Goal: Transaction & Acquisition: Register for event/course

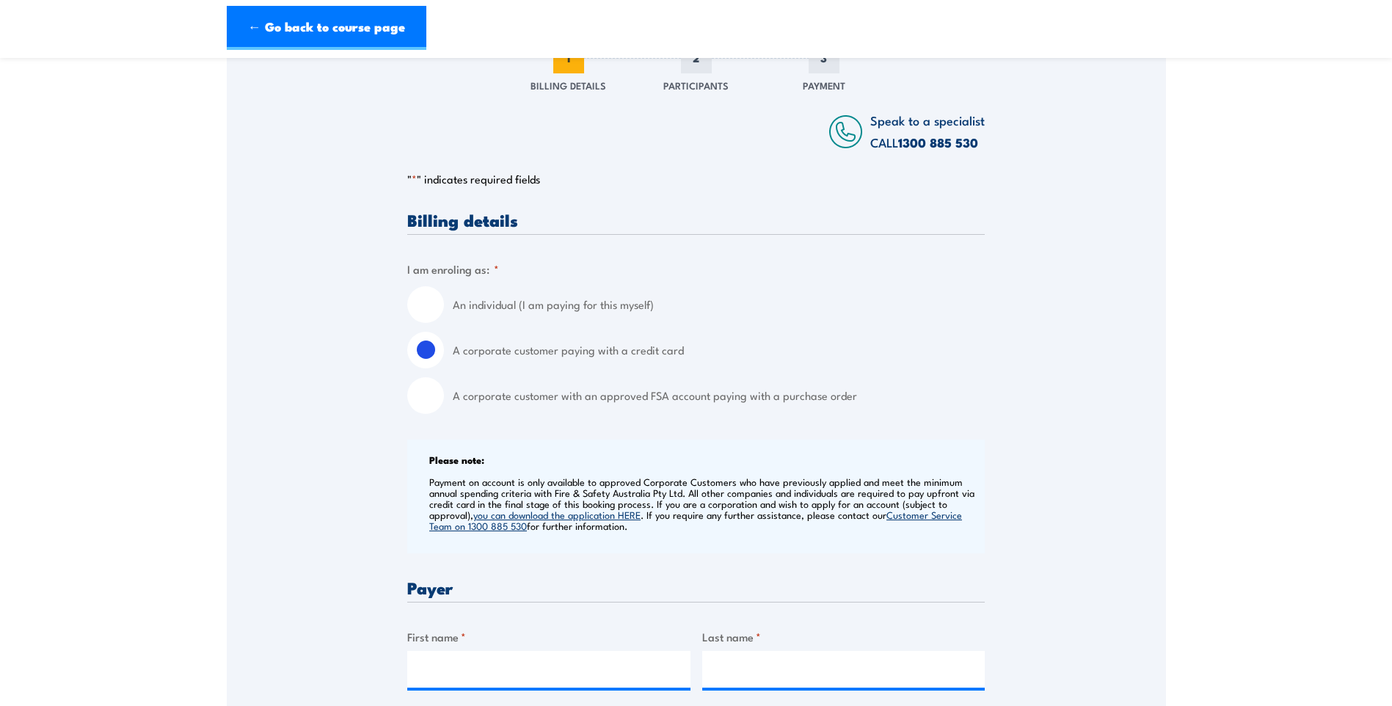
scroll to position [294, 0]
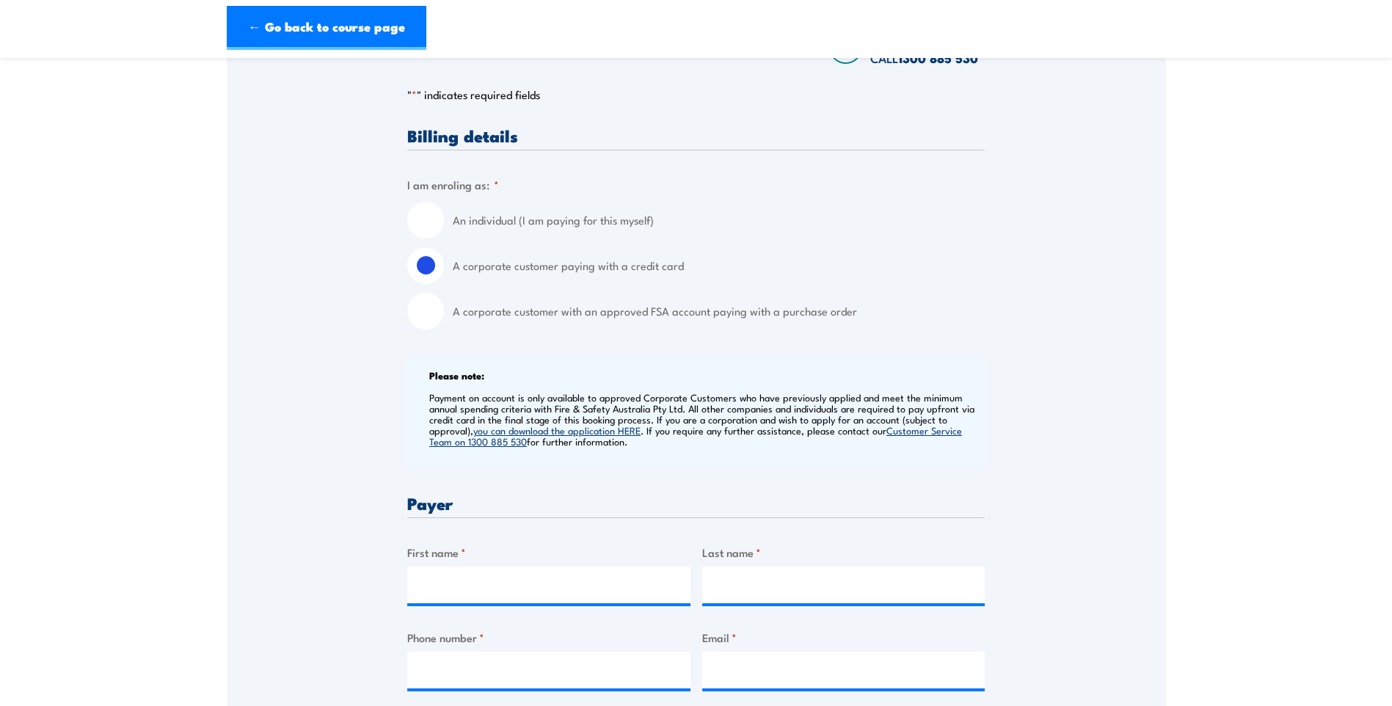
click at [680, 280] on label "A corporate customer paying with a credit card" at bounding box center [719, 265] width 532 height 37
click at [444, 280] on input "A corporate customer paying with a credit card" at bounding box center [425, 265] width 37 height 37
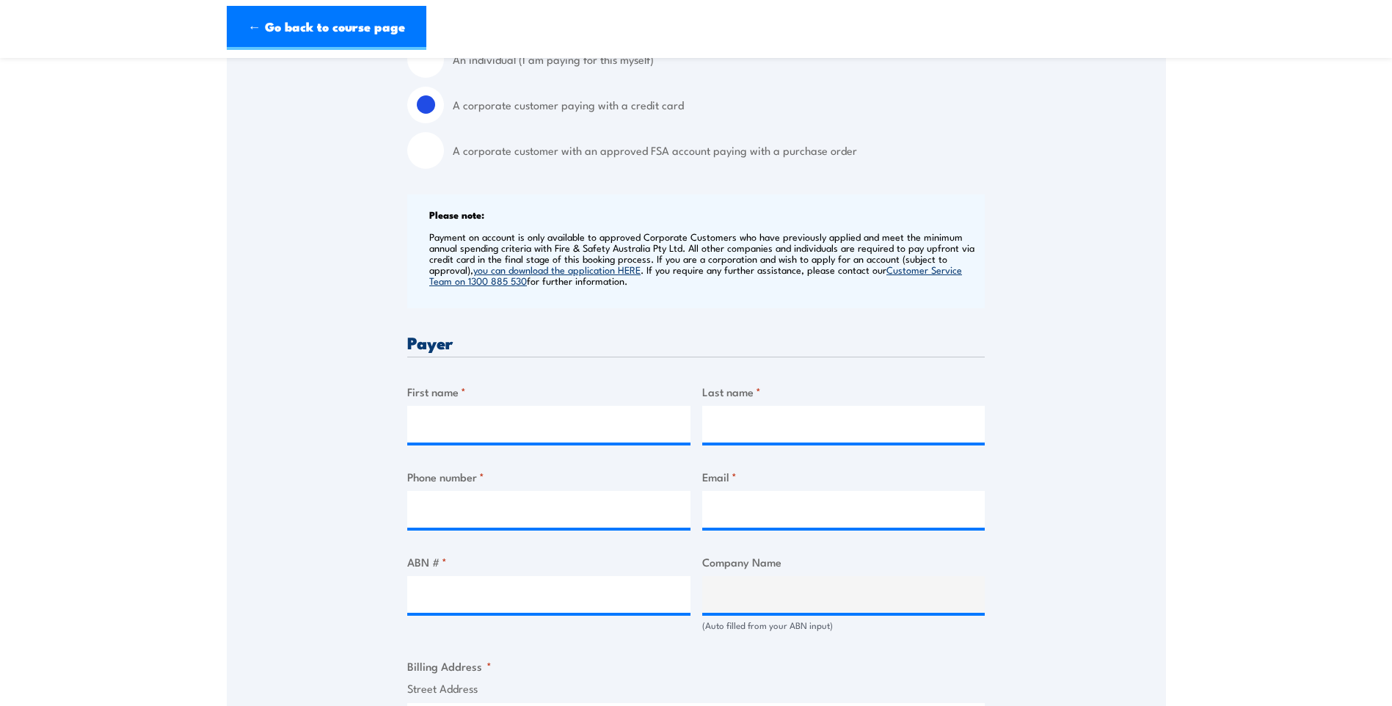
scroll to position [440, 0]
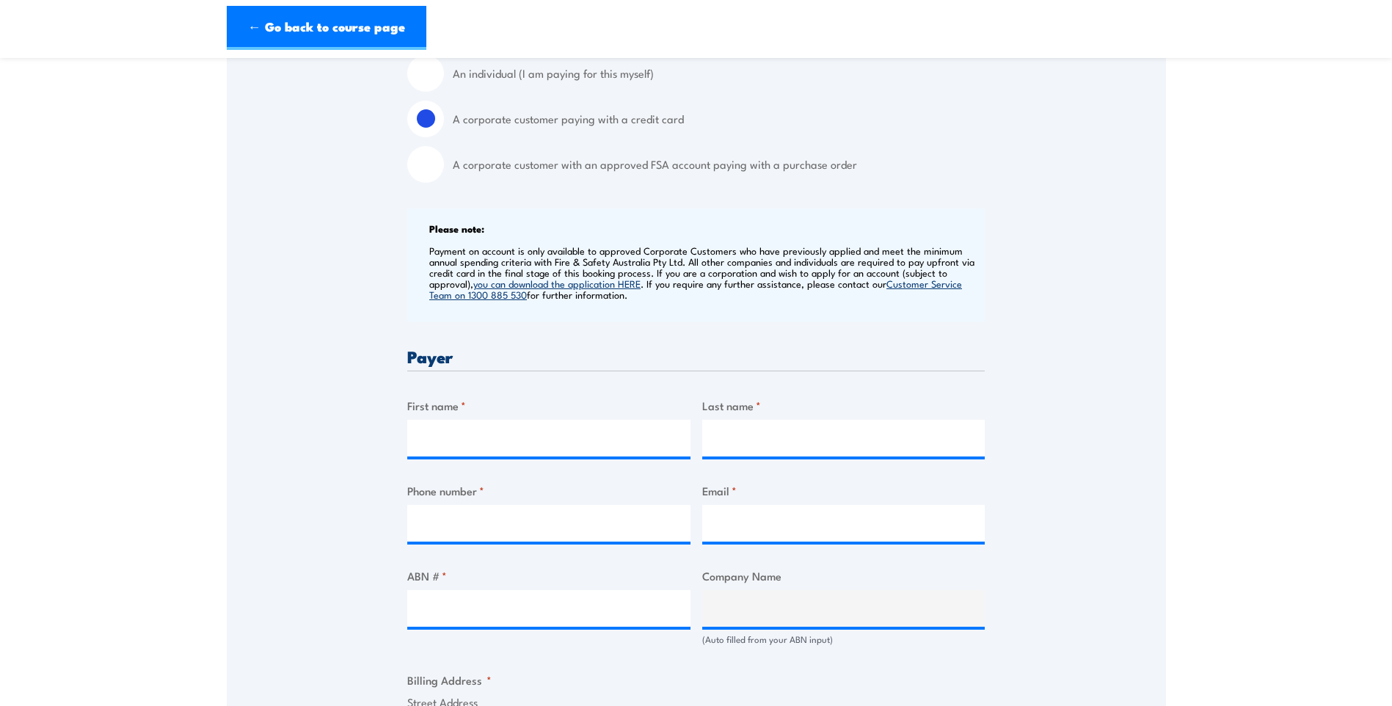
click at [1137, 511] on div "Speak to a specialist CALL [PHONE_NUMBER] CALL [PHONE_NUMBER] " * " indicates r…" at bounding box center [696, 623] width 939 height 1592
click at [514, 456] on input "First name *" at bounding box center [548, 438] width 283 height 37
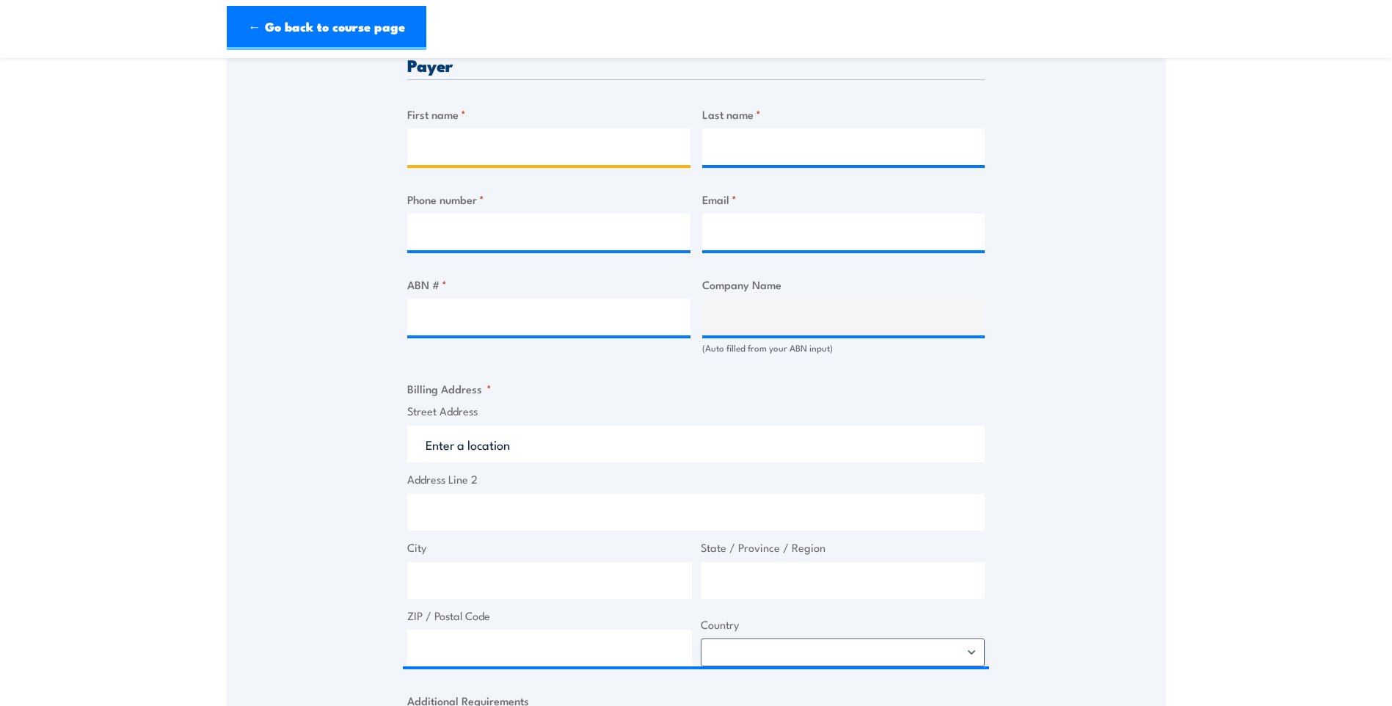
scroll to position [734, 0]
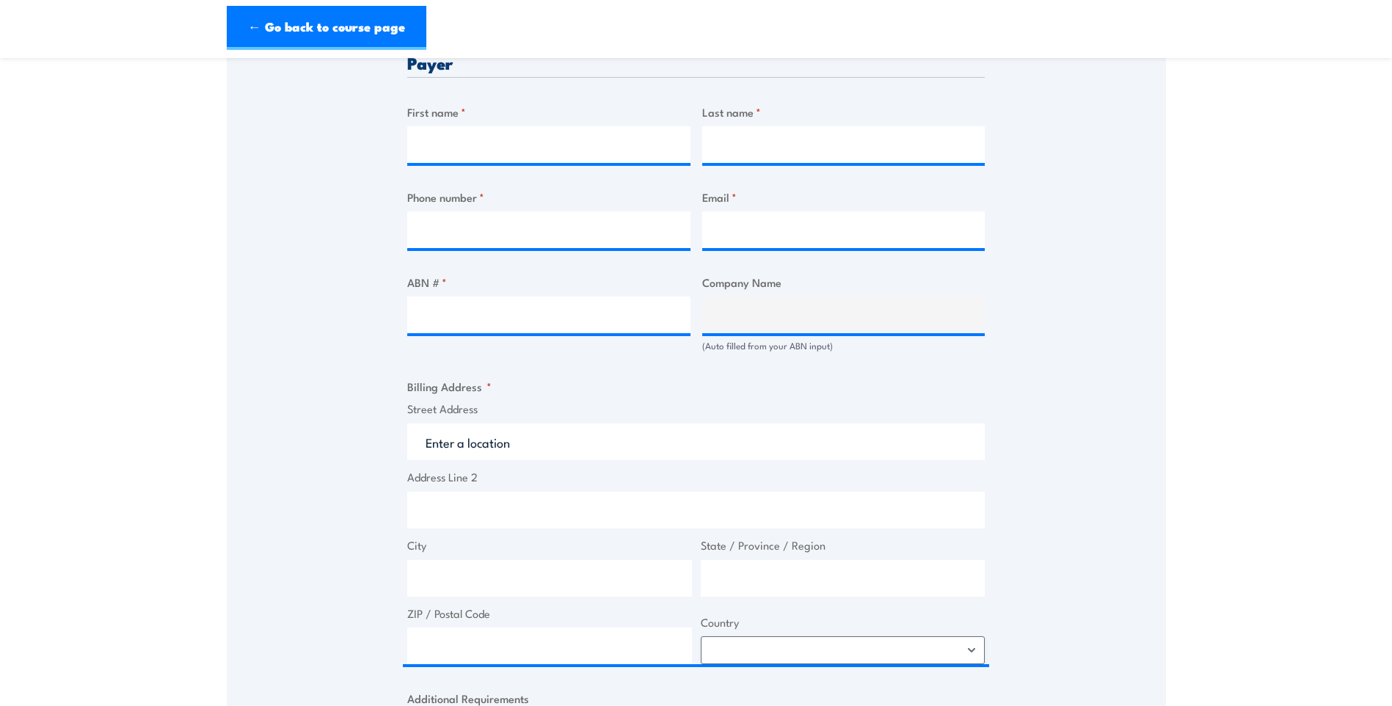
click at [718, 404] on fieldset "Billing Address * Street Address Address Line 2 City State / Province / Region …" at bounding box center [696, 521] width 578 height 286
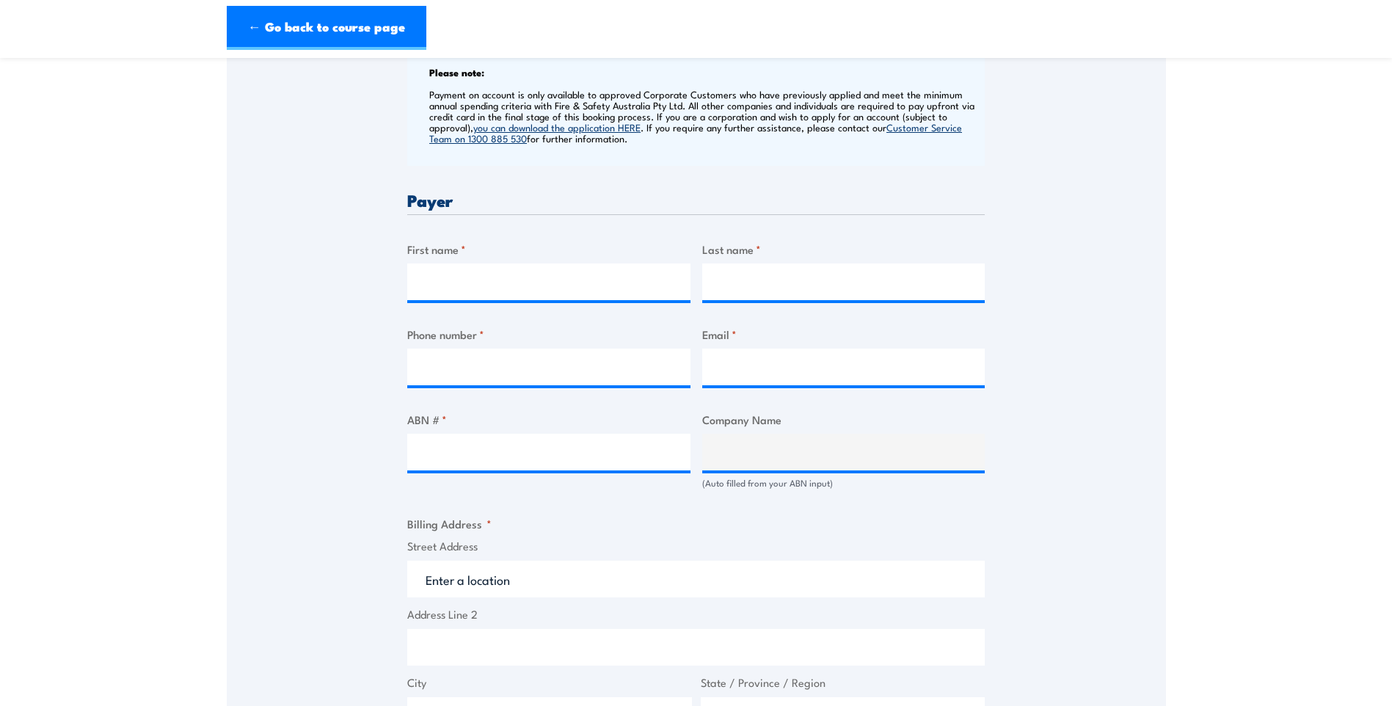
scroll to position [587, 0]
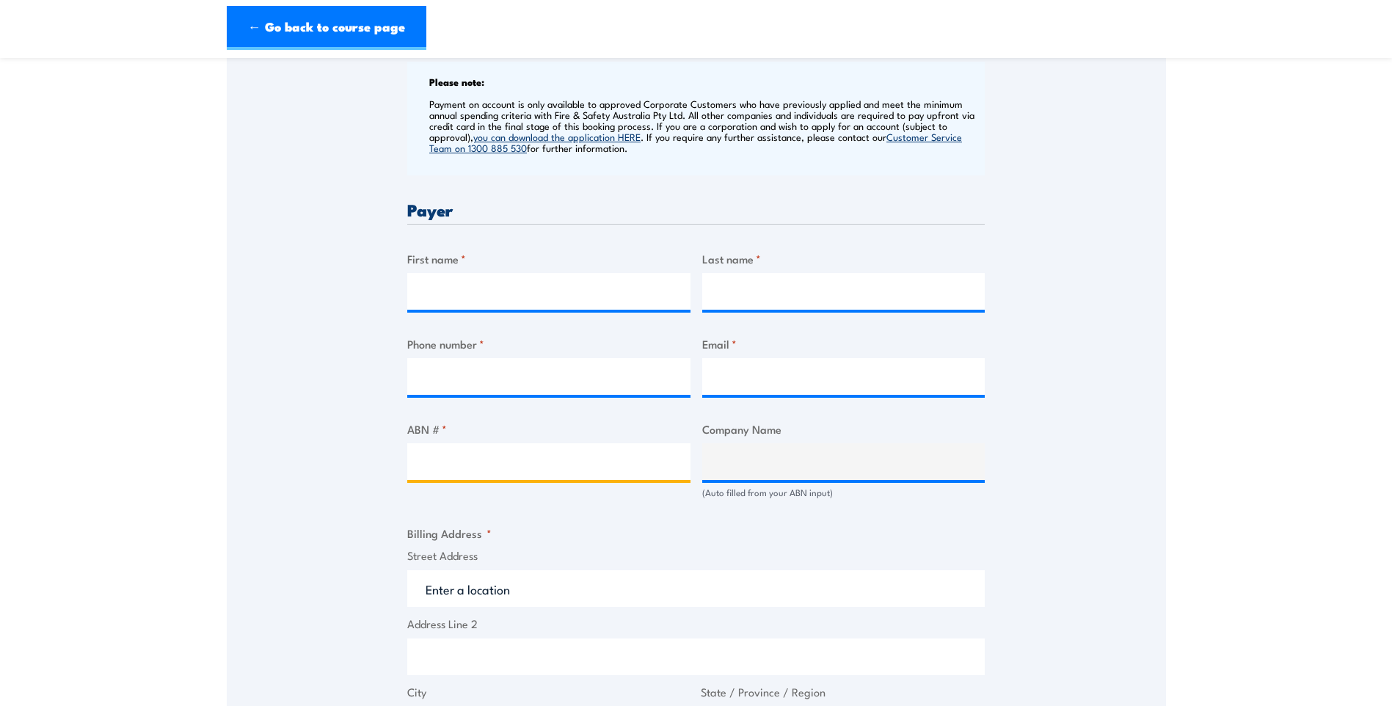
click at [601, 474] on input "ABN # *" at bounding box center [548, 461] width 283 height 37
click at [355, 476] on div "Speak to a specialist CALL [PHONE_NUMBER] CALL [PHONE_NUMBER] " * " indicates r…" at bounding box center [696, 476] width 939 height 1592
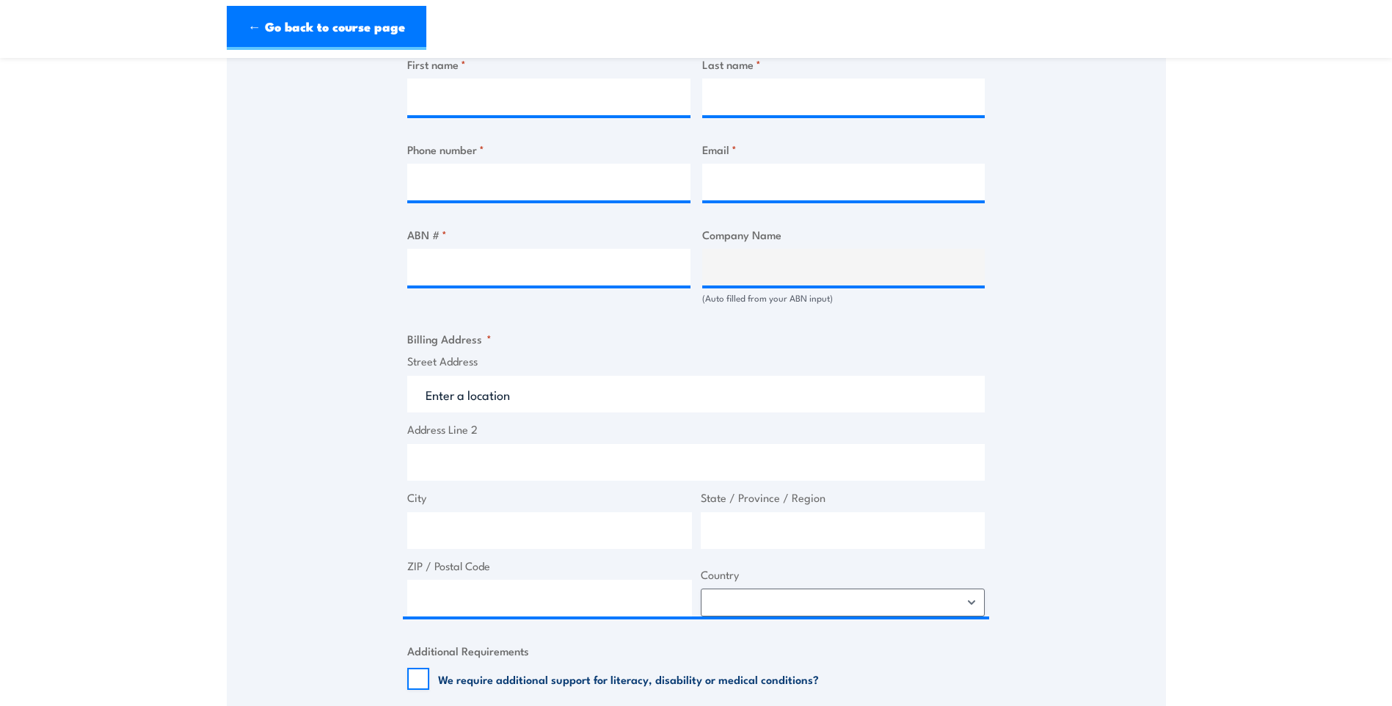
scroll to position [807, 0]
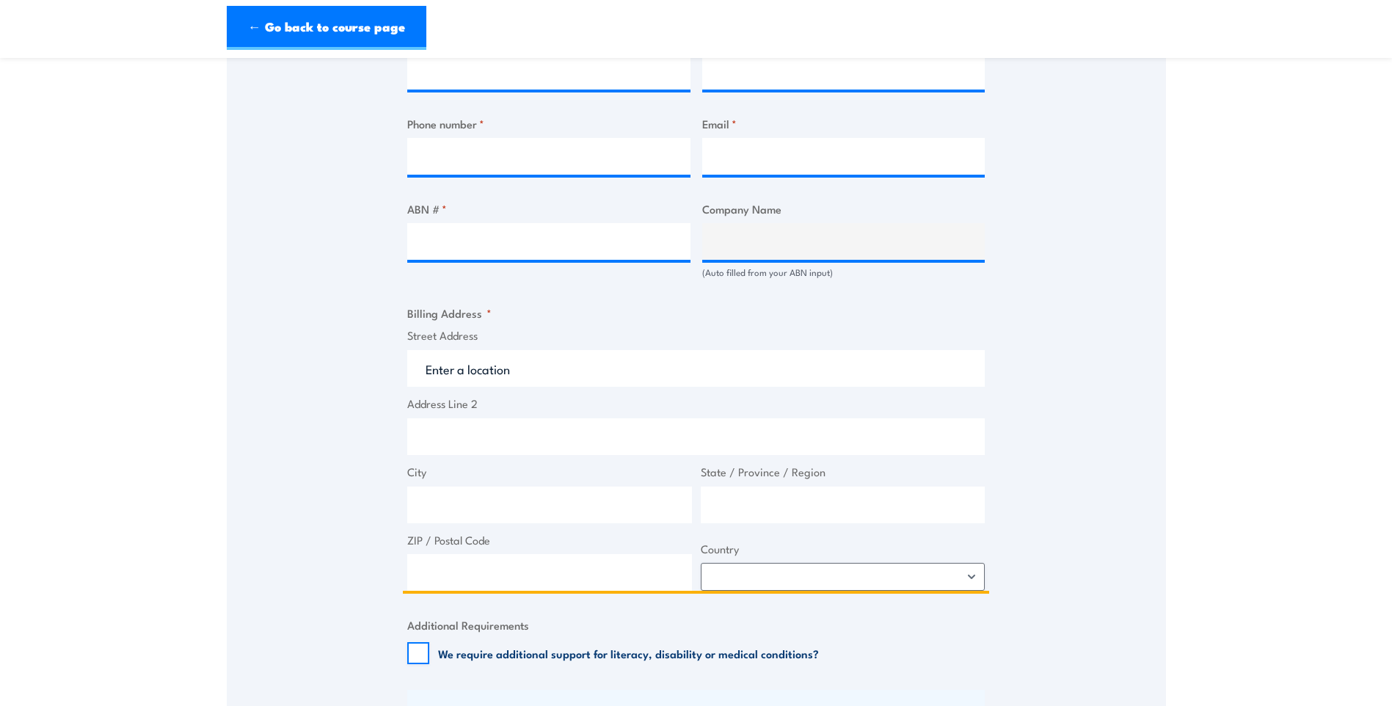
click at [553, 381] on input "Street Address" at bounding box center [696, 368] width 578 height 37
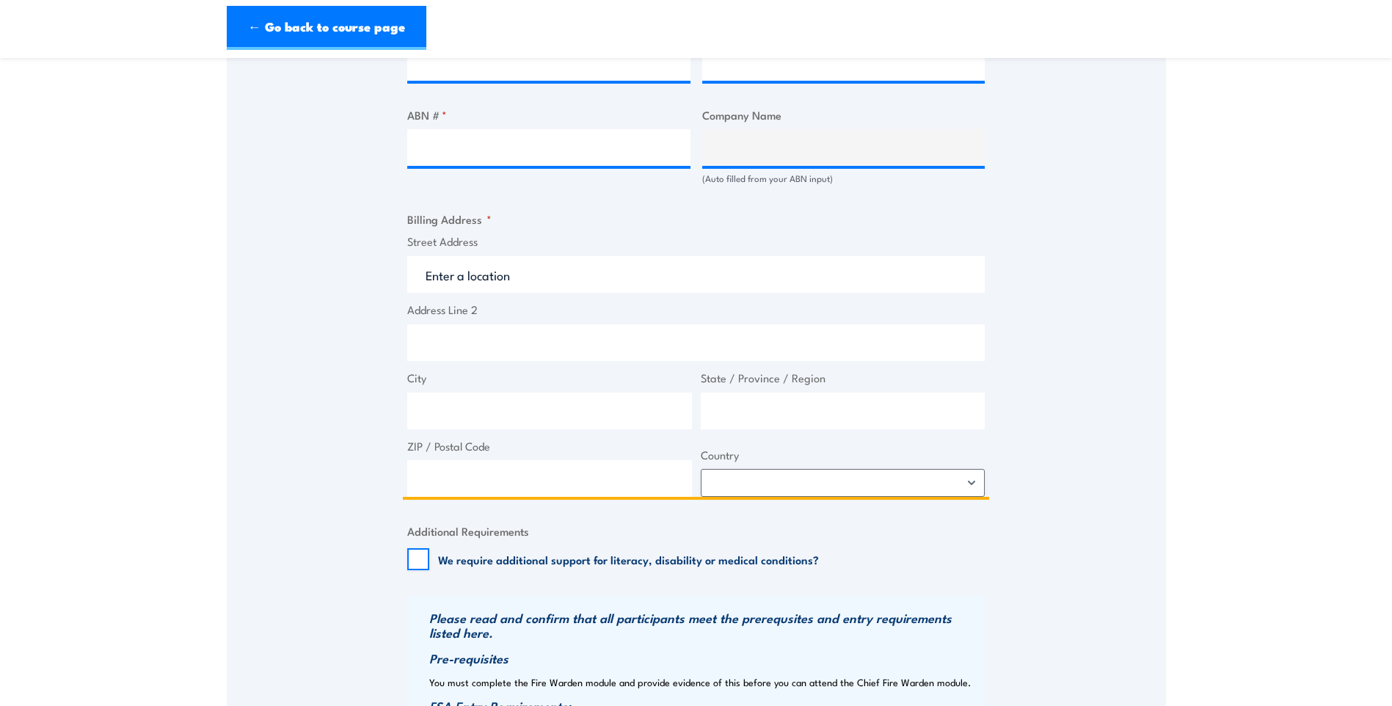
scroll to position [881, 0]
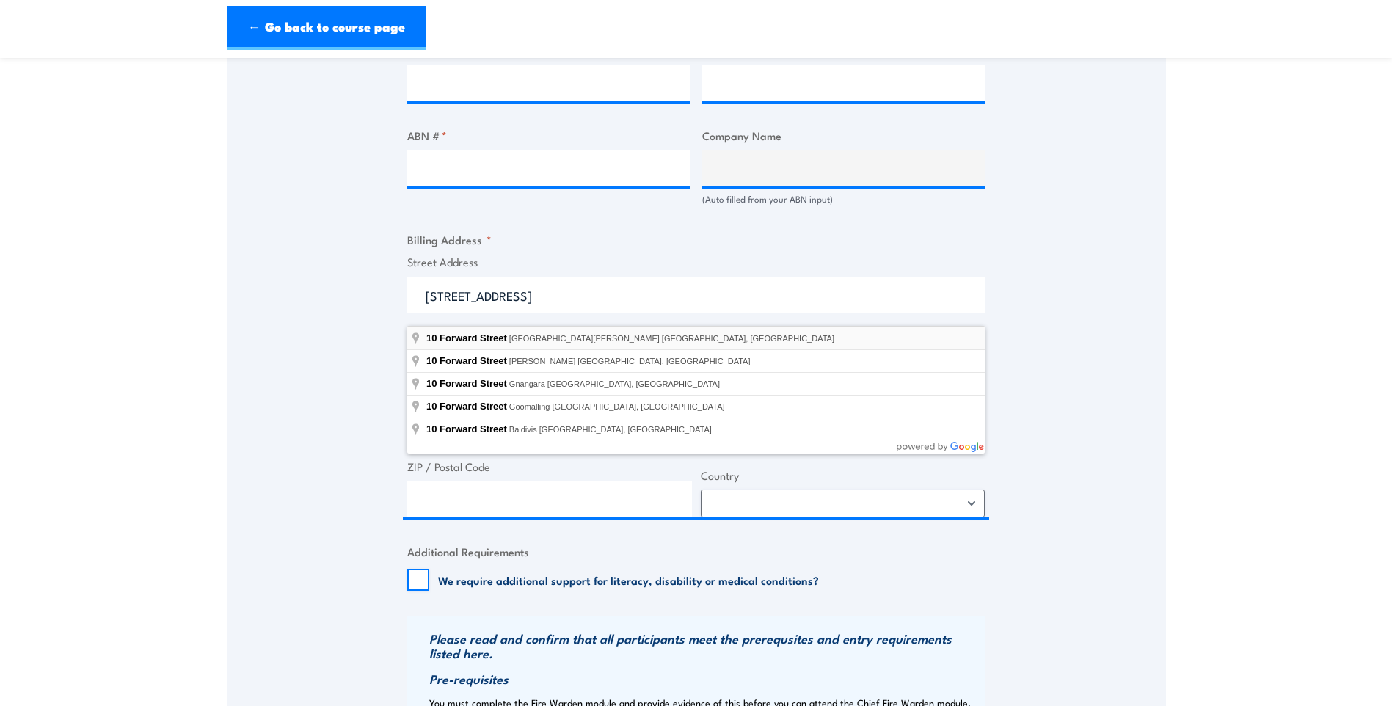
type input "[STREET_ADDRESS][PERSON_NAME]"
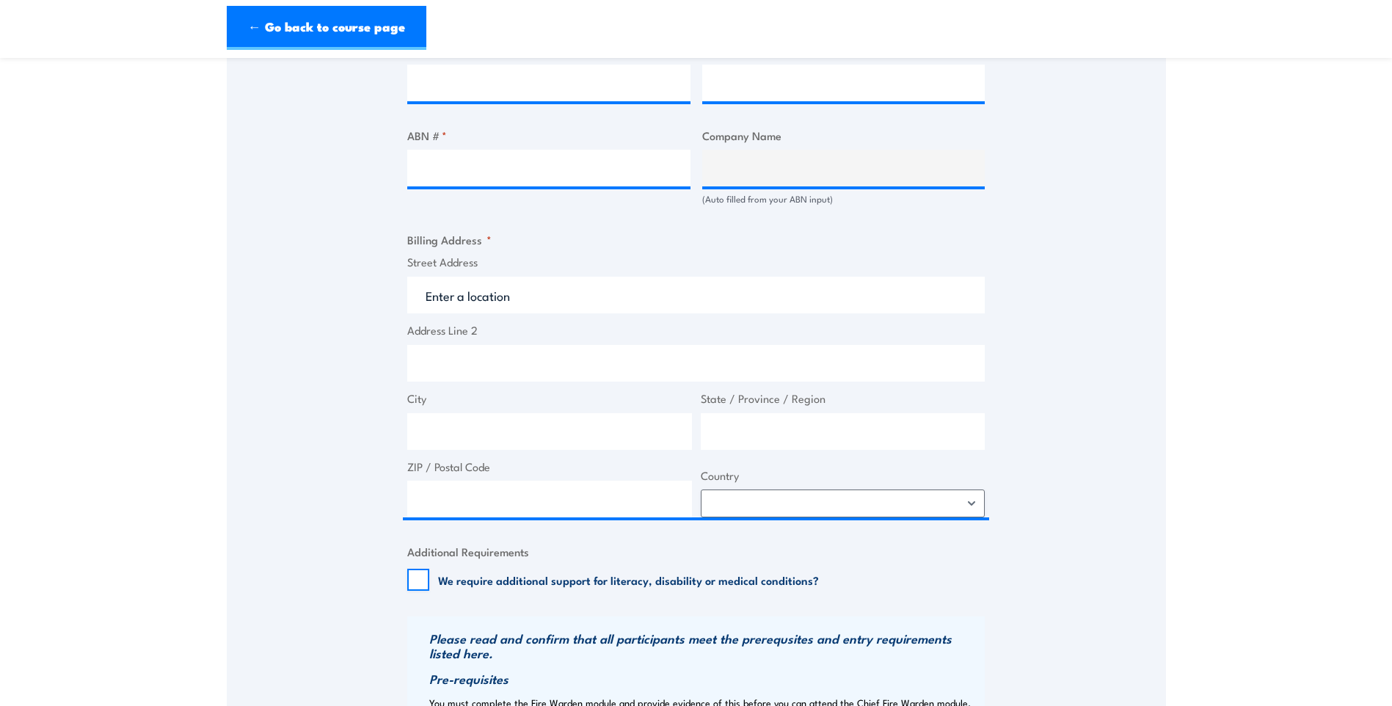
type input "[STREET_ADDRESS]"
type input "[GEOGRAPHIC_DATA][PERSON_NAME]"
type input "[GEOGRAPHIC_DATA]"
type input "6101"
select select "[GEOGRAPHIC_DATA]"
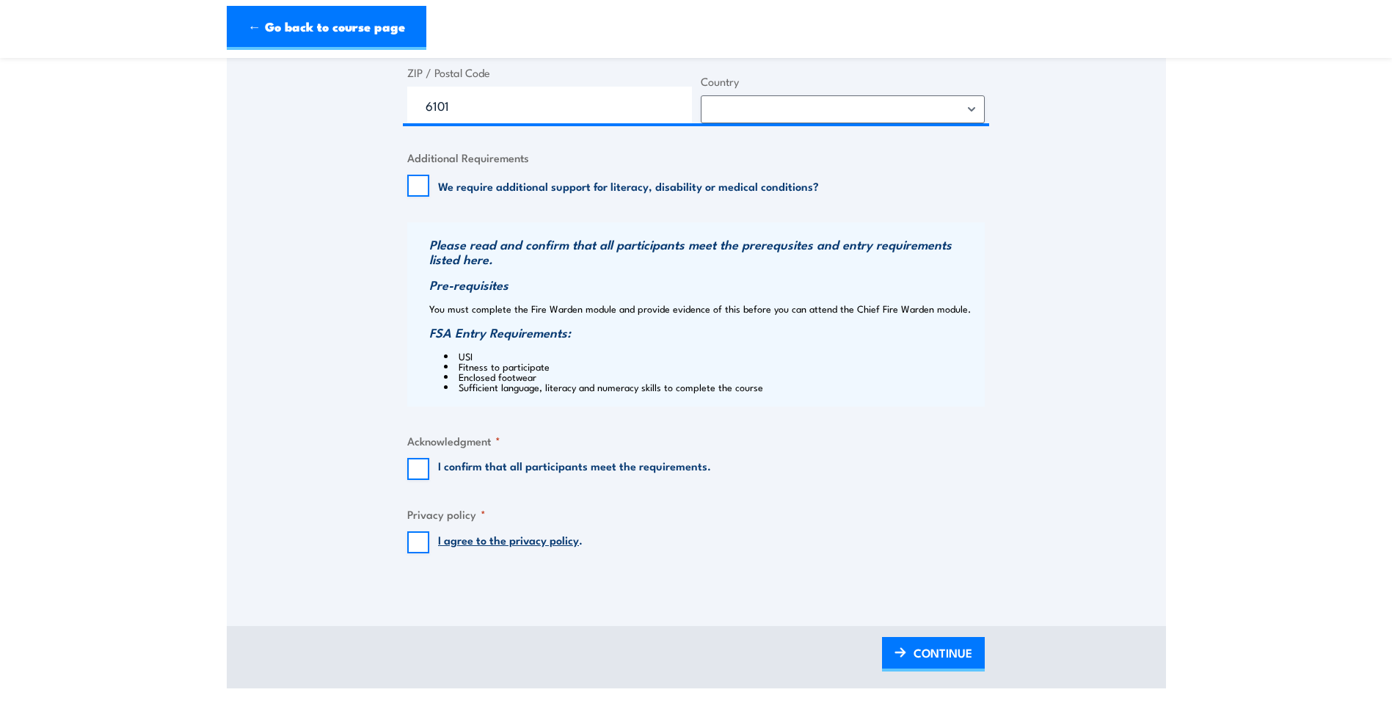
scroll to position [1321, 0]
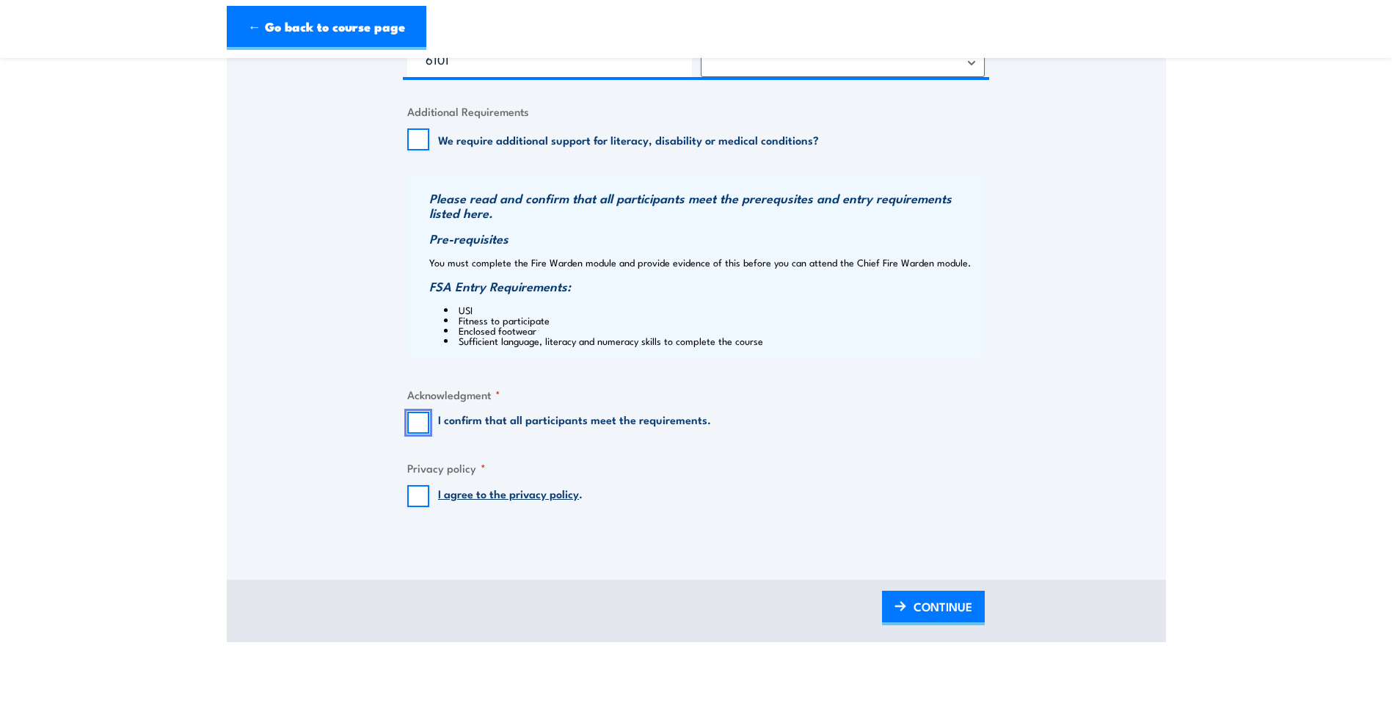
click at [420, 434] on input "I confirm that all participants meet the requirements." at bounding box center [418, 423] width 22 height 22
checkbox input "true"
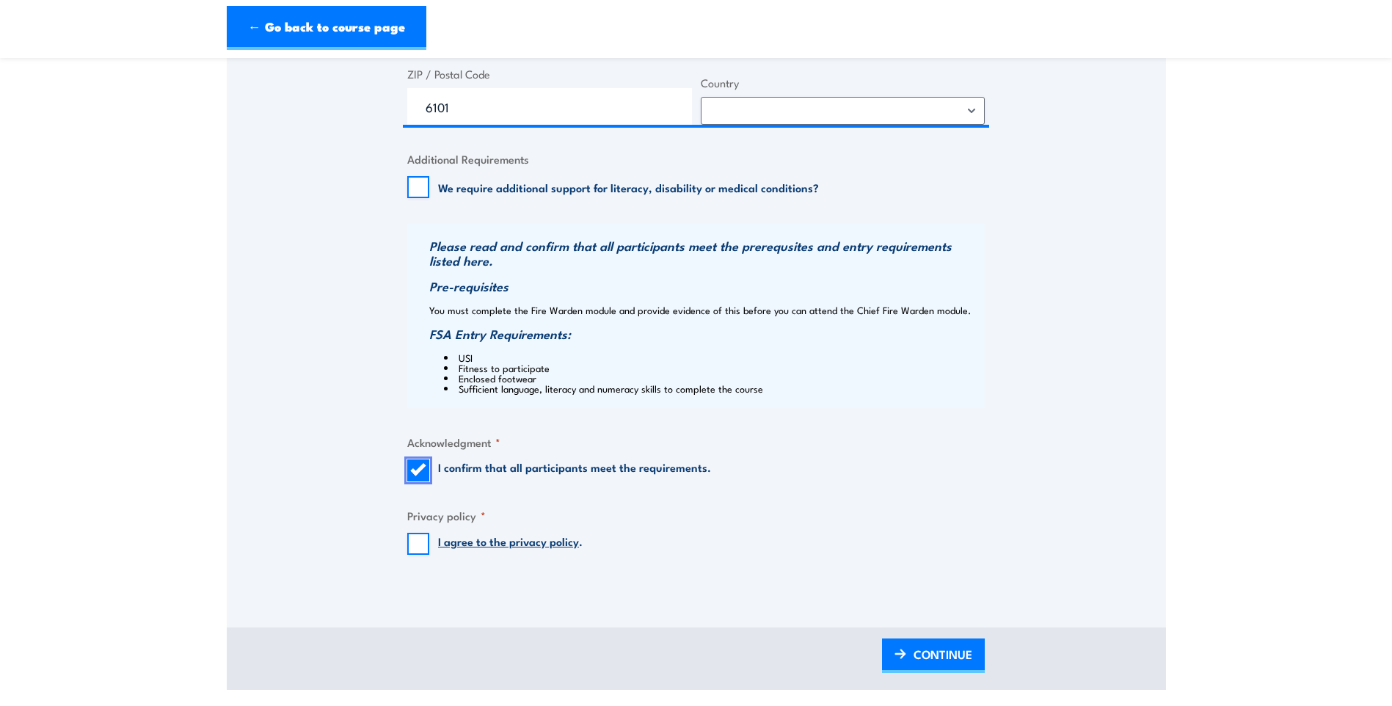
scroll to position [1248, 0]
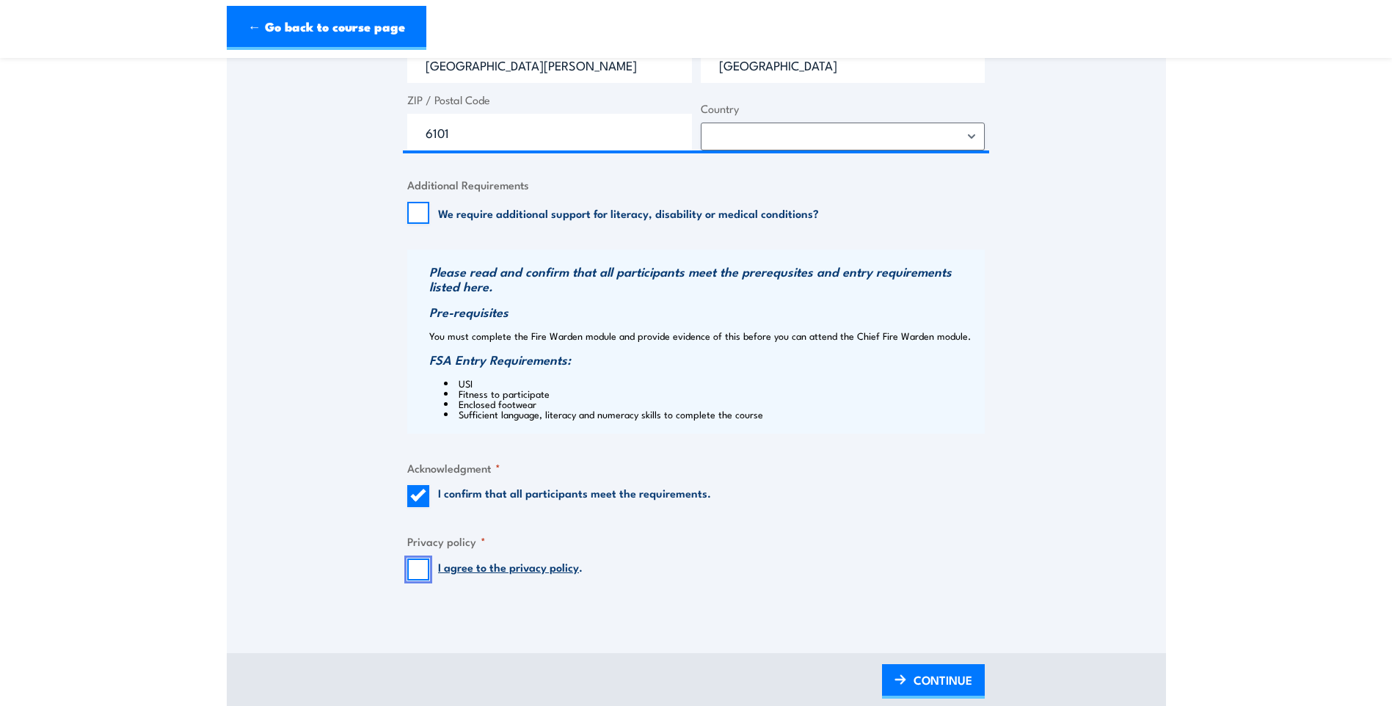
click at [412, 579] on input "I agree to the privacy policy ." at bounding box center [418, 569] width 22 height 22
checkbox input "true"
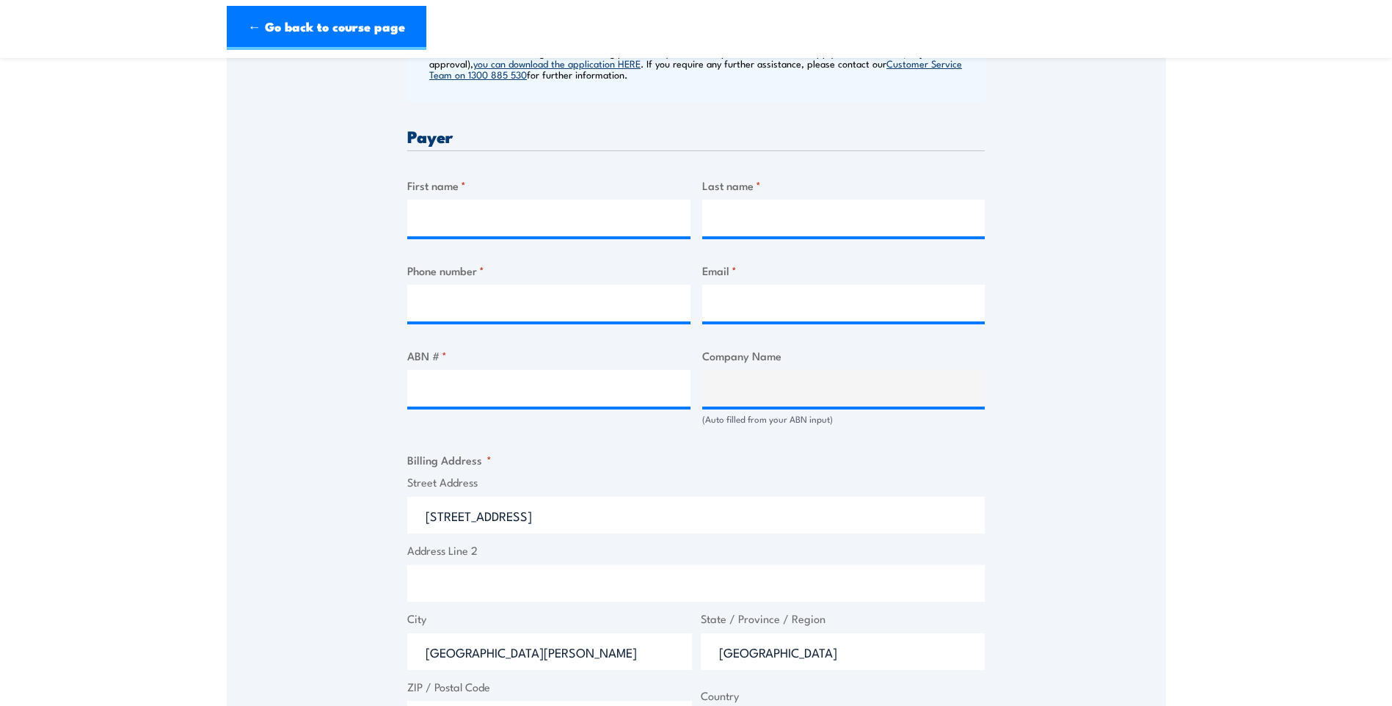
scroll to position [587, 0]
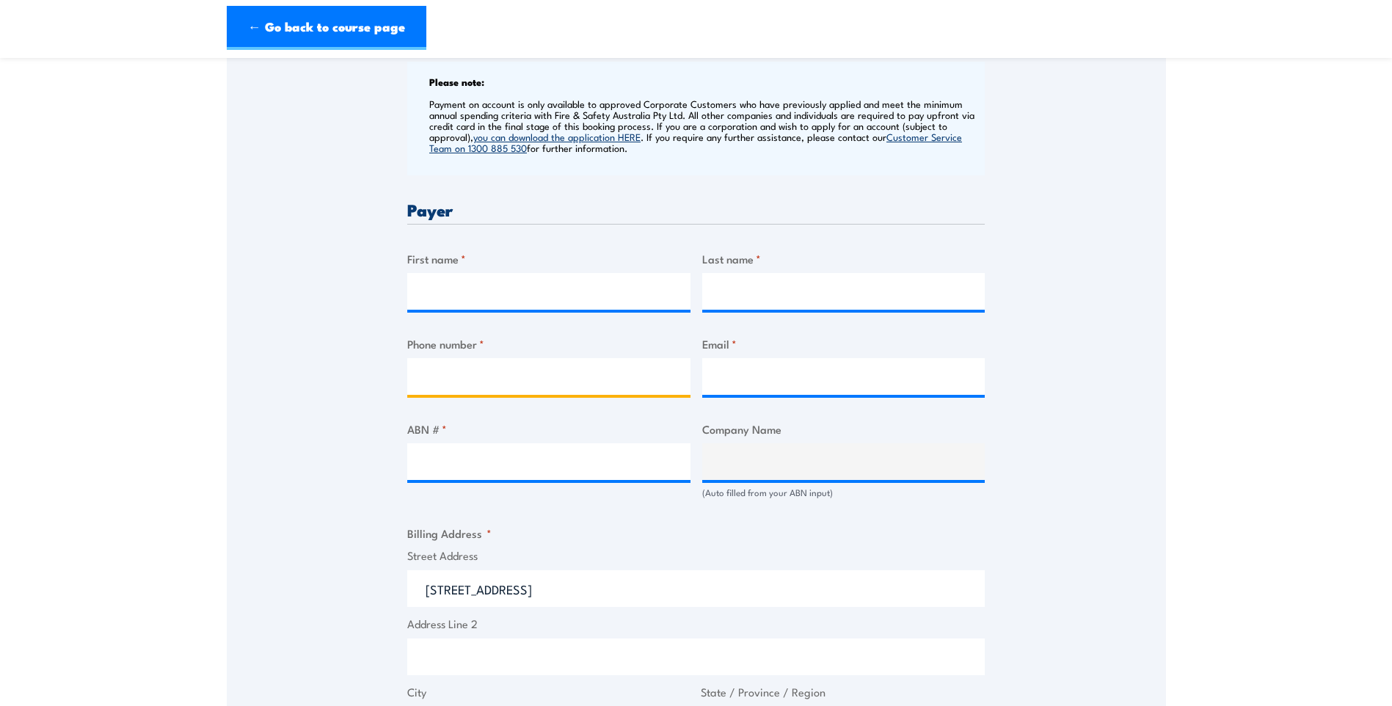
click at [560, 387] on input "Phone number *" at bounding box center [548, 376] width 283 height 37
type input "0894722677"
type input "[PERSON_NAME]"
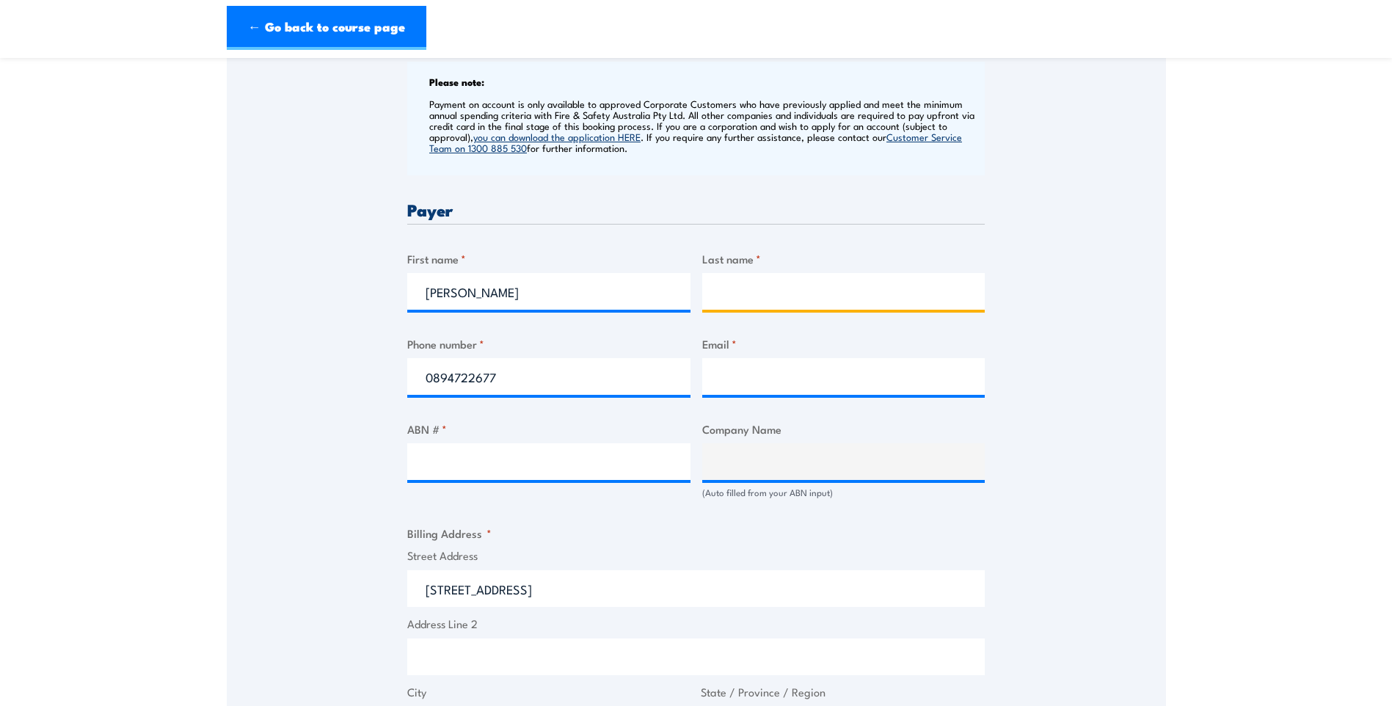
type input "Skopljak"
type input "[EMAIL_ADDRESS][DOMAIN_NAME]"
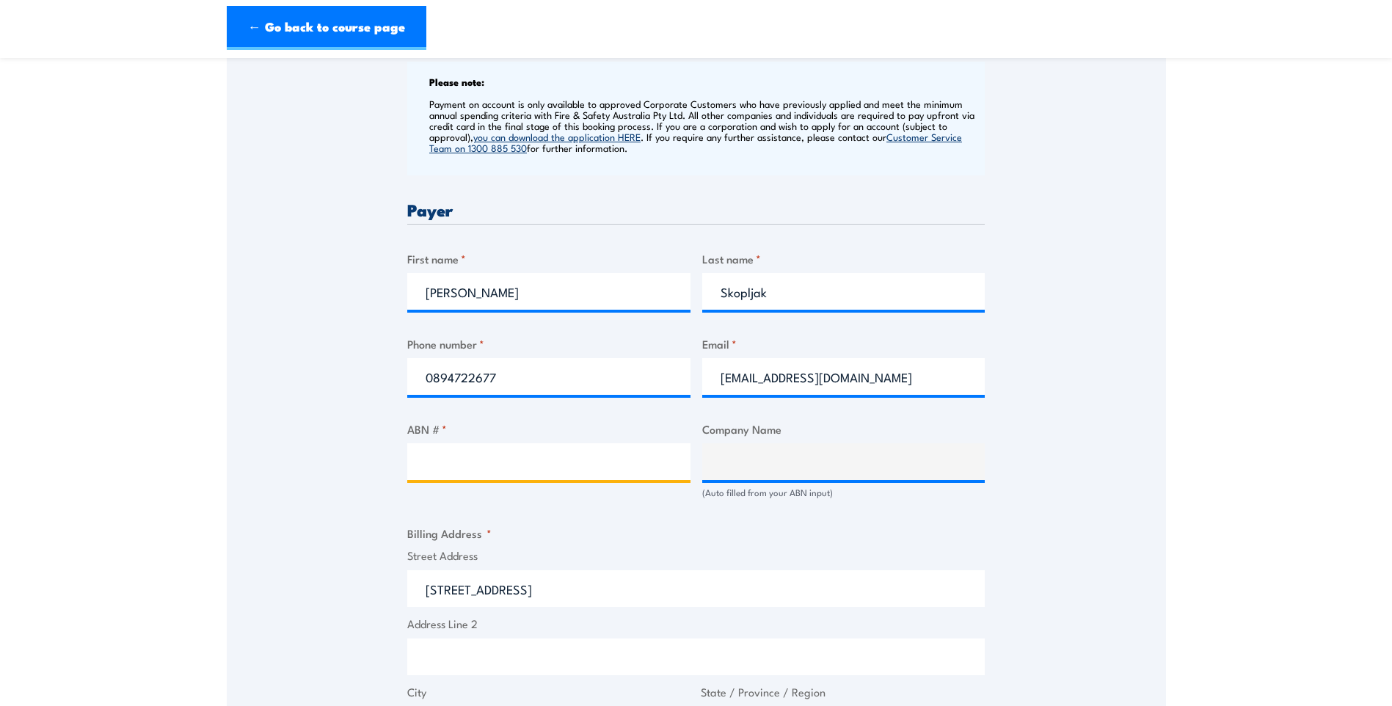
click at [531, 476] on input "ABN # *" at bounding box center [548, 461] width 283 height 37
click at [335, 489] on div "Speak to a specialist CALL [PHONE_NUMBER] CALL [PHONE_NUMBER] " * " indicates r…" at bounding box center [696, 476] width 939 height 1592
click at [463, 474] on input "ABN # *" at bounding box center [548, 461] width 283 height 37
paste input "51 057 584 595"
type input "51 057 584 595"
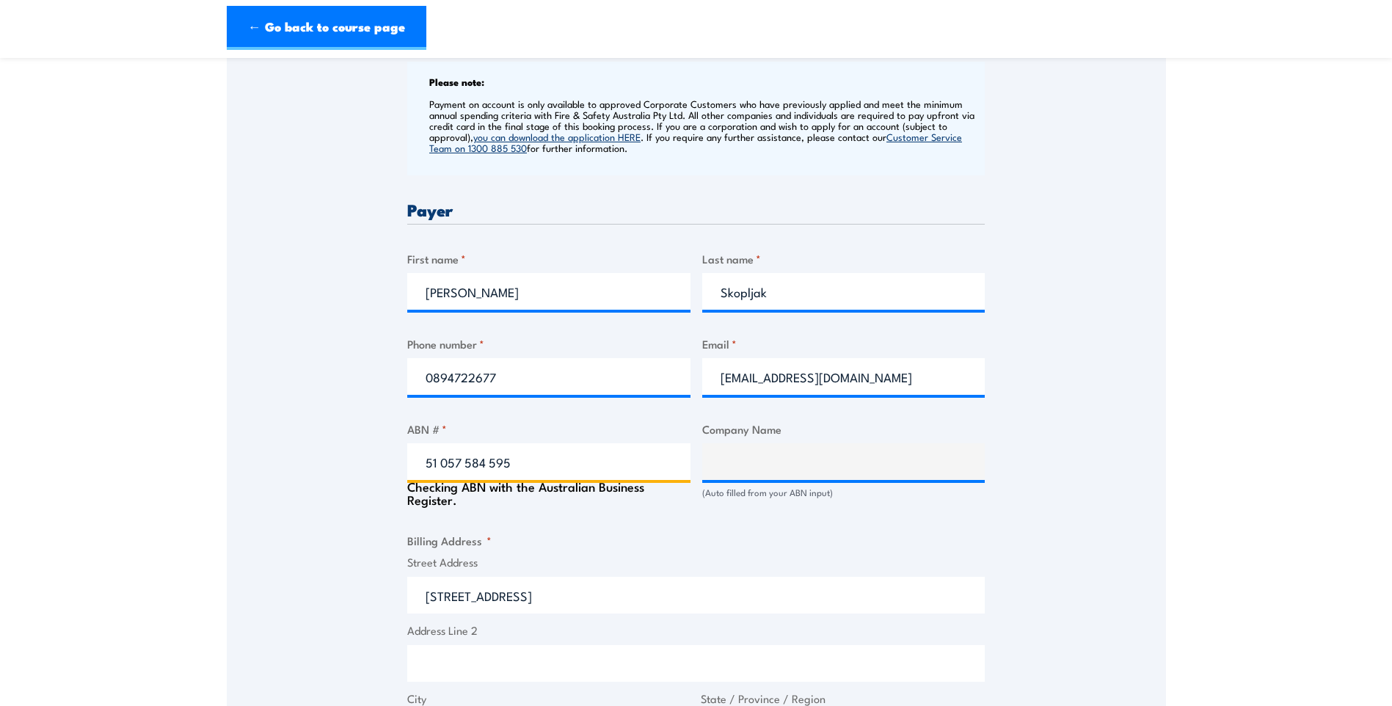
type input "NEW TOWN ([GEOGRAPHIC_DATA]) PTY LTD"
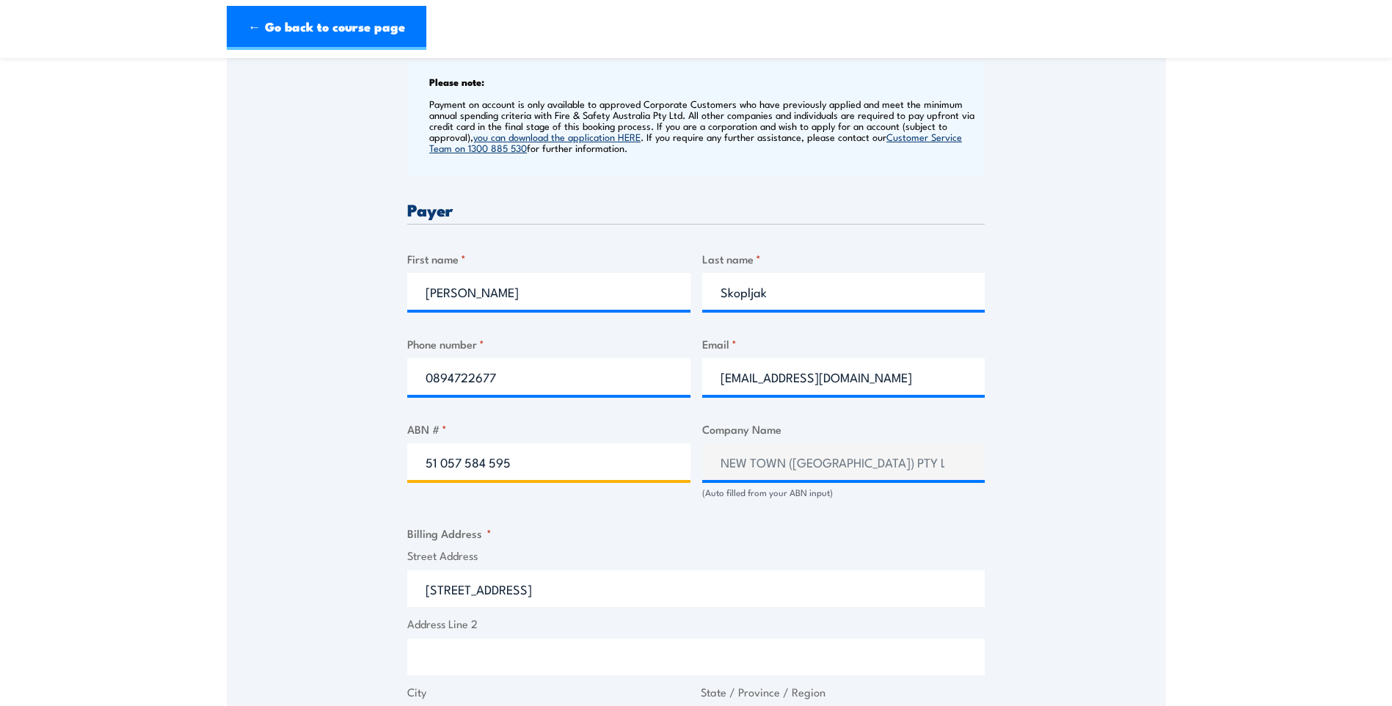
type input "51 057 584 595"
click at [1030, 530] on div "Speak to a specialist CALL [PHONE_NUMBER] CALL [PHONE_NUMBER] " * " indicates r…" at bounding box center [696, 476] width 939 height 1592
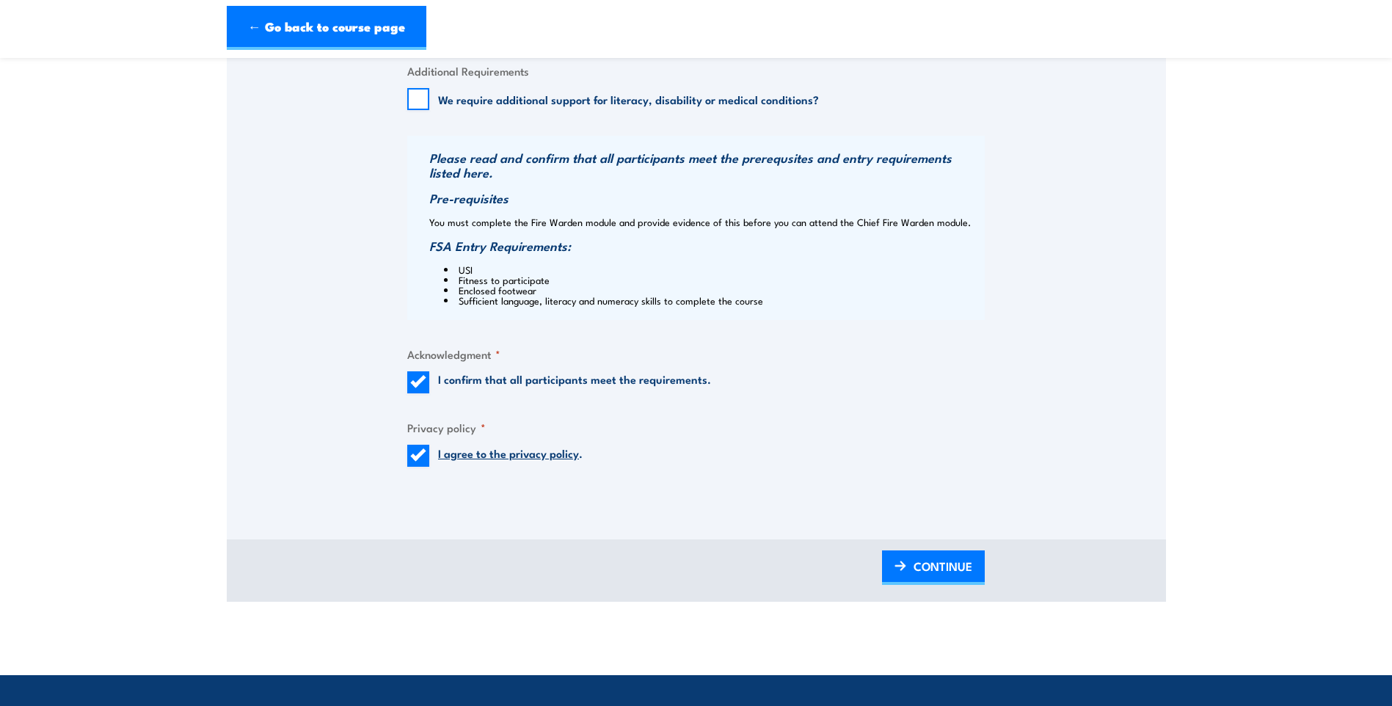
scroll to position [1394, 0]
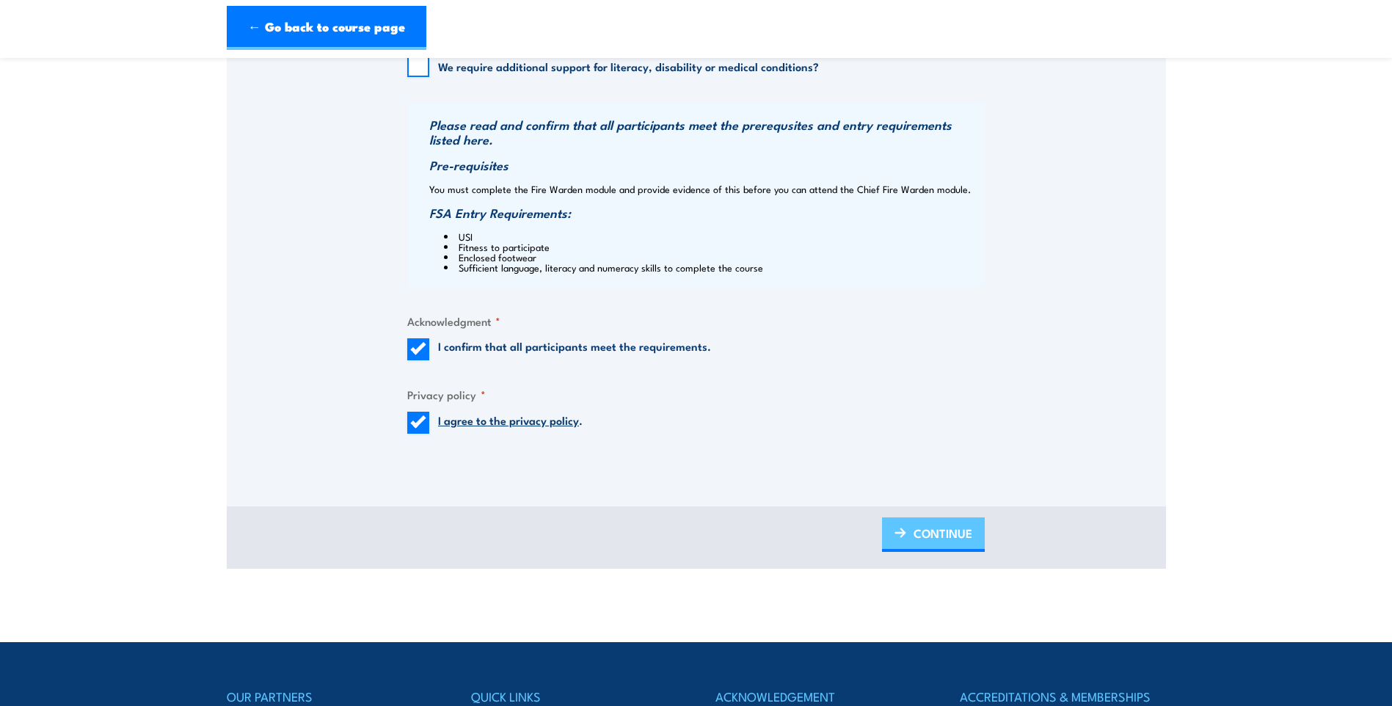
click at [920, 542] on span "CONTINUE" at bounding box center [943, 533] width 59 height 39
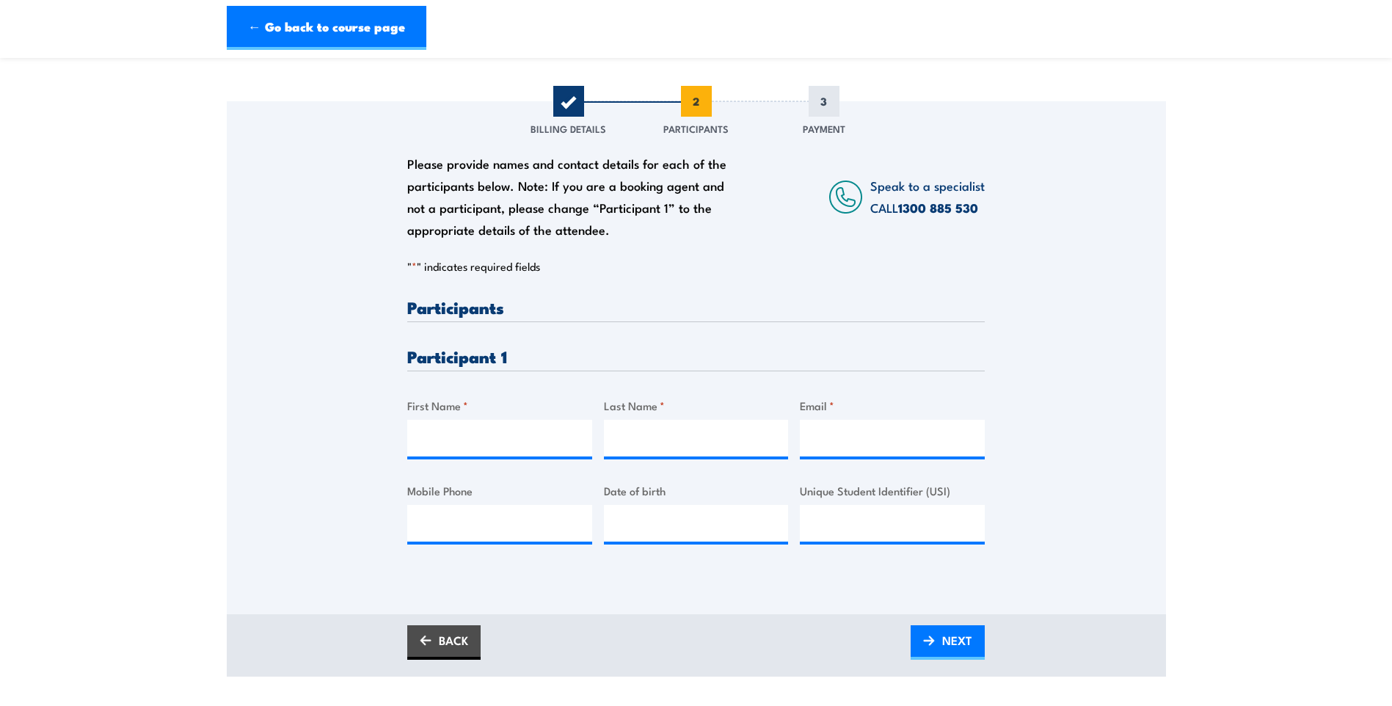
scroll to position [220, 0]
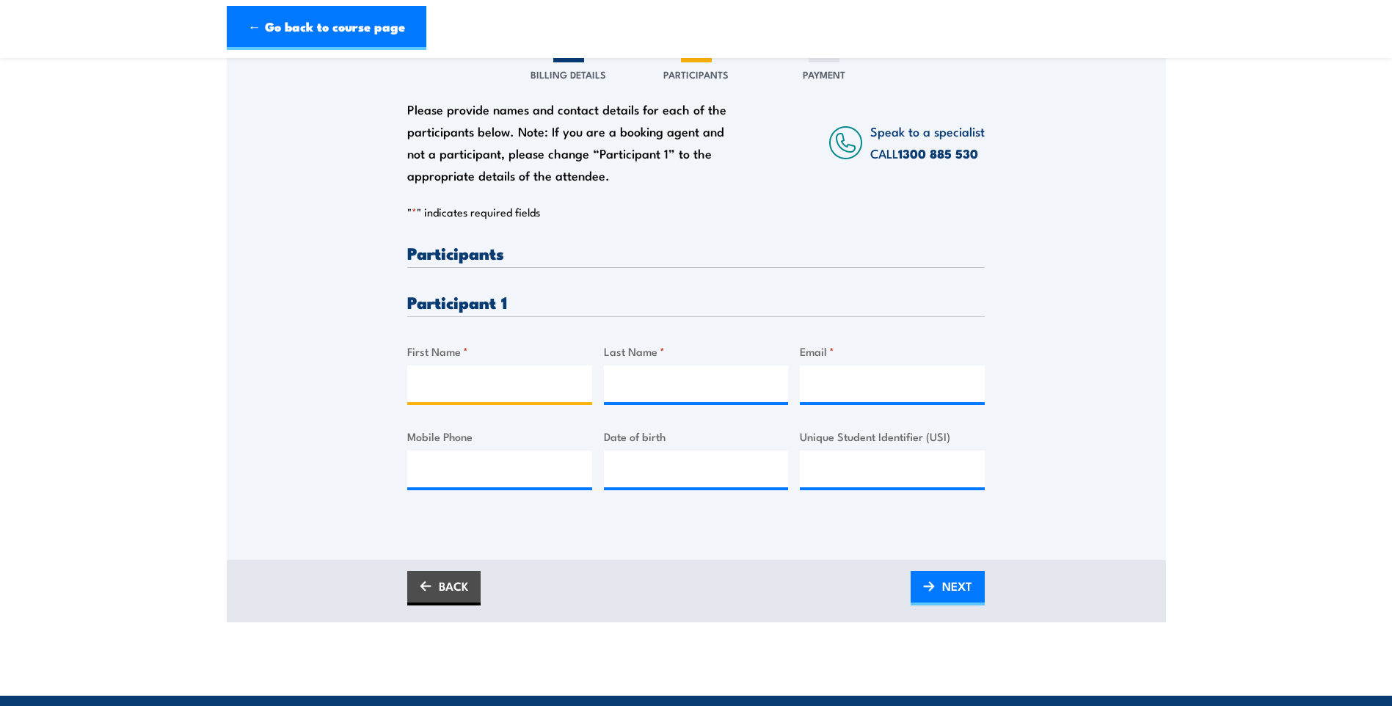
click at [540, 400] on input "First Name *" at bounding box center [499, 383] width 185 height 37
type input "[PERSON_NAME]"
type input "J"
click at [625, 401] on input "Last Name *" at bounding box center [696, 383] width 185 height 37
type input "White"
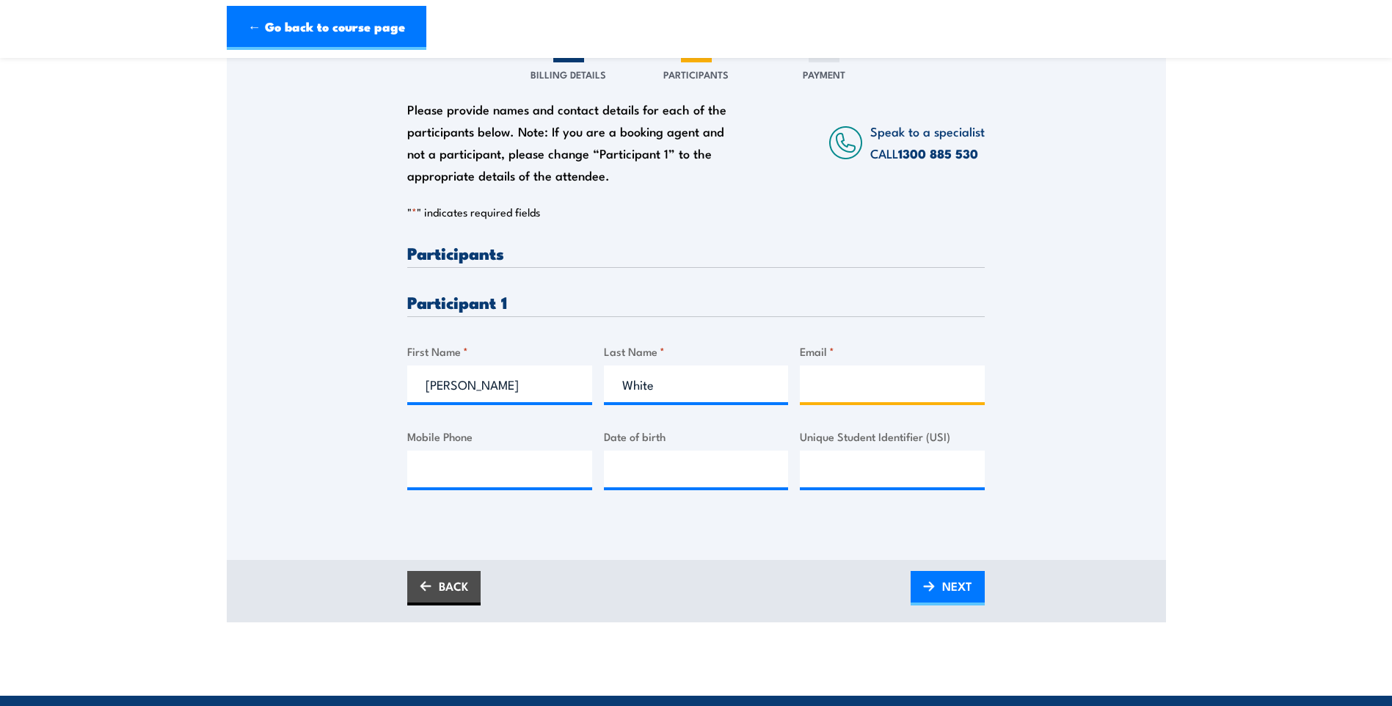
click at [850, 399] on input "Email *" at bounding box center [892, 383] width 185 height 37
click at [568, 440] on label "Mobile Phone" at bounding box center [499, 436] width 185 height 17
click at [568, 451] on input "Mobile Phone" at bounding box center [499, 469] width 185 height 37
click at [1030, 429] on div "Please provide names and contact details for each of the participants below. No…" at bounding box center [696, 283] width 939 height 472
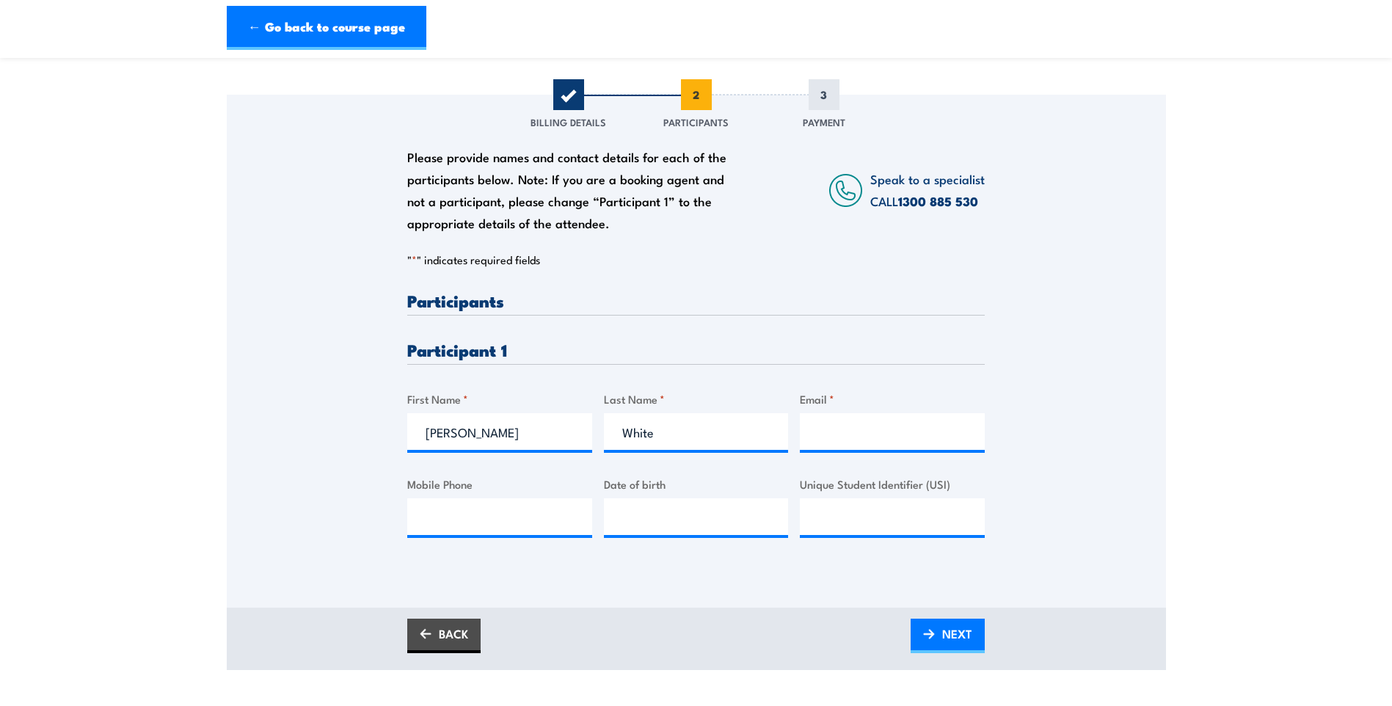
scroll to position [147, 0]
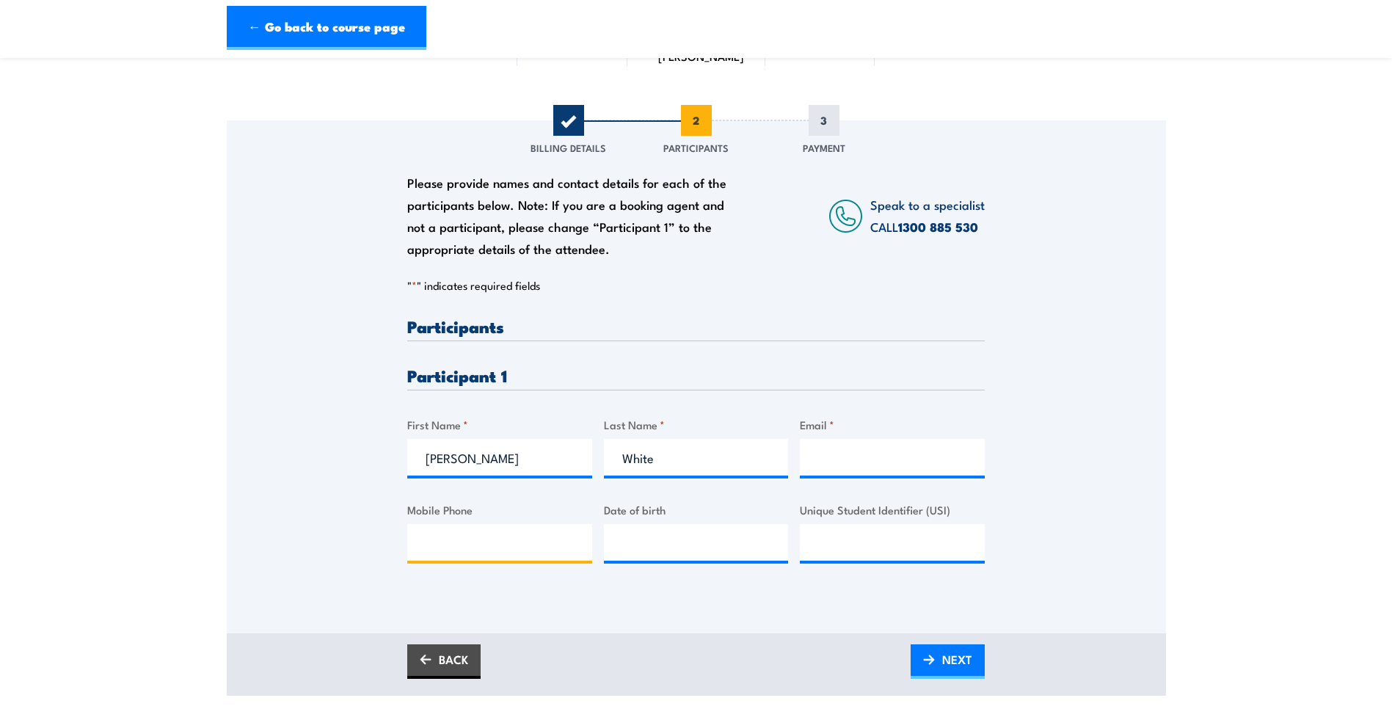
click at [505, 554] on input "Mobile Phone" at bounding box center [499, 542] width 185 height 37
paste input "0434575103"
type input "0434575103"
click at [633, 546] on input "__/__/____" at bounding box center [696, 542] width 185 height 37
type input "[DATE]"
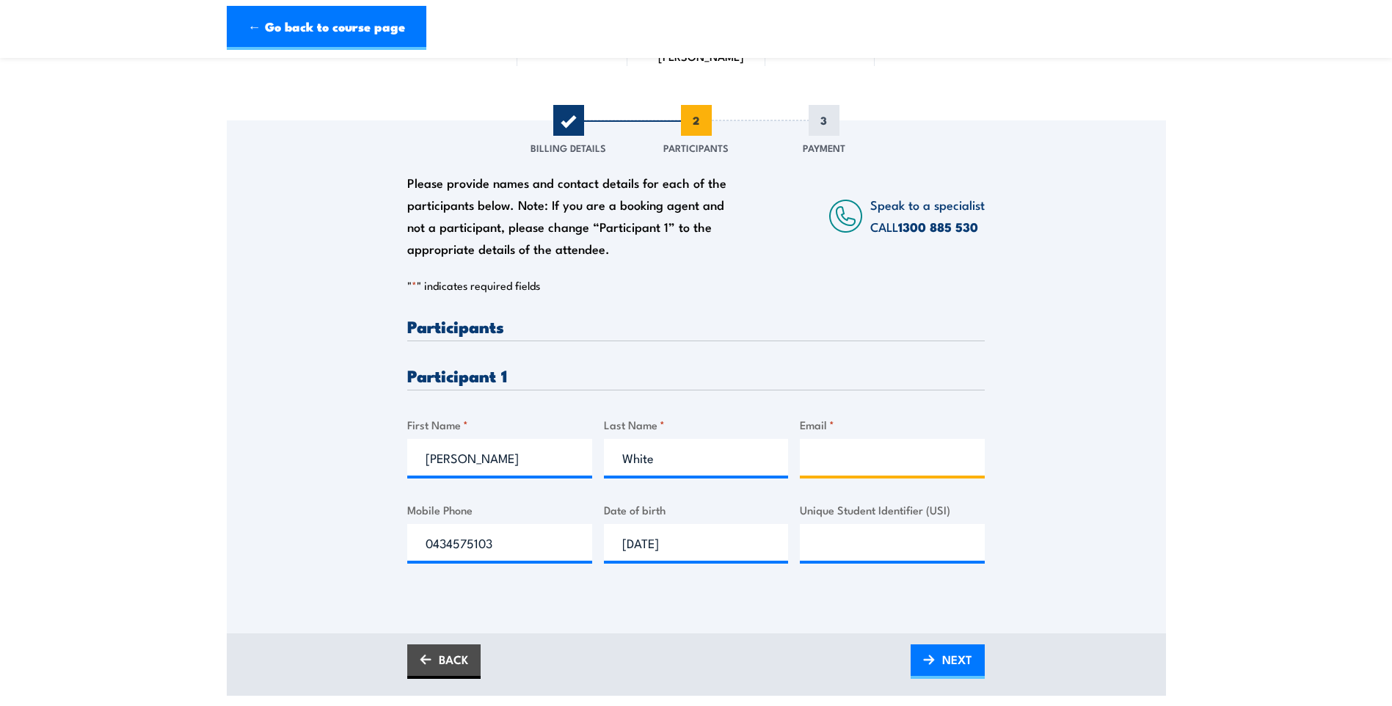
click at [850, 468] on input "Email *" at bounding box center [892, 457] width 185 height 37
click at [847, 476] on input "Email *" at bounding box center [892, 457] width 185 height 37
paste input "mailto:marnie.white@kalamundatoyota.net.au"
click at [1013, 441] on div "Please provide names and contact details for each of the participants below. No…" at bounding box center [696, 356] width 939 height 472
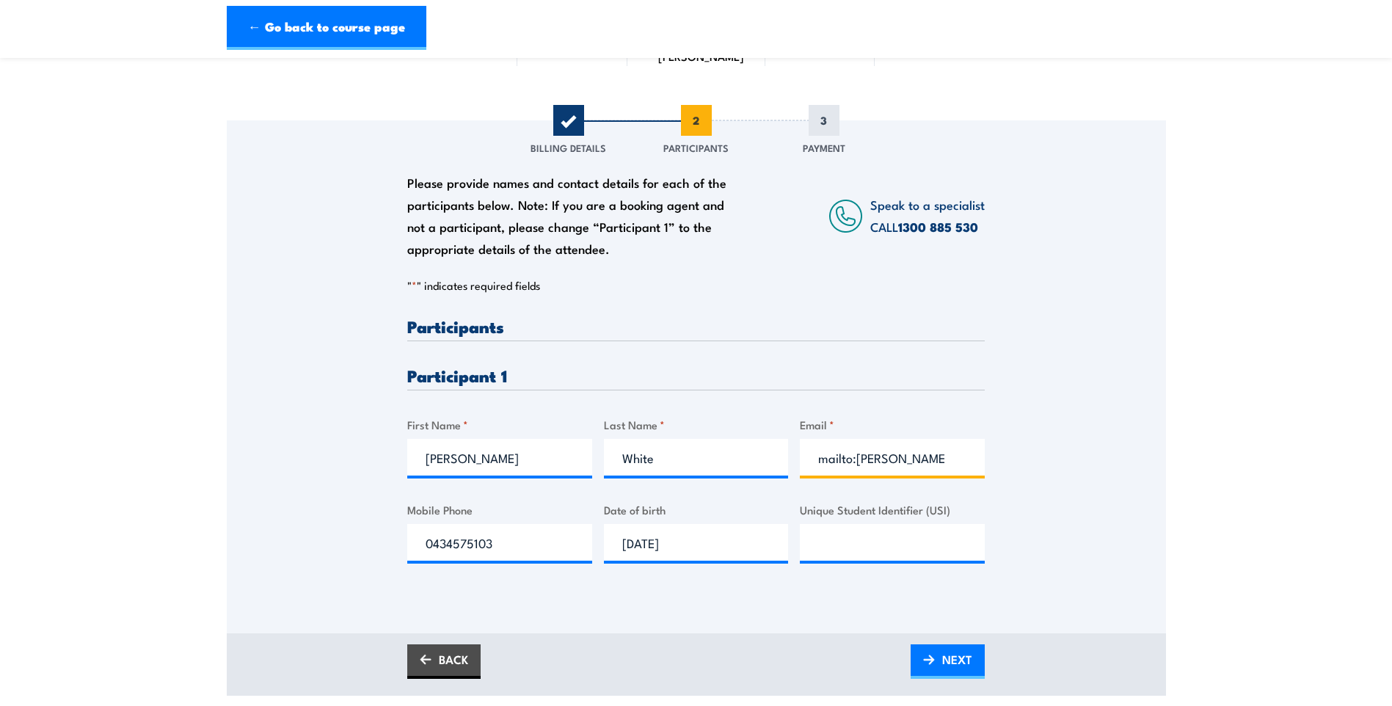
drag, startPoint x: 853, startPoint y: 470, endPoint x: 814, endPoint y: 473, distance: 39.7
click at [814, 473] on input "mailto:marnie.white@kalamundatoyota.net.au" at bounding box center [892, 457] width 185 height 37
drag, startPoint x: 946, startPoint y: 480, endPoint x: 1018, endPoint y: 474, distance: 72.2
click at [1018, 474] on div "Please provide names and contact details for each of the participants below. No…" at bounding box center [696, 356] width 939 height 472
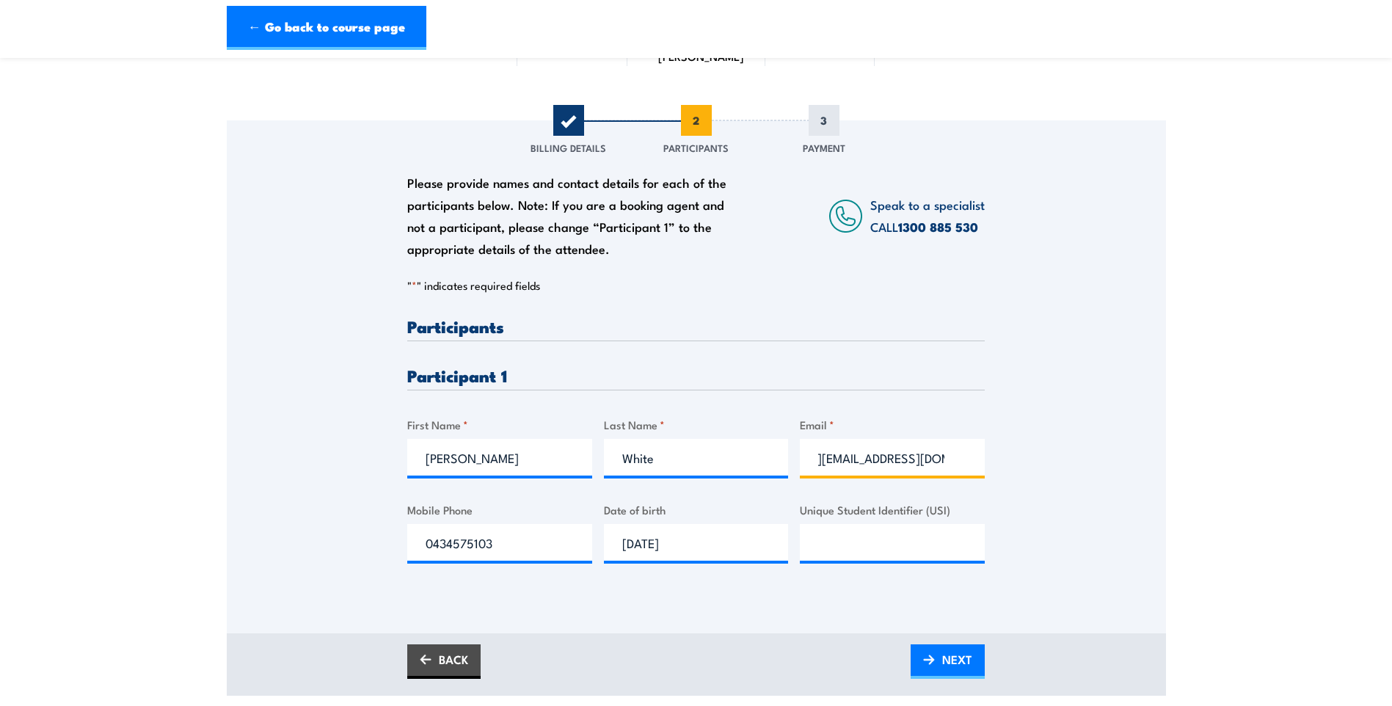
click at [826, 472] on input "[PERSON_NAME][EMAIL_ADDRESS][DOMAIN_NAME]" at bounding box center [892, 457] width 185 height 37
drag, startPoint x: 825, startPoint y: 475, endPoint x: 776, endPoint y: 476, distance: 48.4
click at [776, 476] on div "Please provide names and contact details for each of the participants below. No…" at bounding box center [696, 452] width 578 height 269
click at [939, 470] on input "[PERSON_NAME][EMAIL_ADDRESS][DOMAIN_NAME]" at bounding box center [892, 457] width 185 height 37
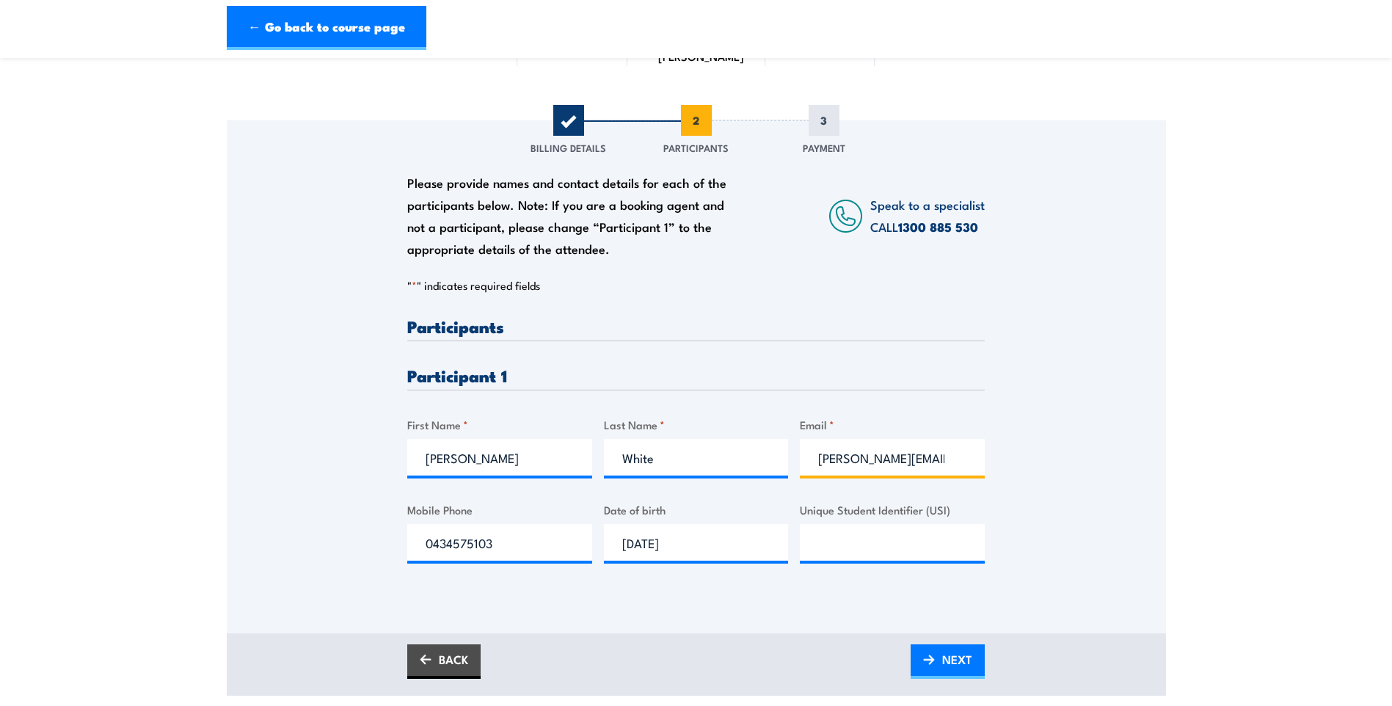
type input "[PERSON_NAME][EMAIL_ADDRESS][DOMAIN_NAME]"
click at [1054, 492] on div "Please provide names and contact details for each of the participants below. No…" at bounding box center [696, 356] width 939 height 472
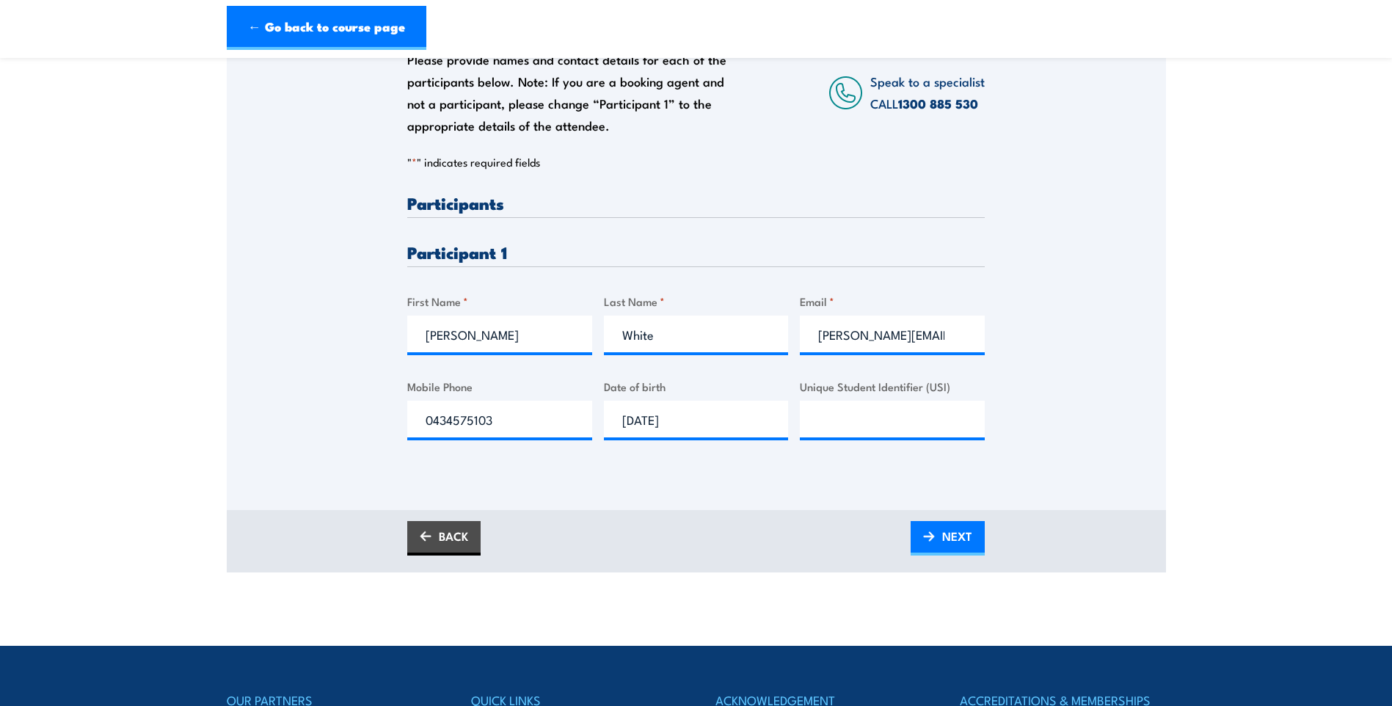
scroll to position [294, 0]
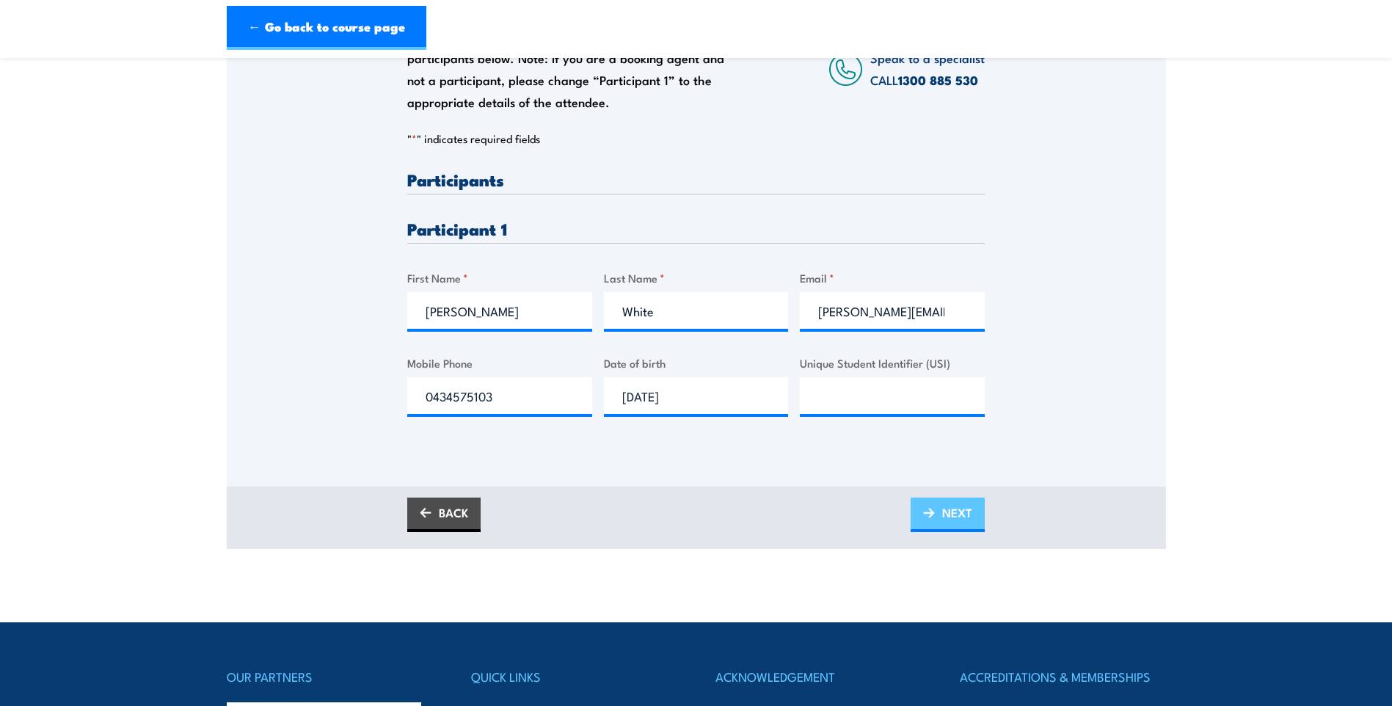
click at [963, 532] on span "NEXT" at bounding box center [957, 512] width 30 height 39
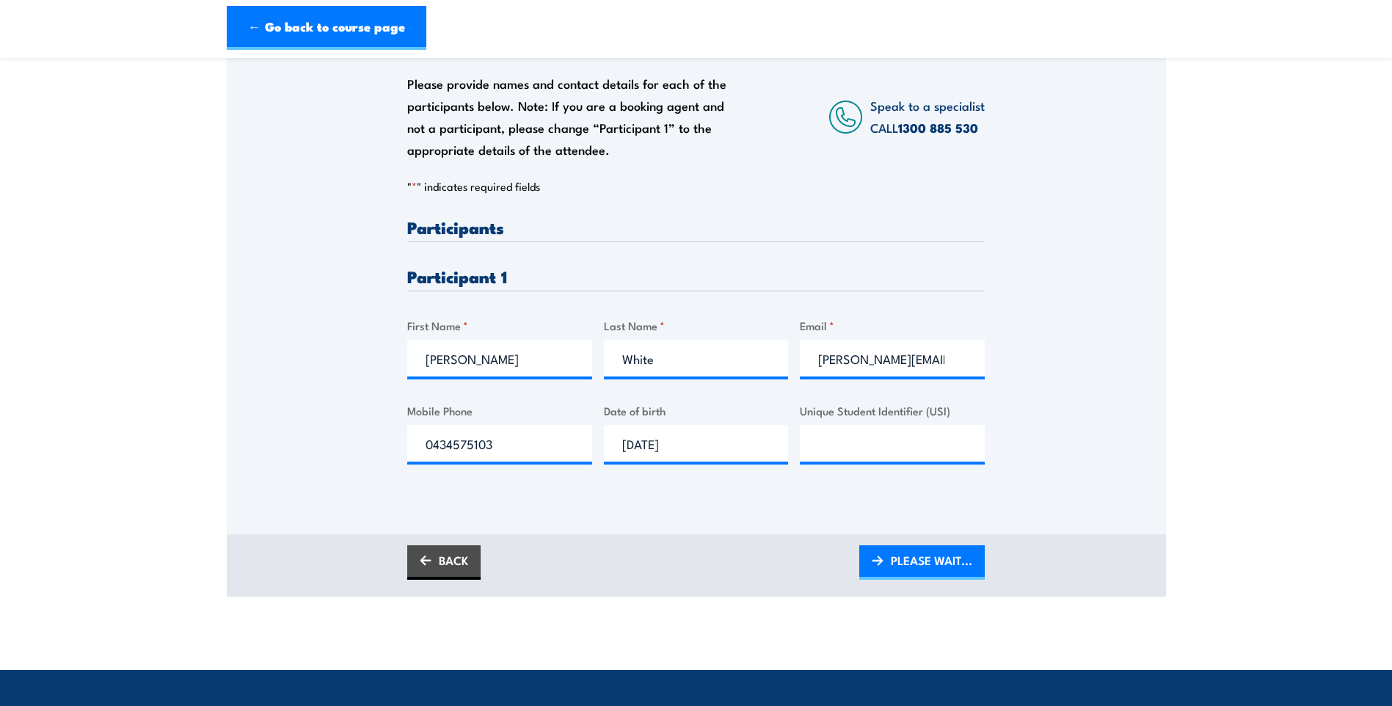
scroll to position [220, 0]
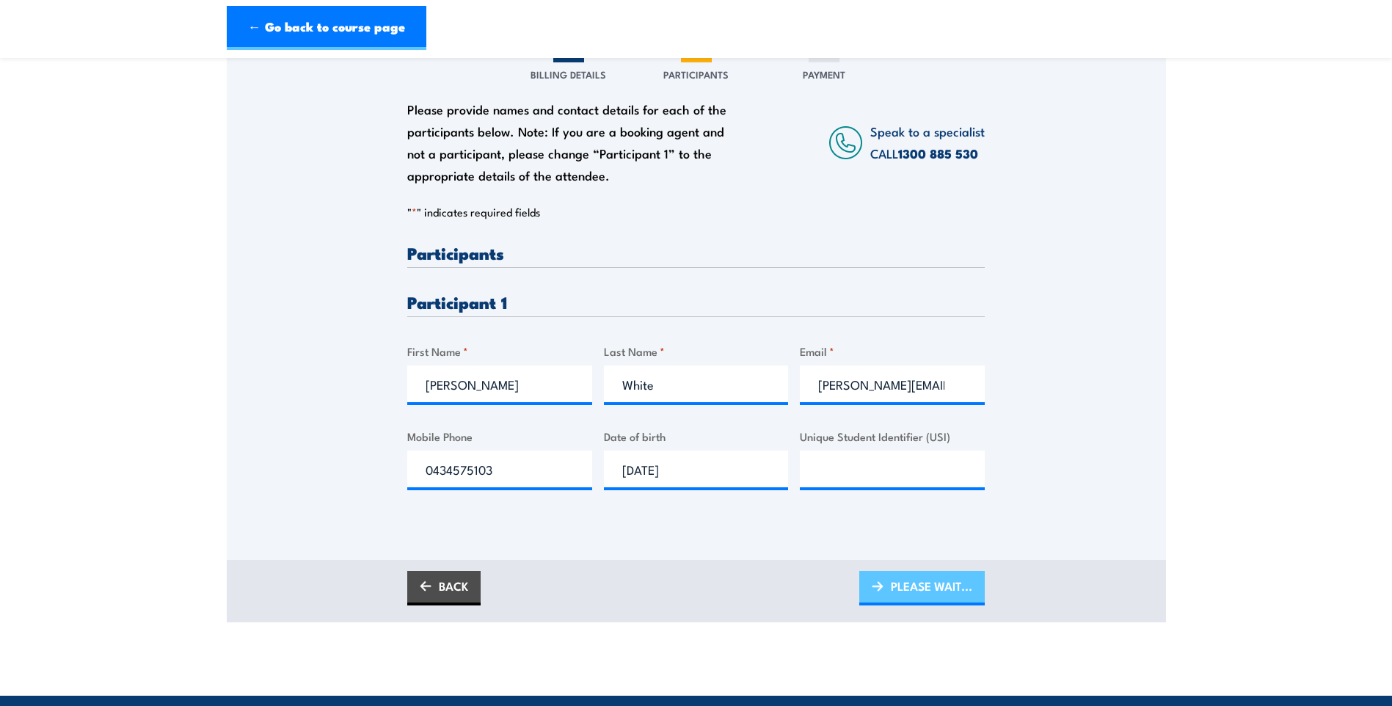
click at [964, 600] on span "PLEASE WAIT..." at bounding box center [931, 586] width 81 height 39
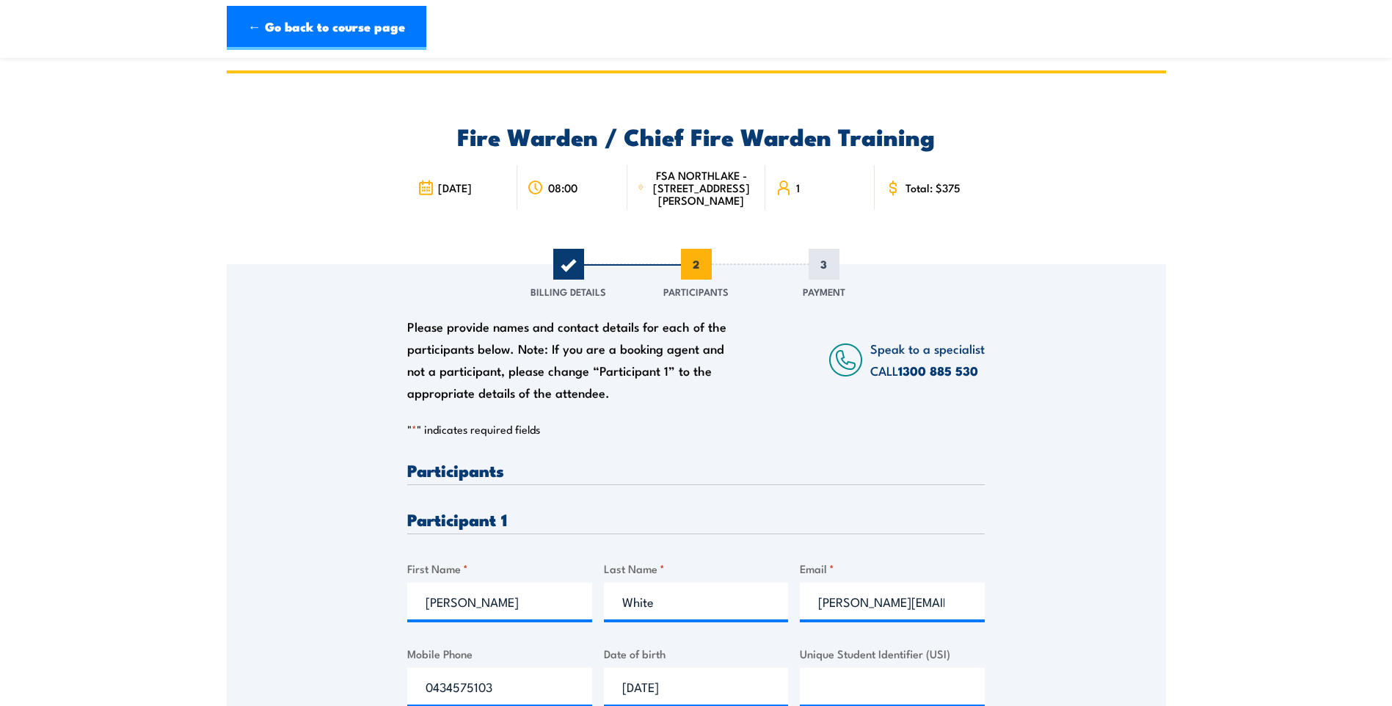
scroll to position [0, 0]
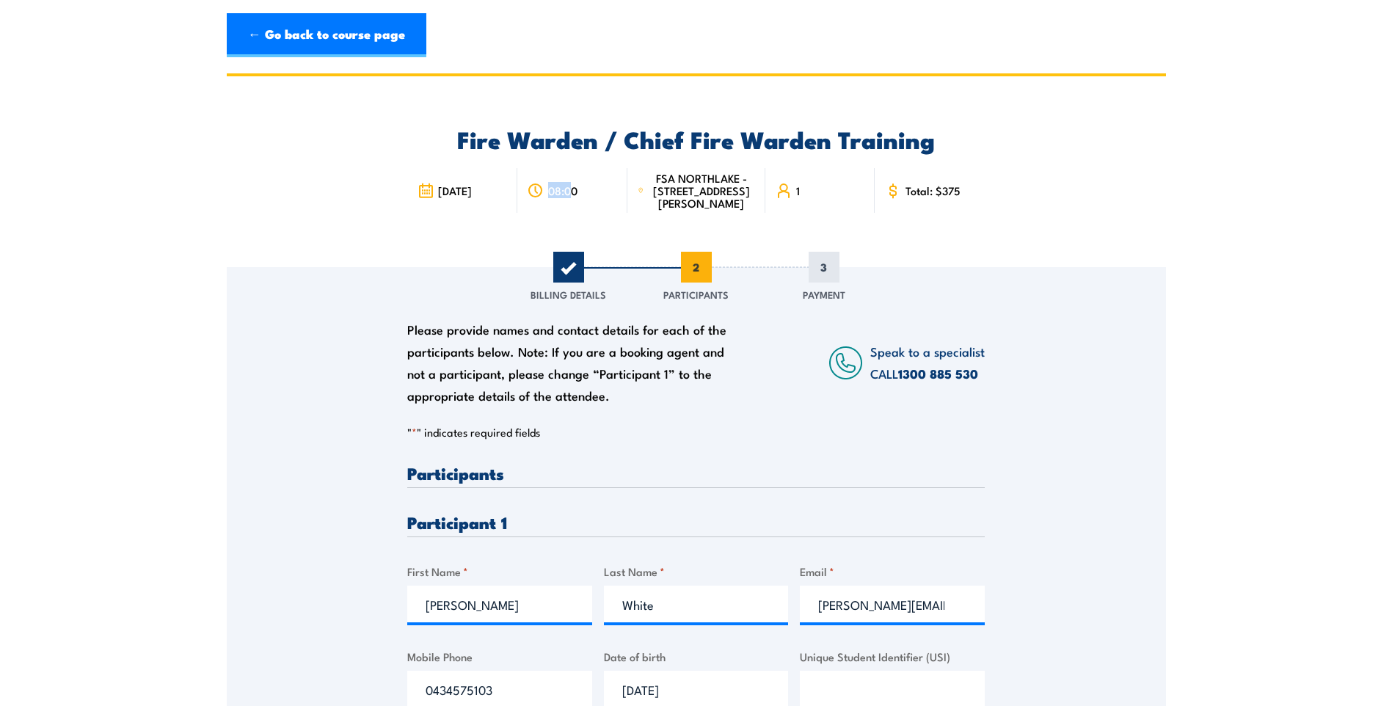
drag, startPoint x: 554, startPoint y: 200, endPoint x: 574, endPoint y: 200, distance: 19.8
click at [574, 197] on span "08:00" at bounding box center [562, 190] width 29 height 12
drag, startPoint x: 574, startPoint y: 200, endPoint x: 584, endPoint y: 200, distance: 10.3
click at [584, 200] on div "08:00" at bounding box center [572, 190] width 110 height 45
click at [364, 37] on link "← Go back to course page" at bounding box center [327, 35] width 200 height 44
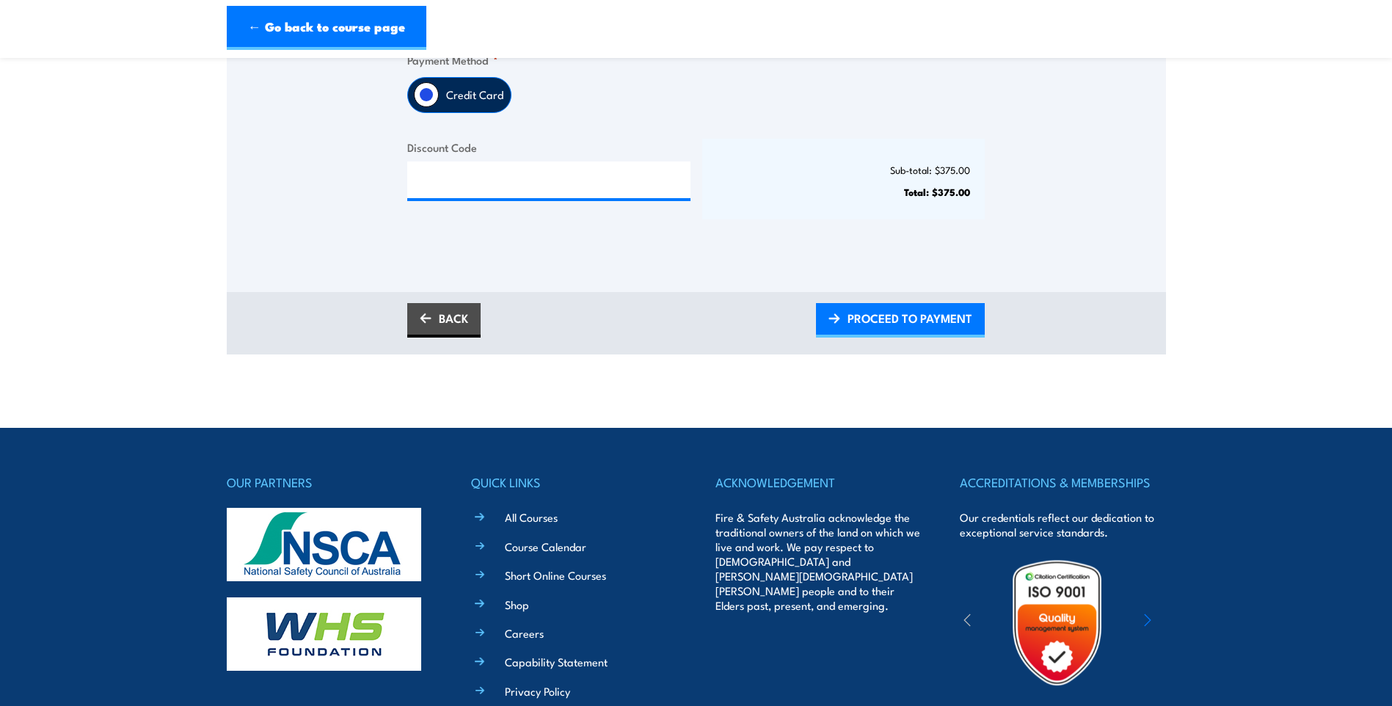
click at [667, 324] on div "BACK PROCEED TO PAYMENT" at bounding box center [696, 320] width 578 height 34
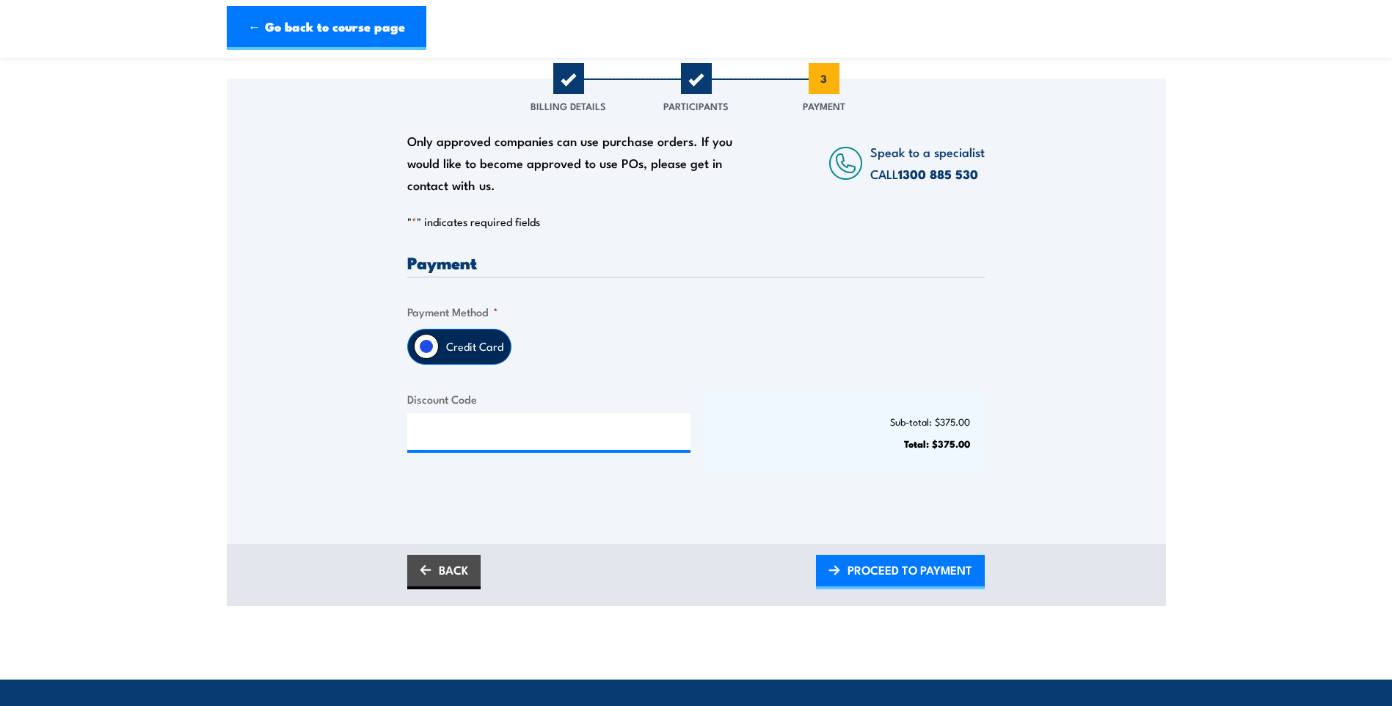
scroll to position [220, 0]
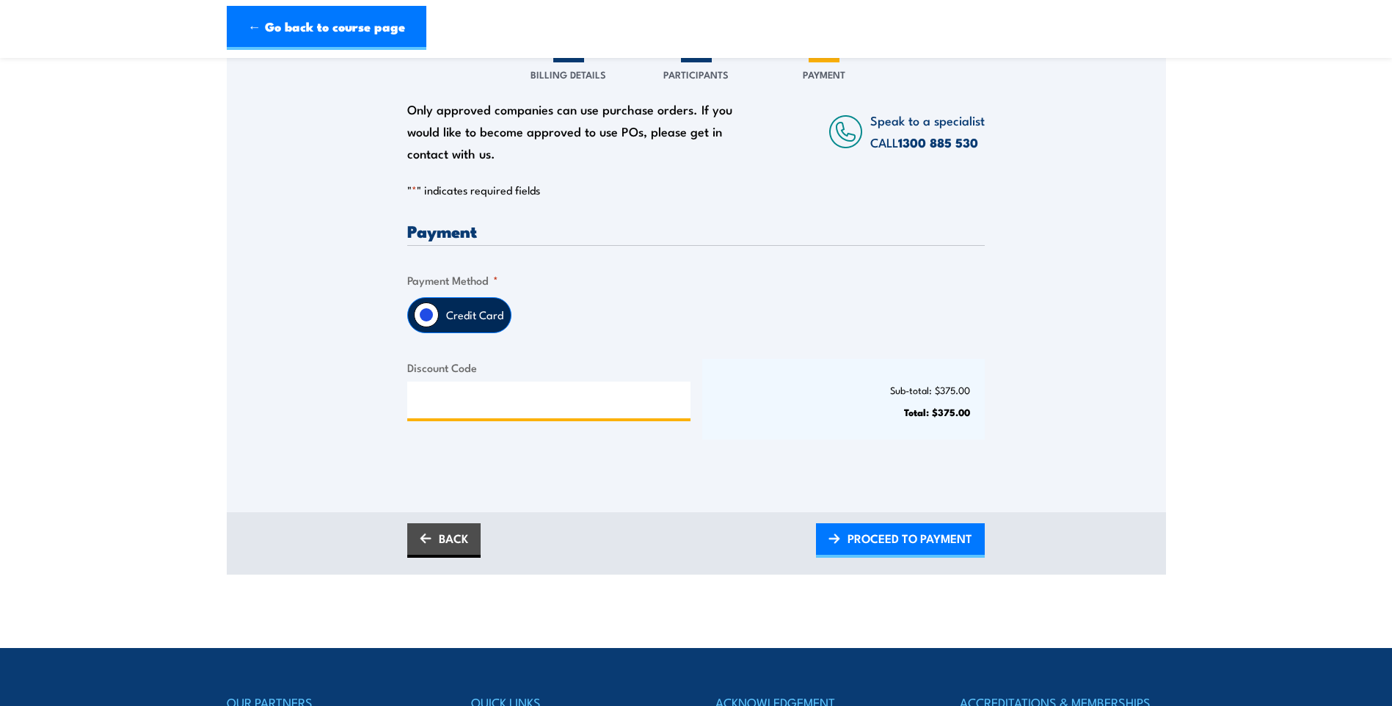
click at [570, 413] on input "Discount Code" at bounding box center [548, 400] width 283 height 37
click at [729, 372] on div "Sub-total: $375.00 Total: $375.00" at bounding box center [843, 399] width 283 height 81
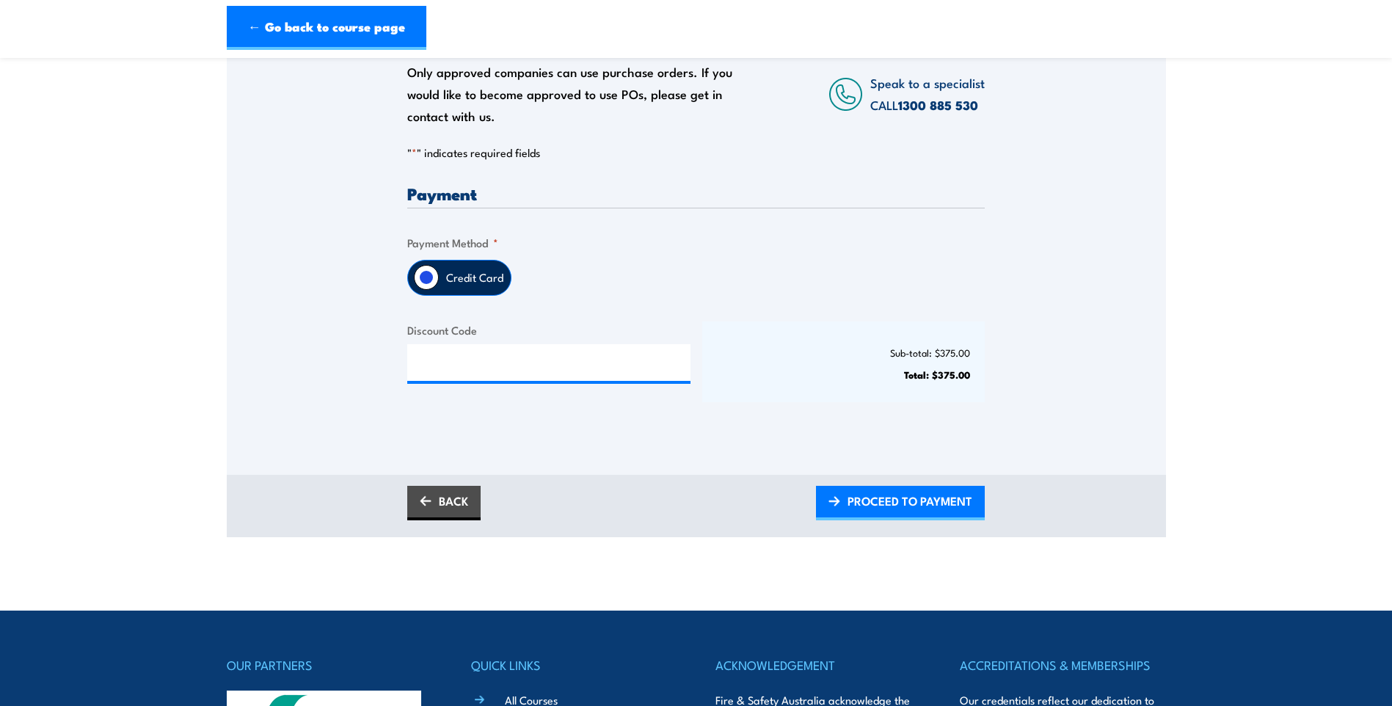
scroll to position [294, 0]
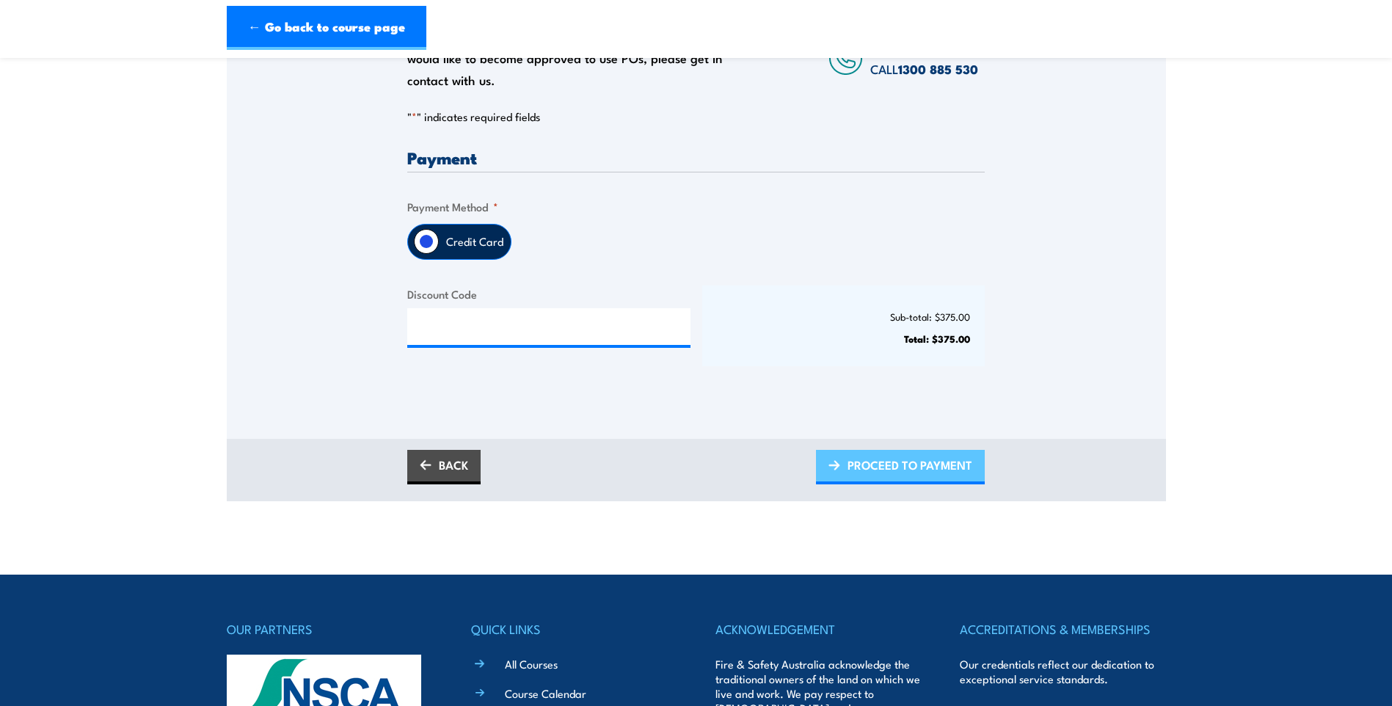
click at [878, 473] on span "PROCEED TO PAYMENT" at bounding box center [910, 464] width 125 height 39
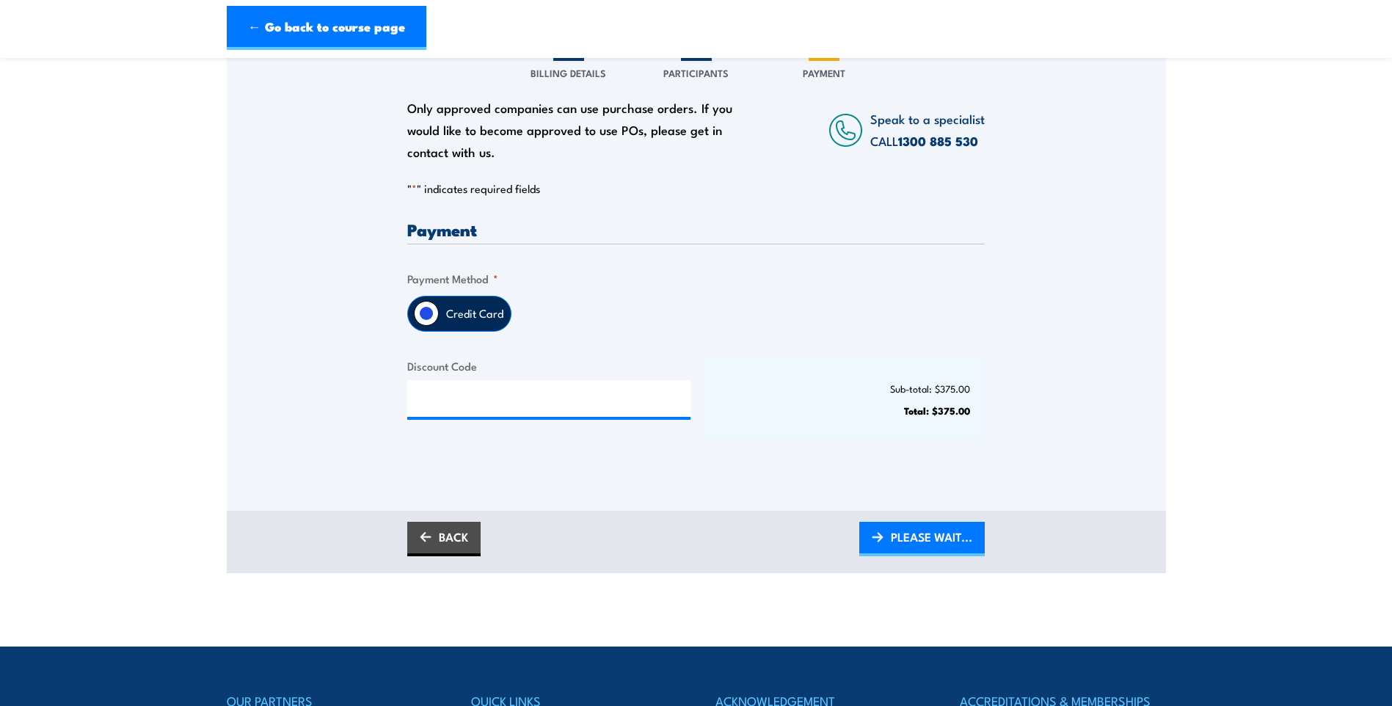
scroll to position [220, 0]
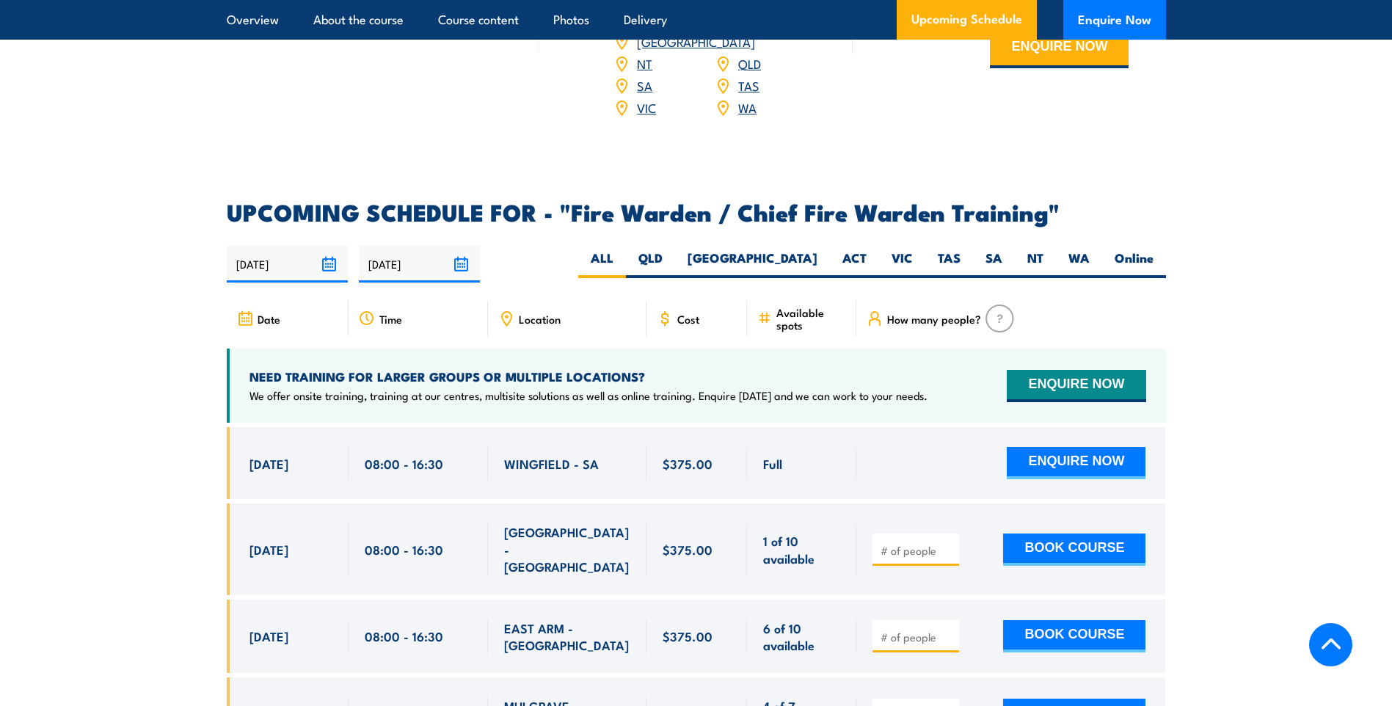
scroll to position [2306, 0]
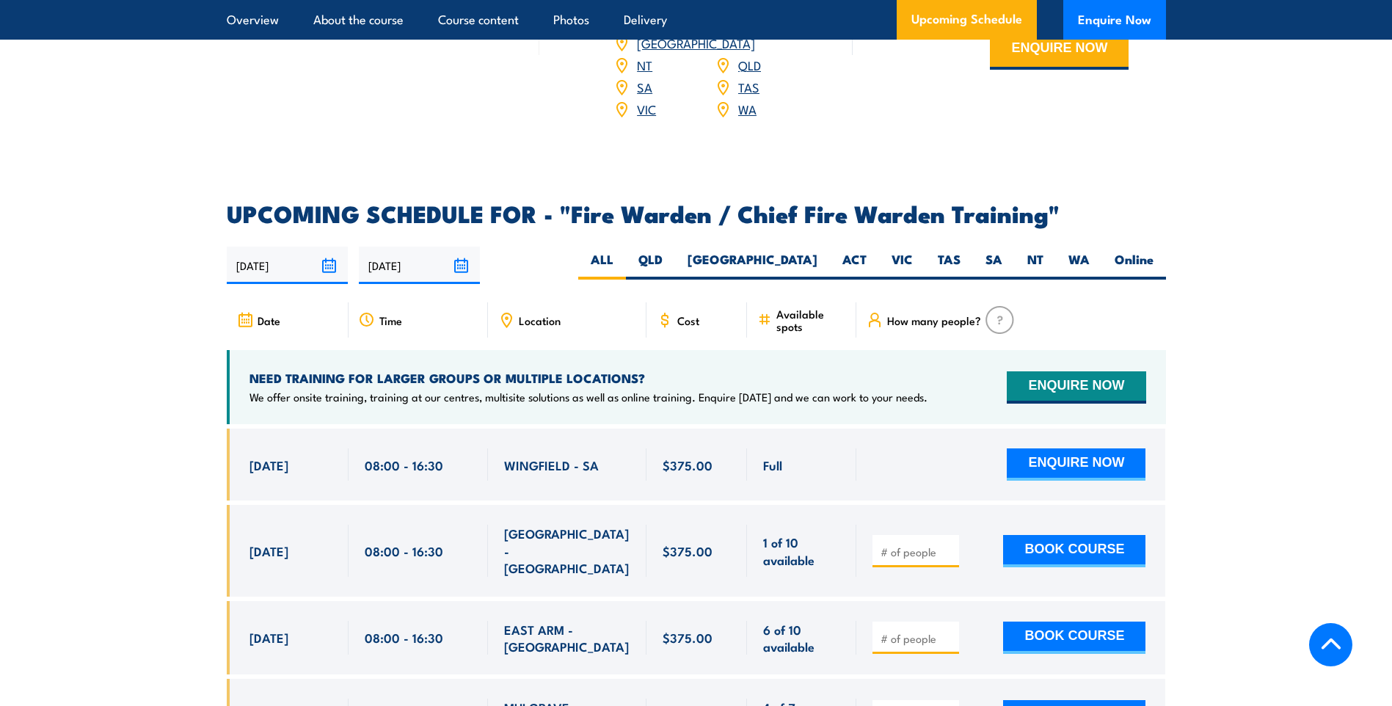
scroll to position [2422, 0]
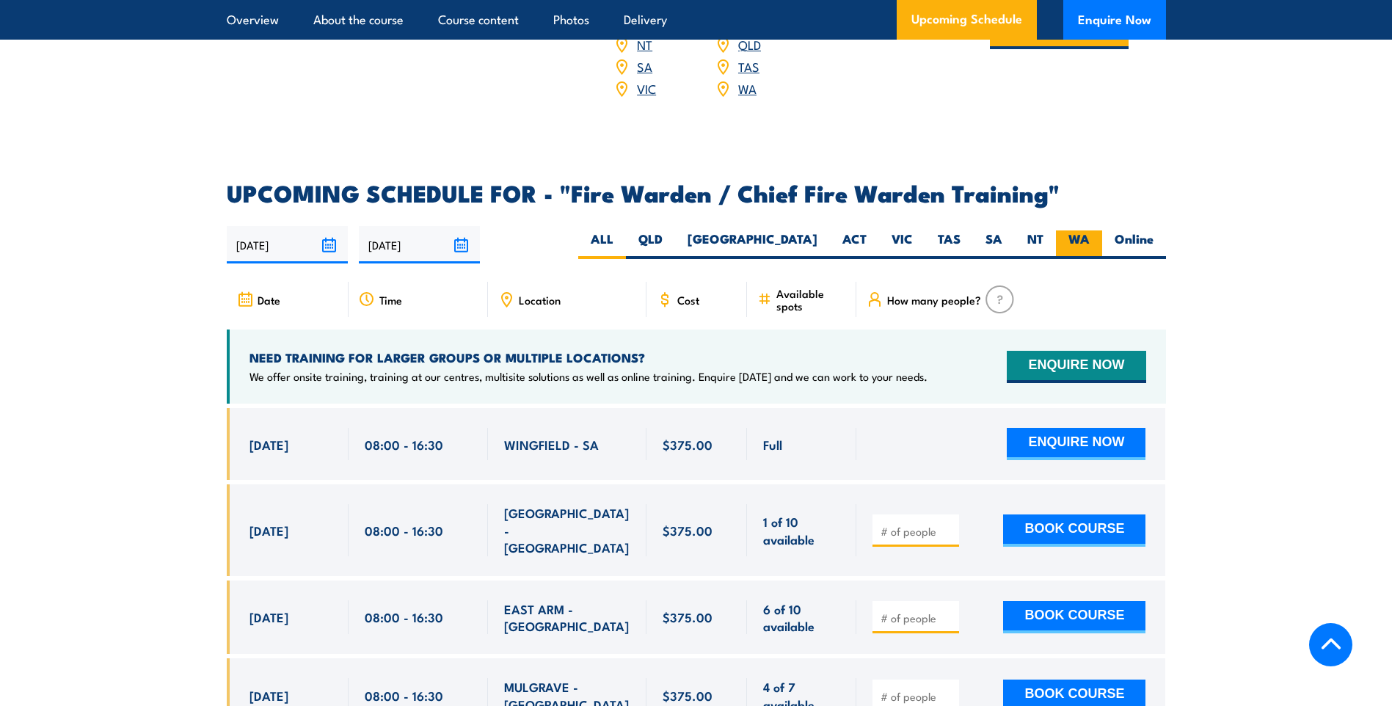
click at [1077, 232] on label "WA" at bounding box center [1079, 244] width 46 height 29
click at [1090, 232] on input "WA" at bounding box center [1095, 235] width 10 height 10
radio input "true"
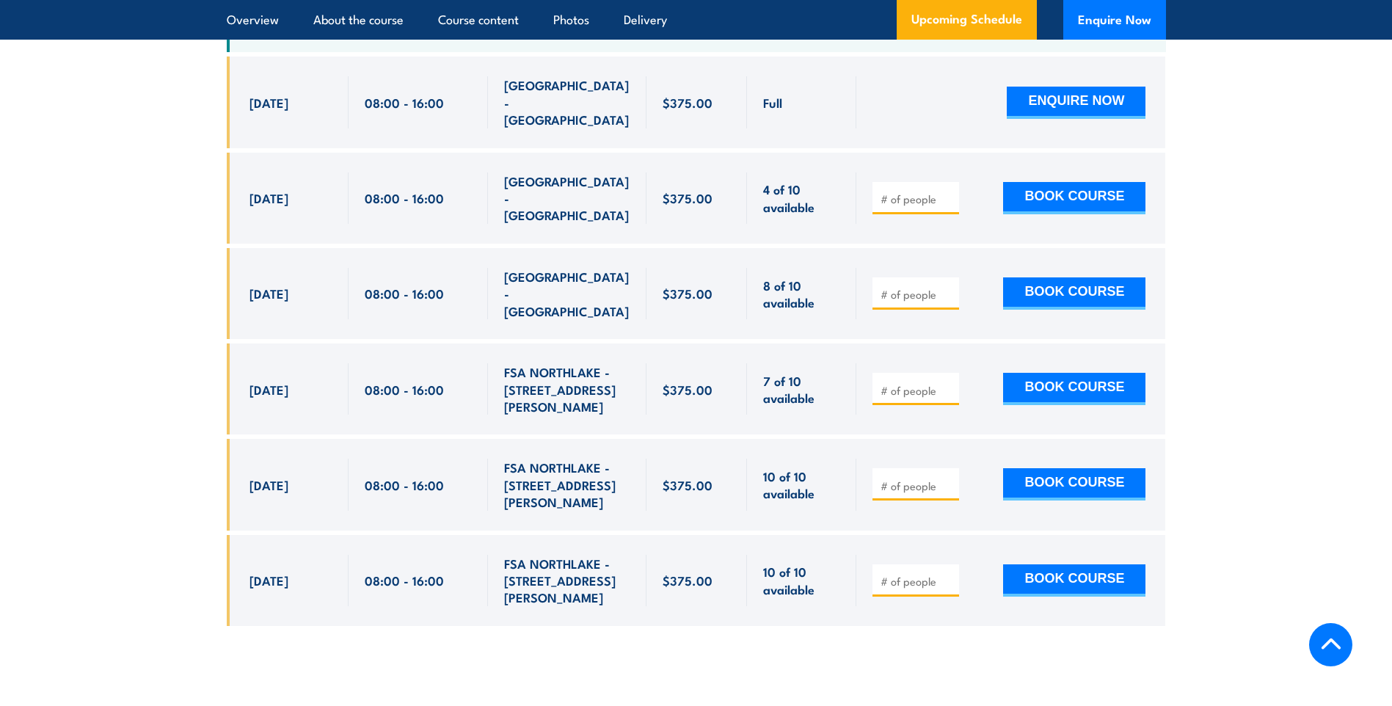
scroll to position [2746, 0]
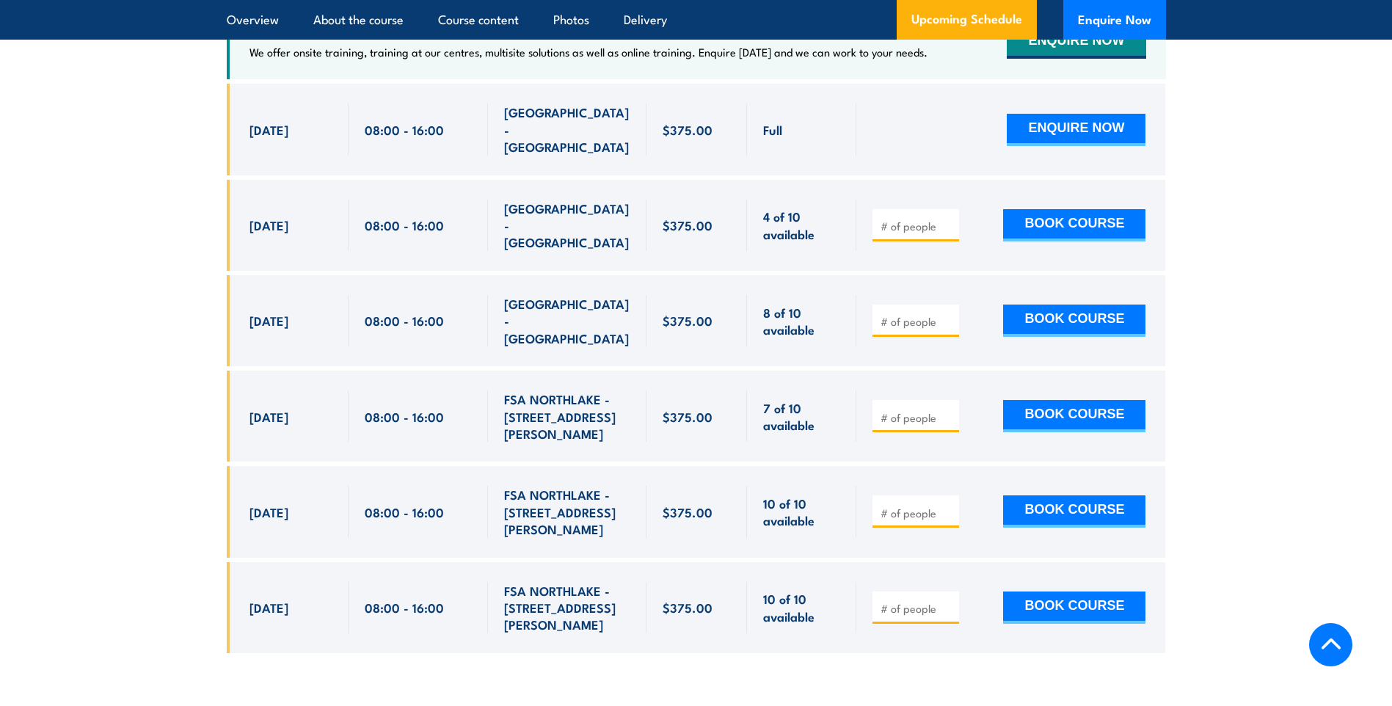
click at [890, 503] on span at bounding box center [916, 511] width 76 height 17
click at [895, 506] on input "number" at bounding box center [917, 513] width 73 height 15
type input "1"
click at [1107, 495] on button "BOOK COURSE" at bounding box center [1074, 511] width 142 height 32
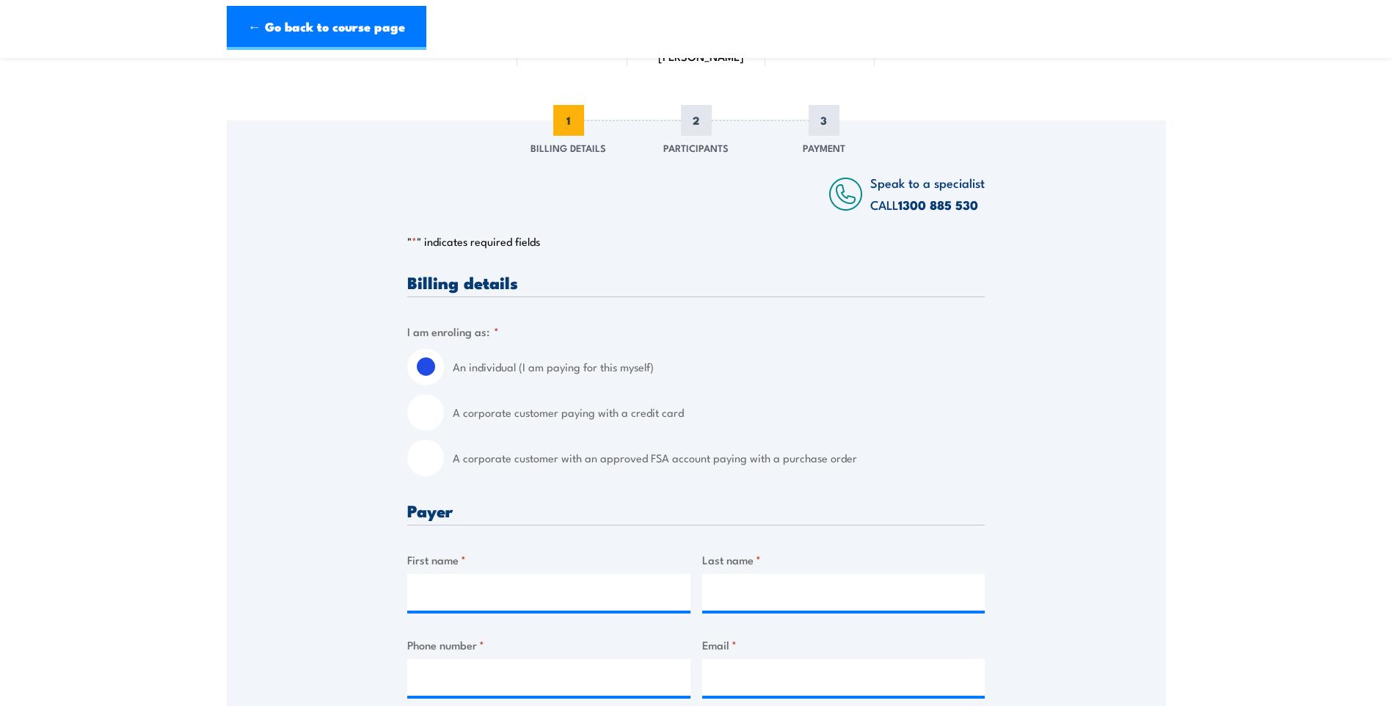
click at [579, 422] on label "A corporate customer paying with a credit card" at bounding box center [719, 412] width 532 height 37
click at [444, 422] on input "A corporate customer paying with a credit card" at bounding box center [425, 412] width 37 height 37
radio input "true"
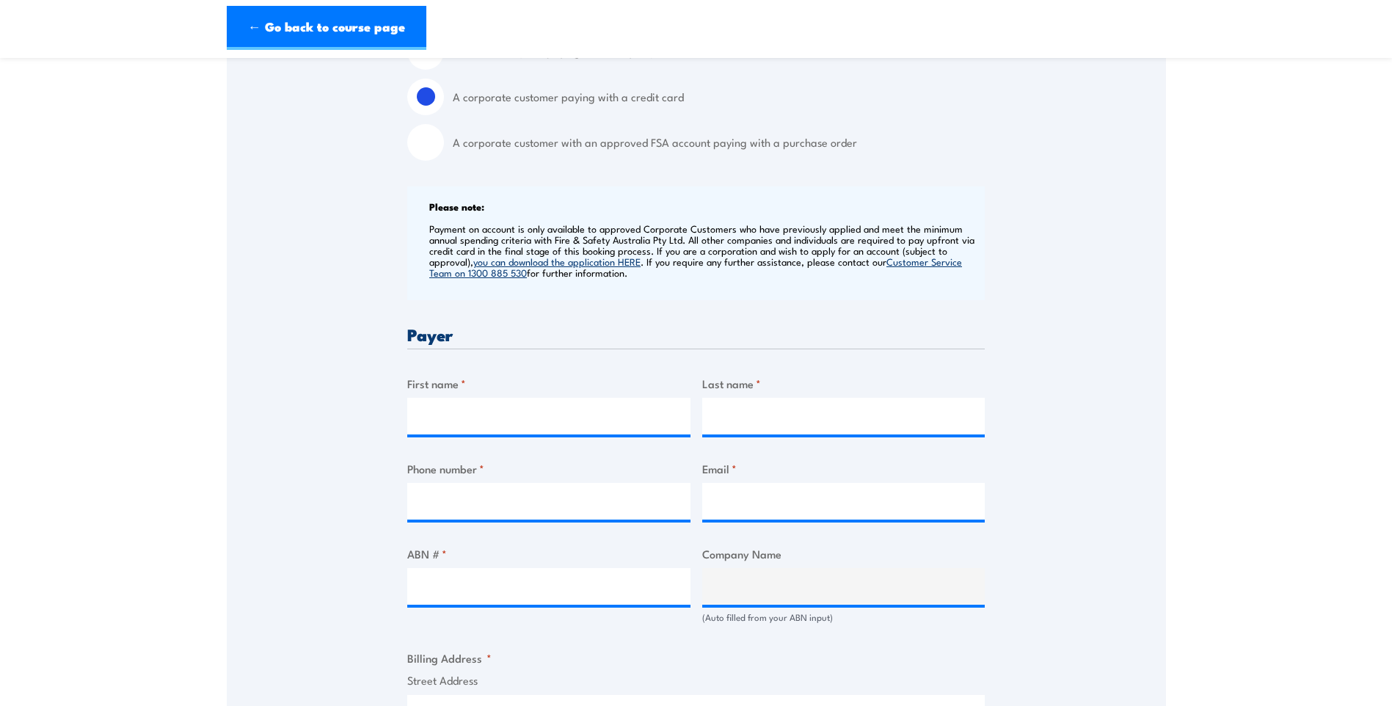
scroll to position [514, 0]
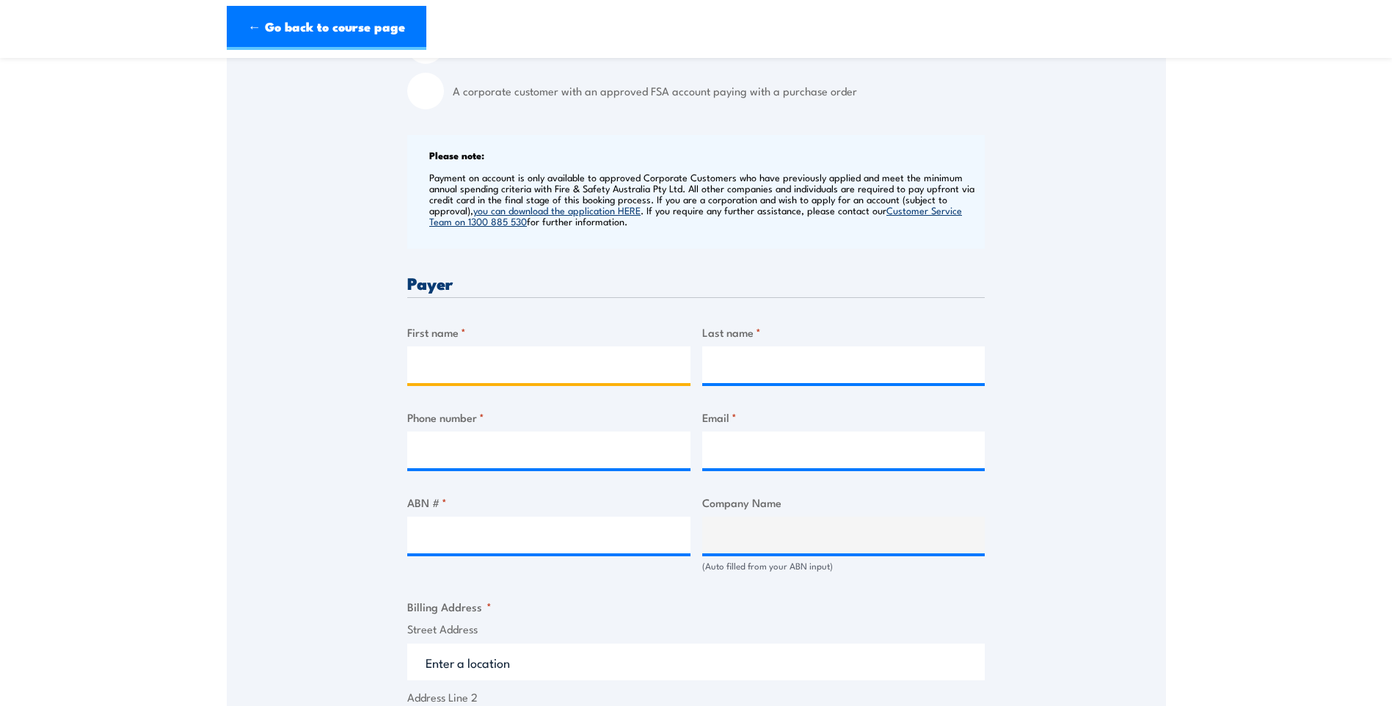
click at [572, 380] on input "First name *" at bounding box center [548, 364] width 283 height 37
type input "[PERSON_NAME]"
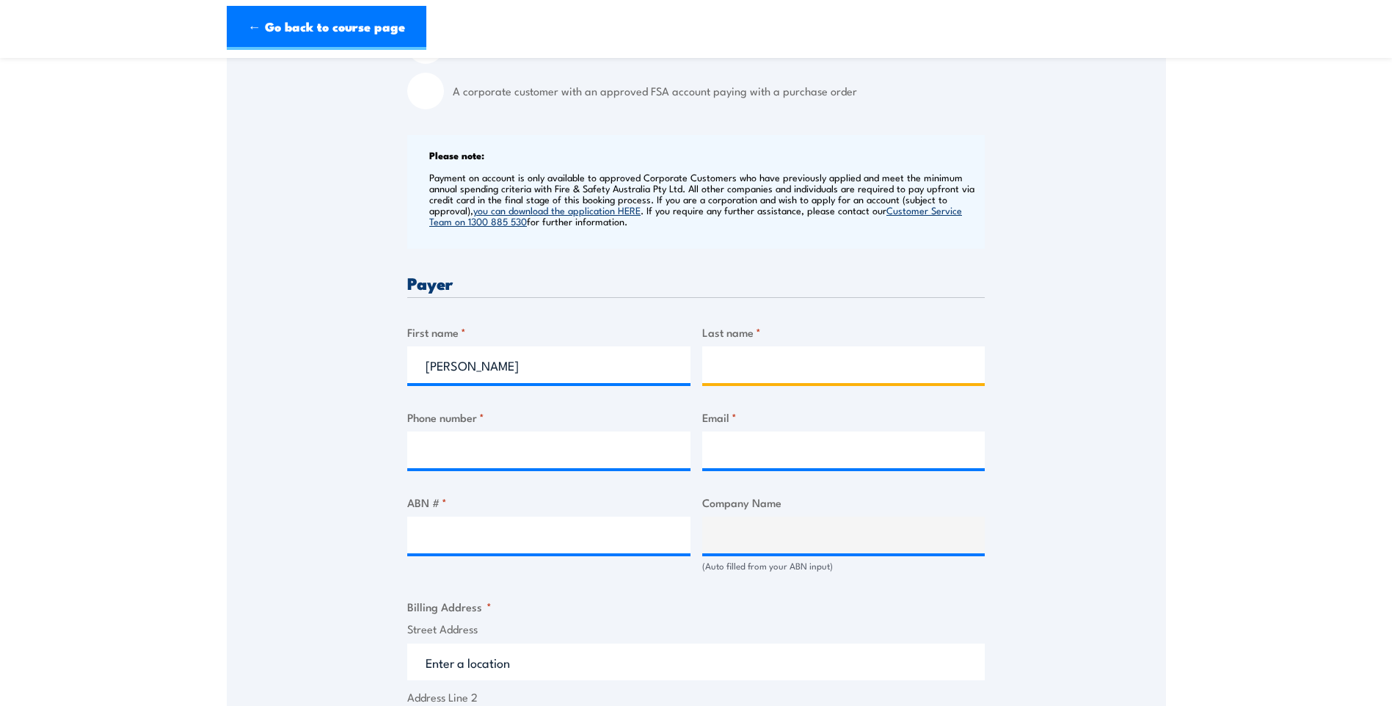
type input "Skopljak"
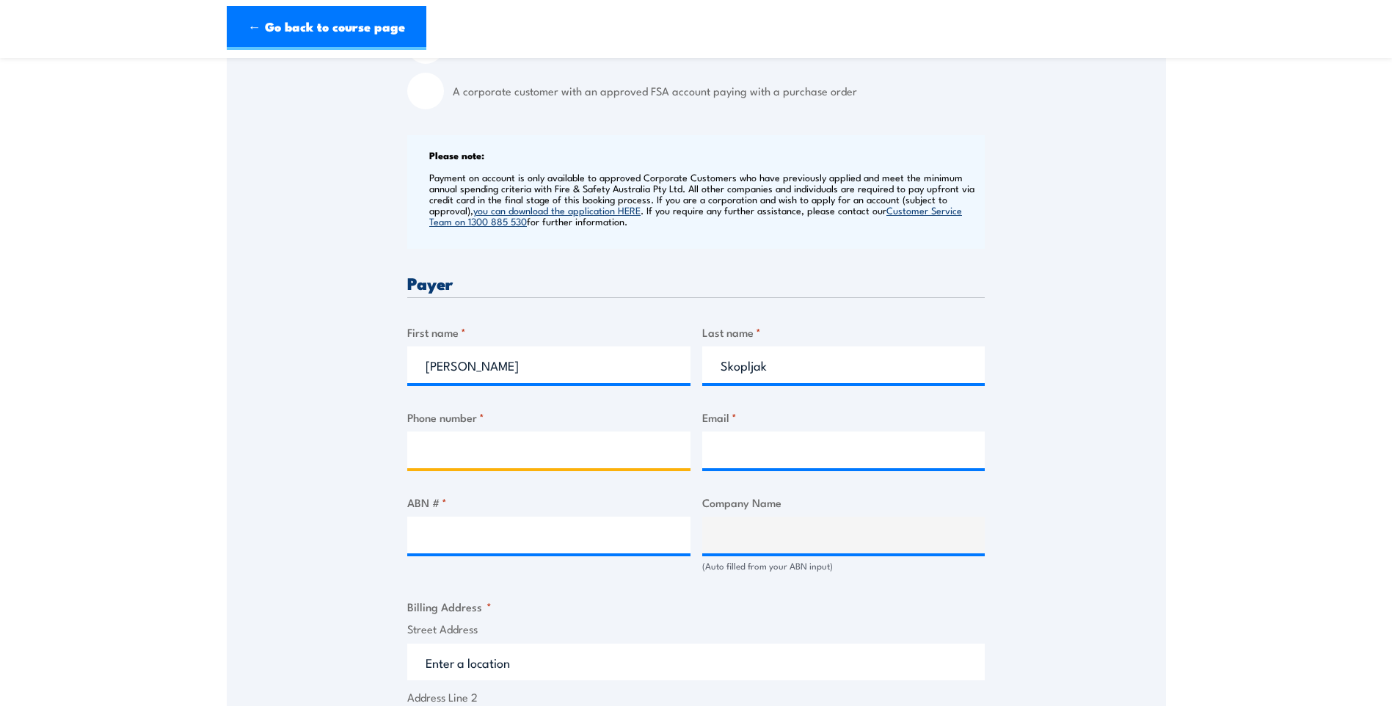
type input "0894722677"
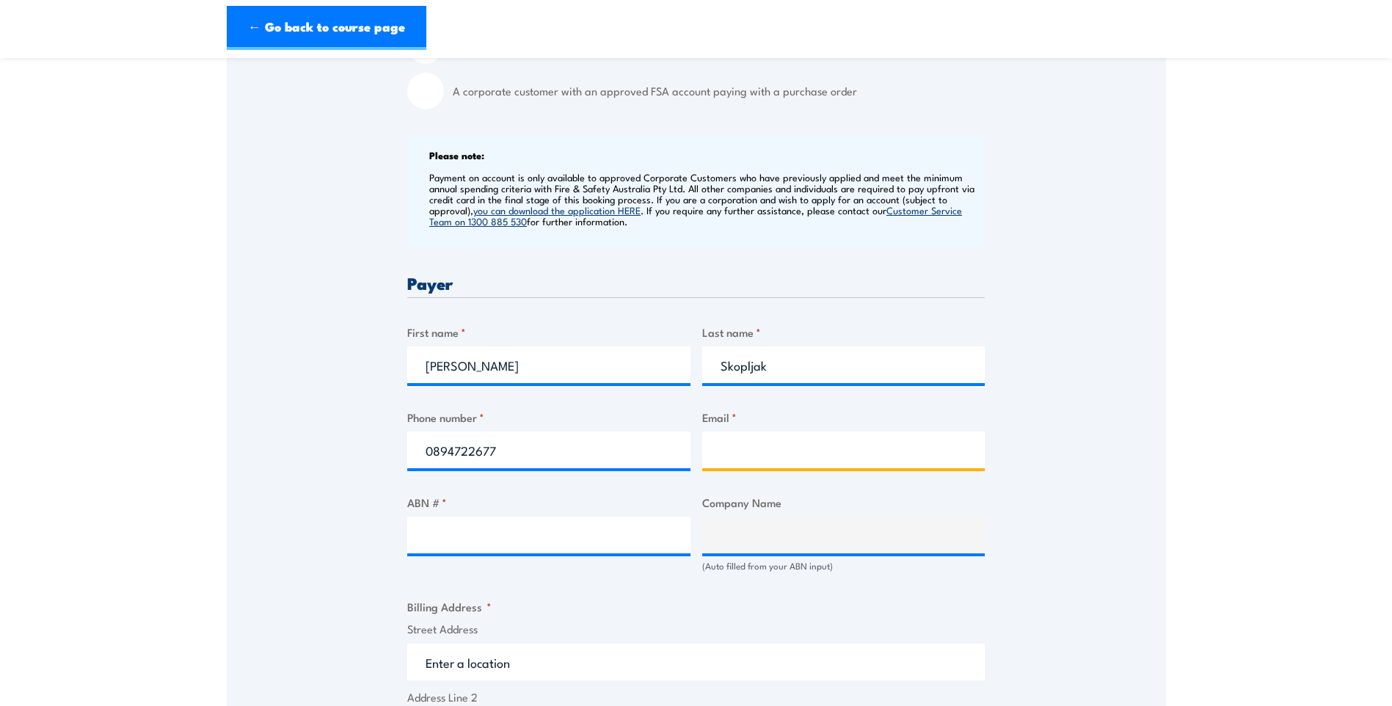
type input "[EMAIL_ADDRESS][DOMAIN_NAME]"
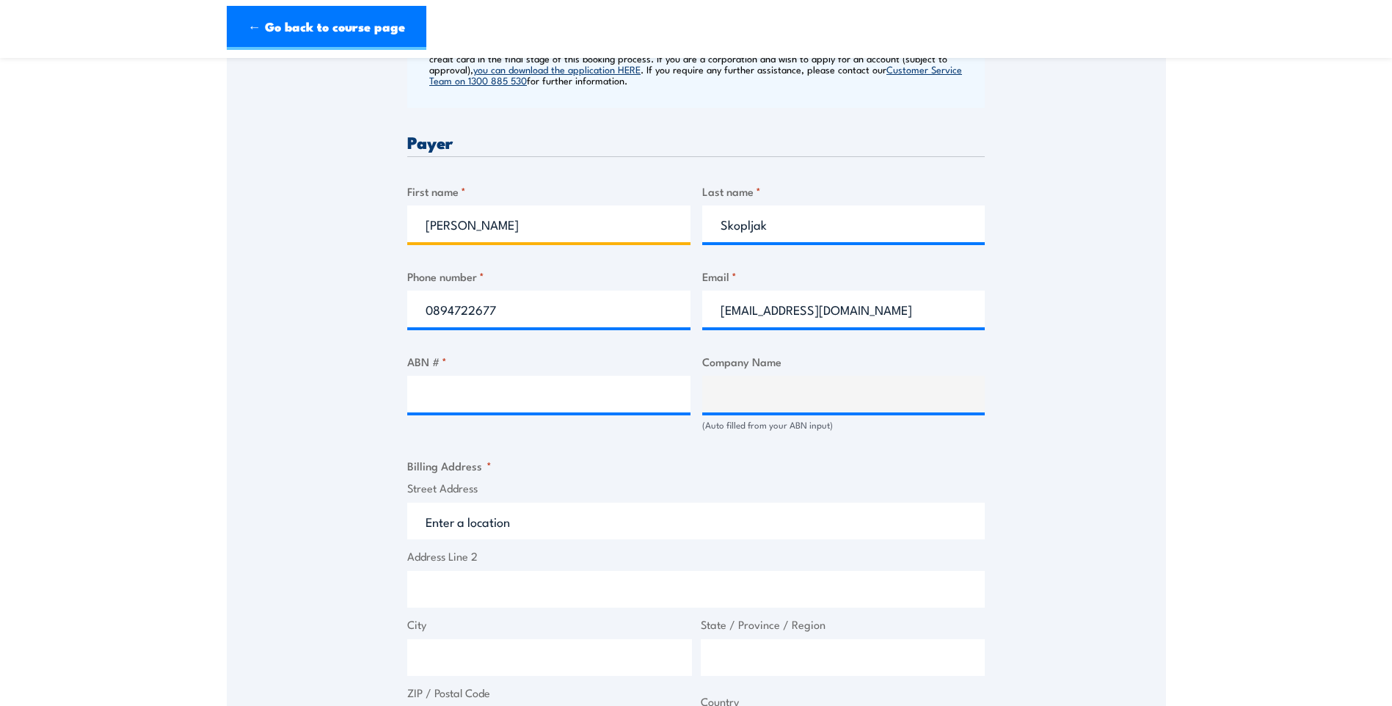
scroll to position [660, 0]
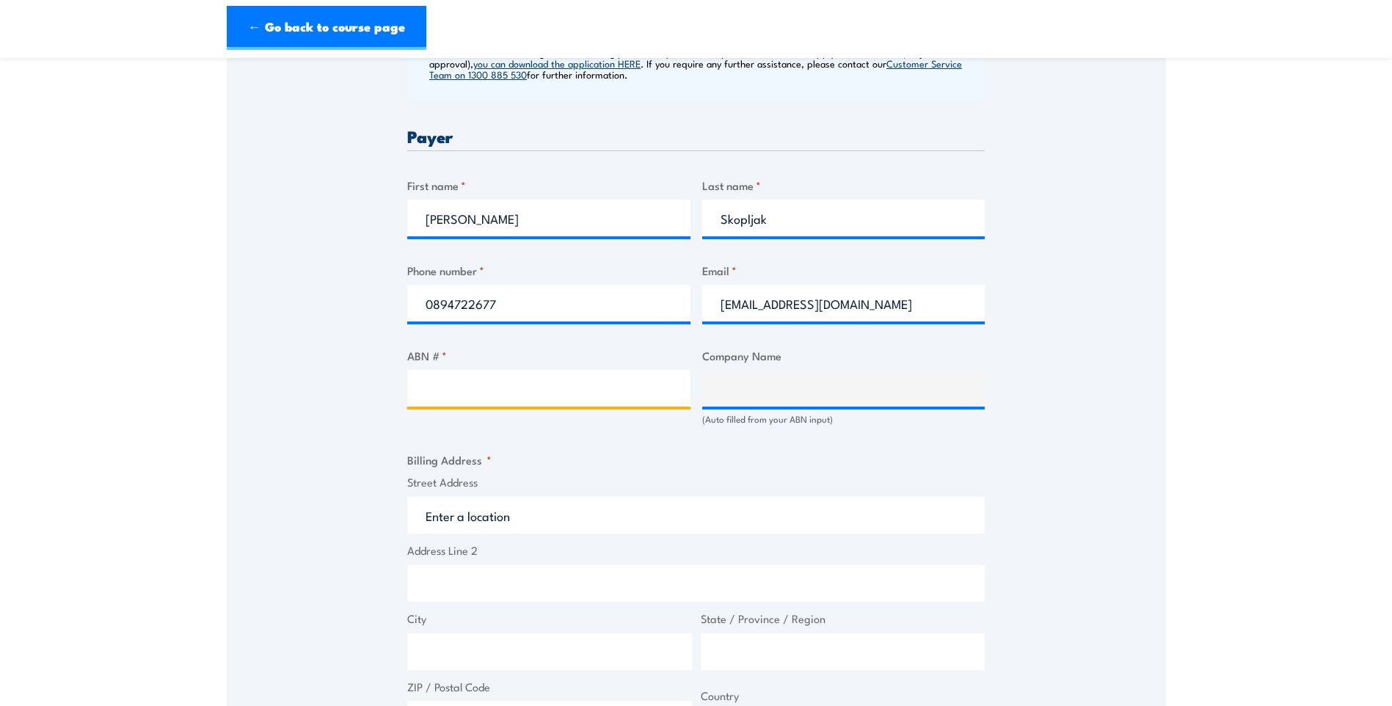
click at [464, 406] on input "ABN # *" at bounding box center [548, 388] width 283 height 37
paste input "51 057 584 595"
type input "51 057 584 595"
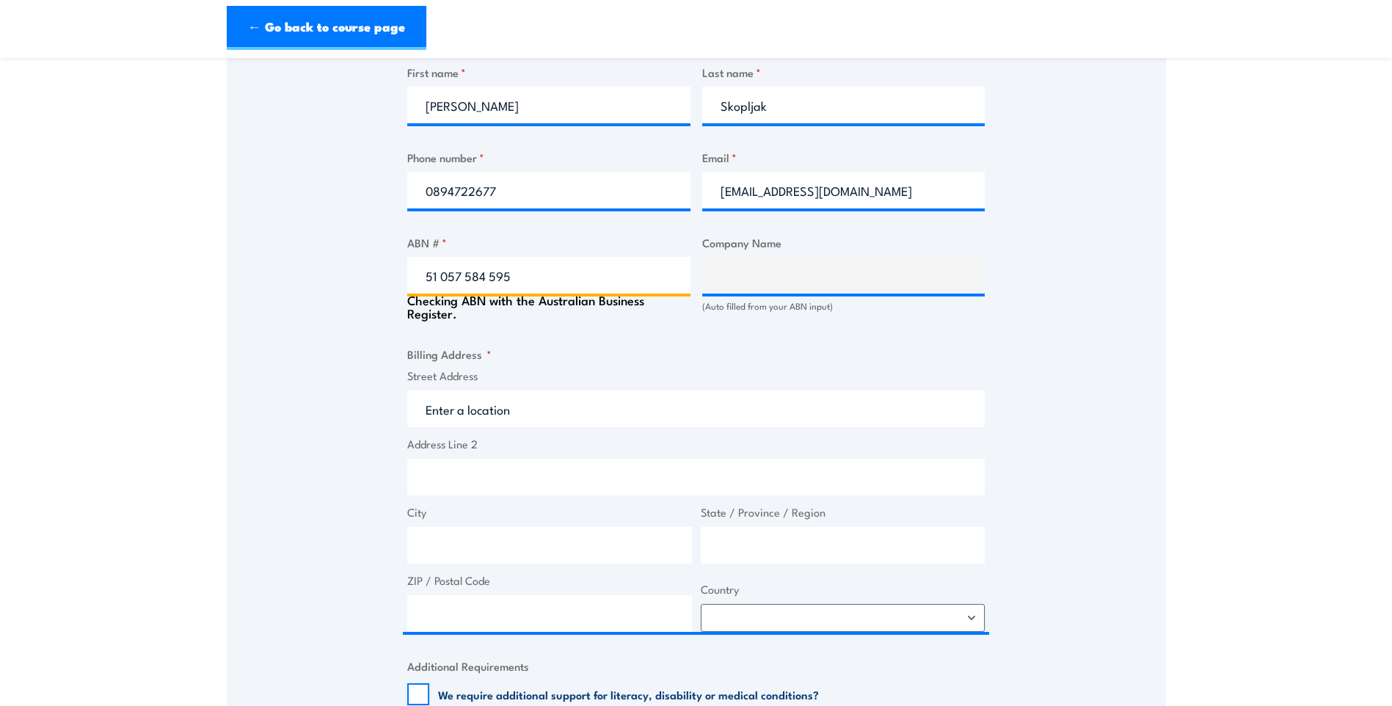
scroll to position [807, 0]
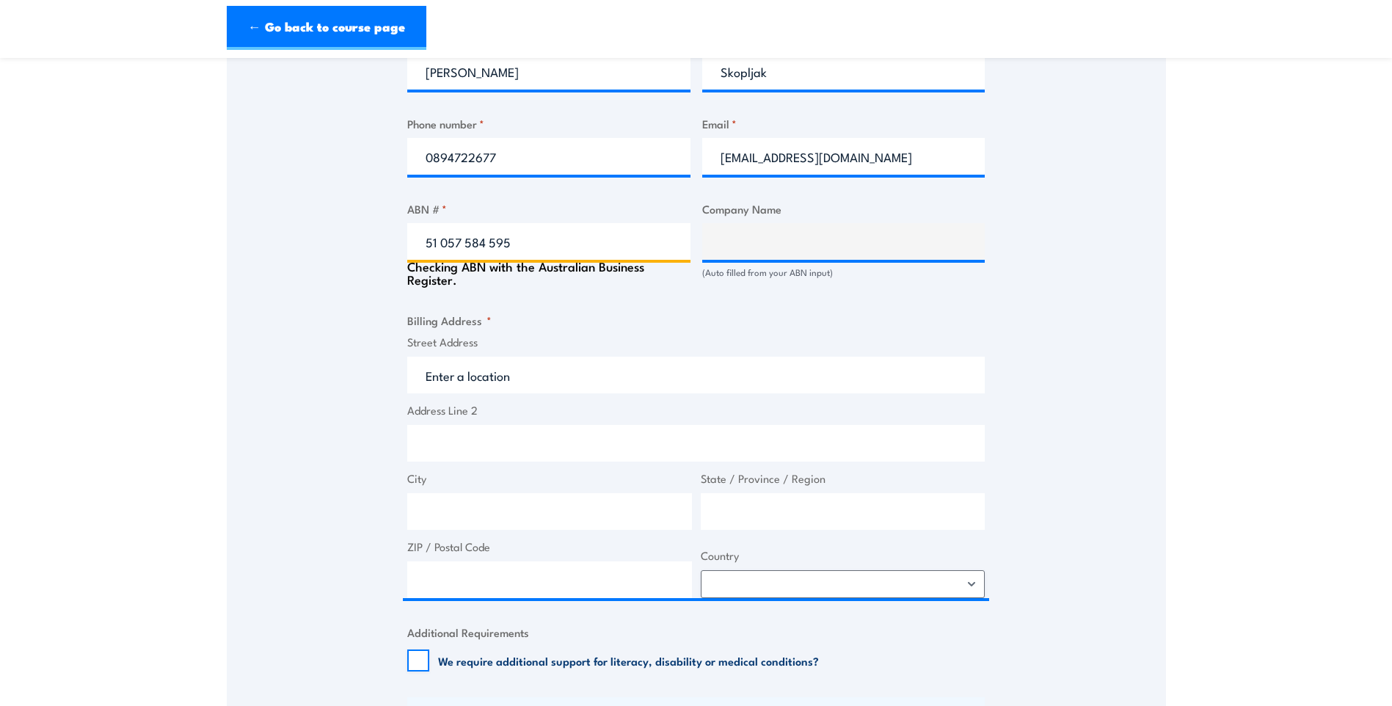
type input "NEW TOWN ([GEOGRAPHIC_DATA]) PTY LTD"
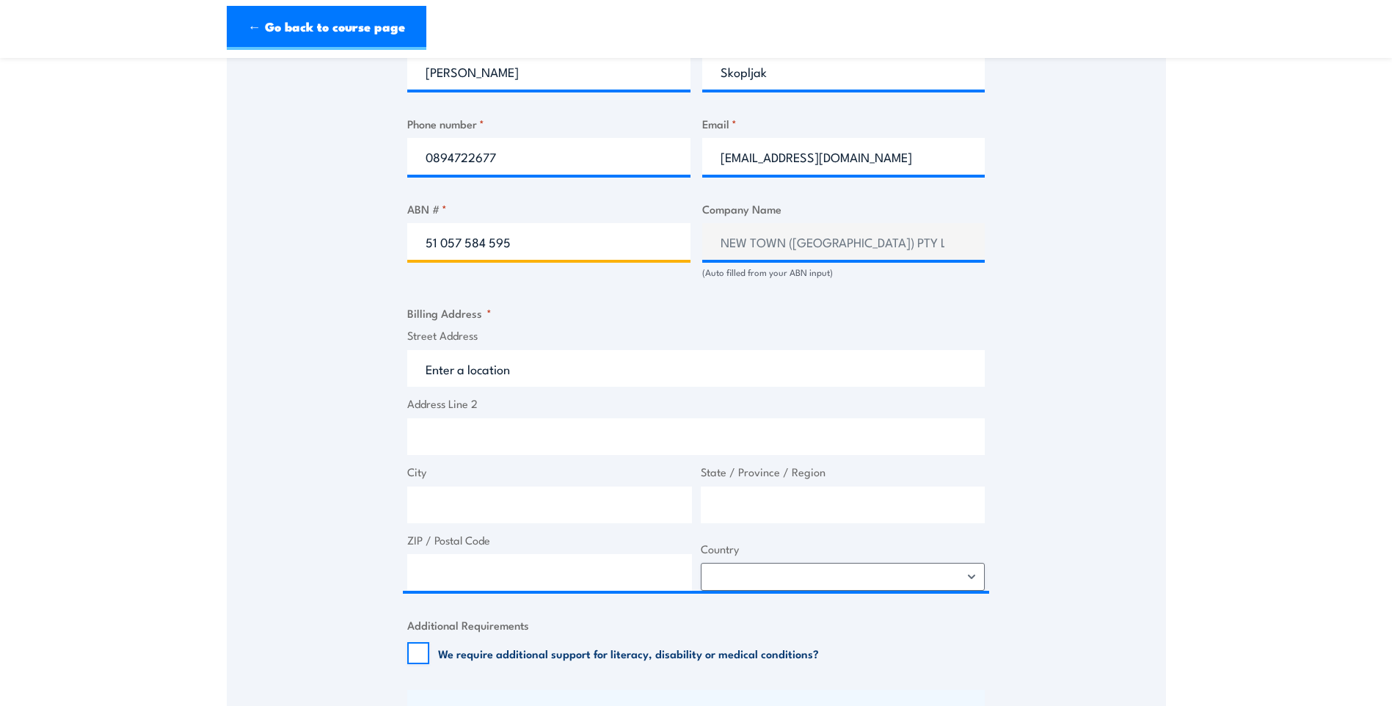
type input "51 057 584 595"
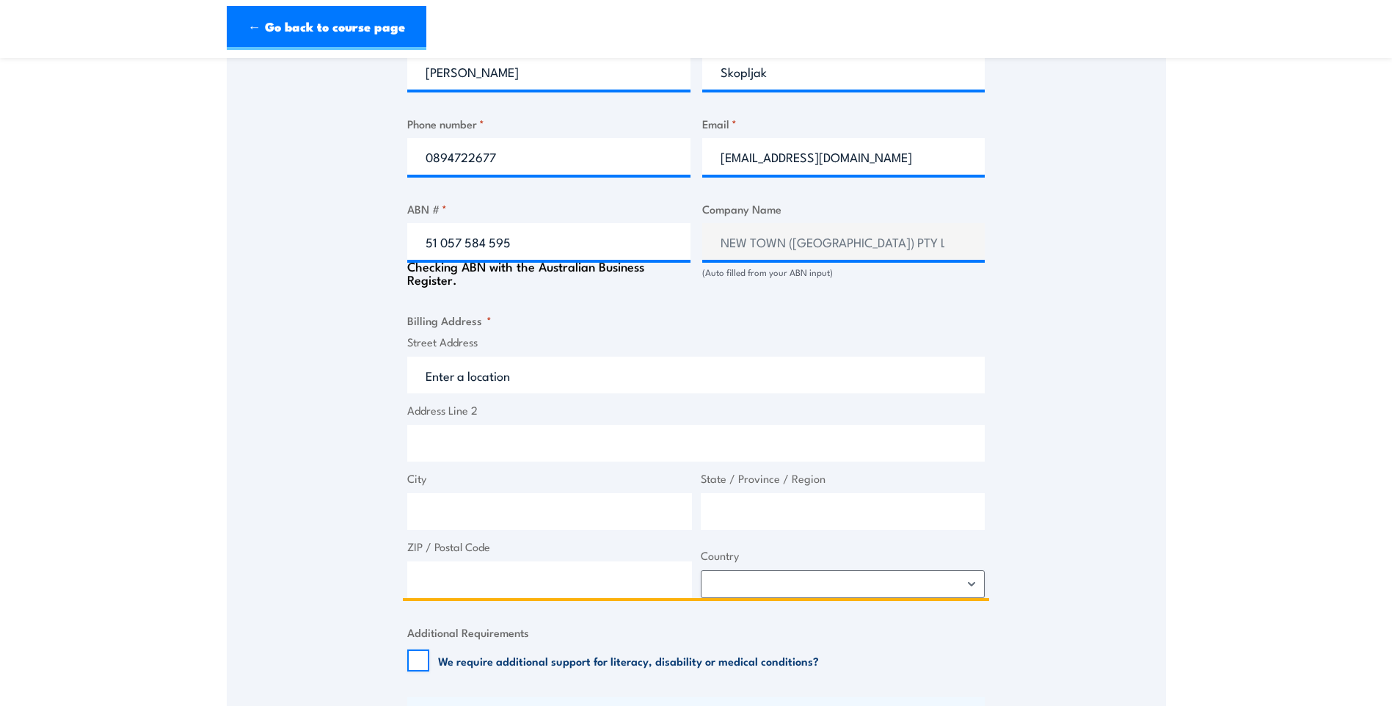
click at [514, 383] on input "Street Address" at bounding box center [696, 375] width 578 height 37
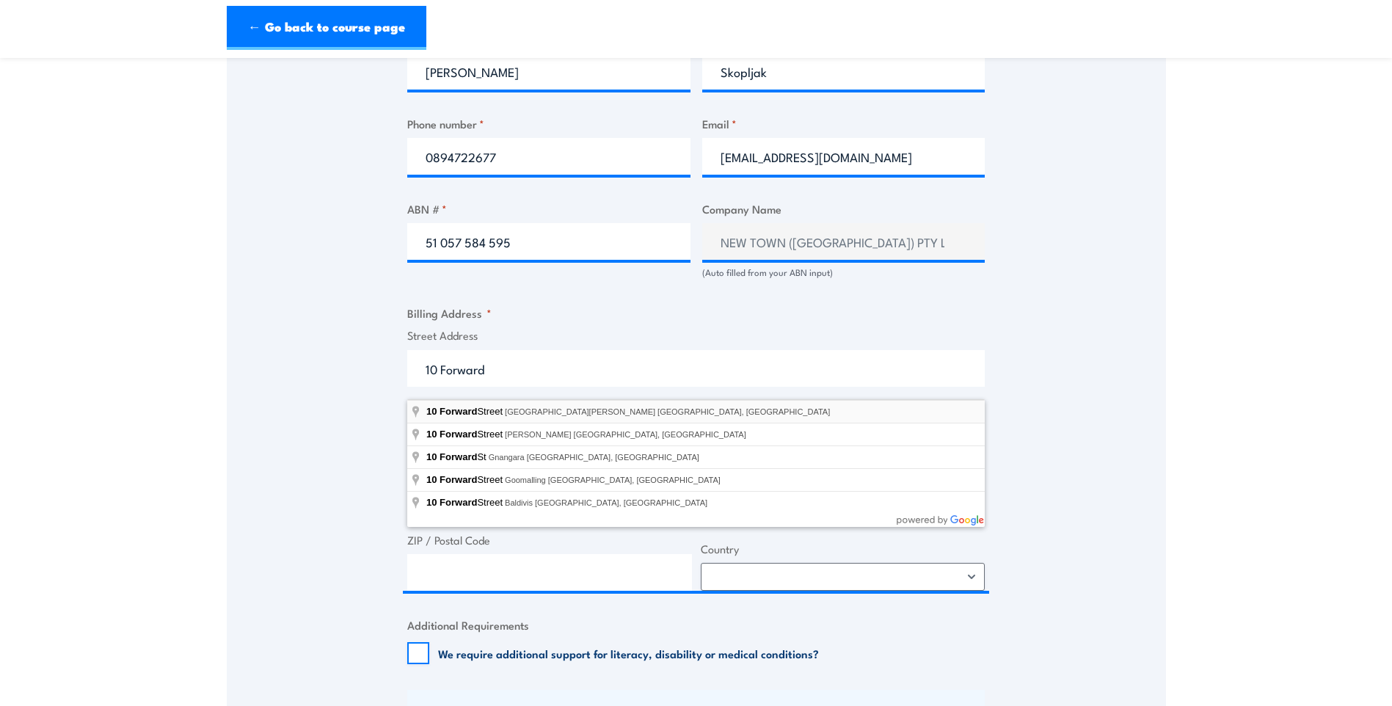
type input "[STREET_ADDRESS][PERSON_NAME]"
type input "[STREET_ADDRESS]"
type input "[GEOGRAPHIC_DATA][PERSON_NAME]"
type input "[GEOGRAPHIC_DATA]"
type input "6101"
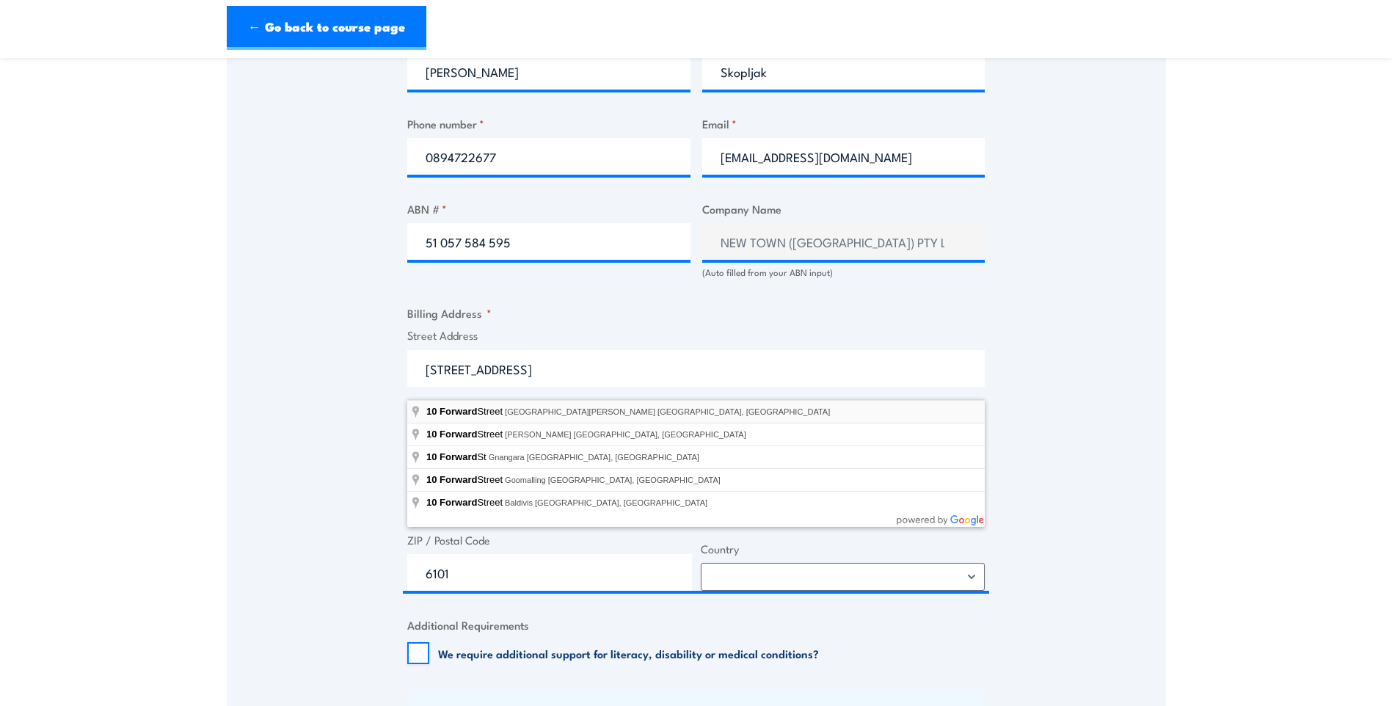
select select "[GEOGRAPHIC_DATA]"
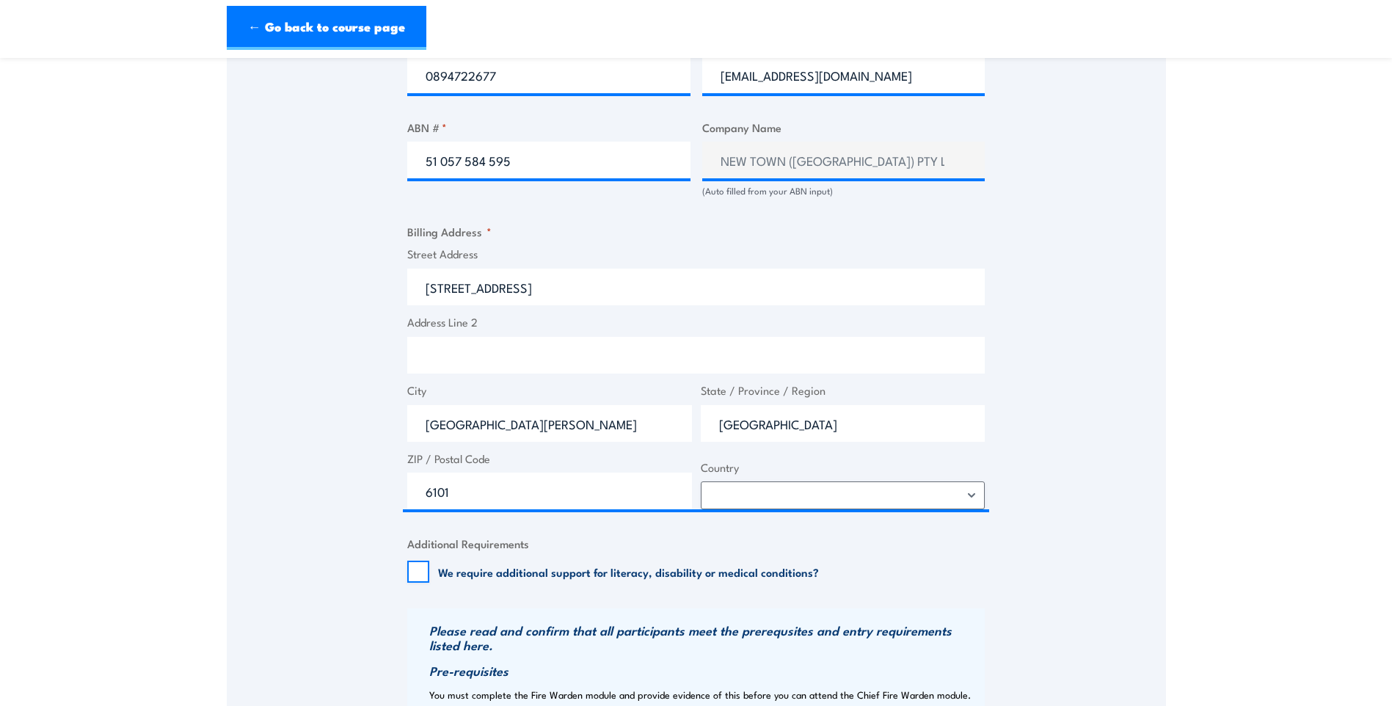
scroll to position [881, 0]
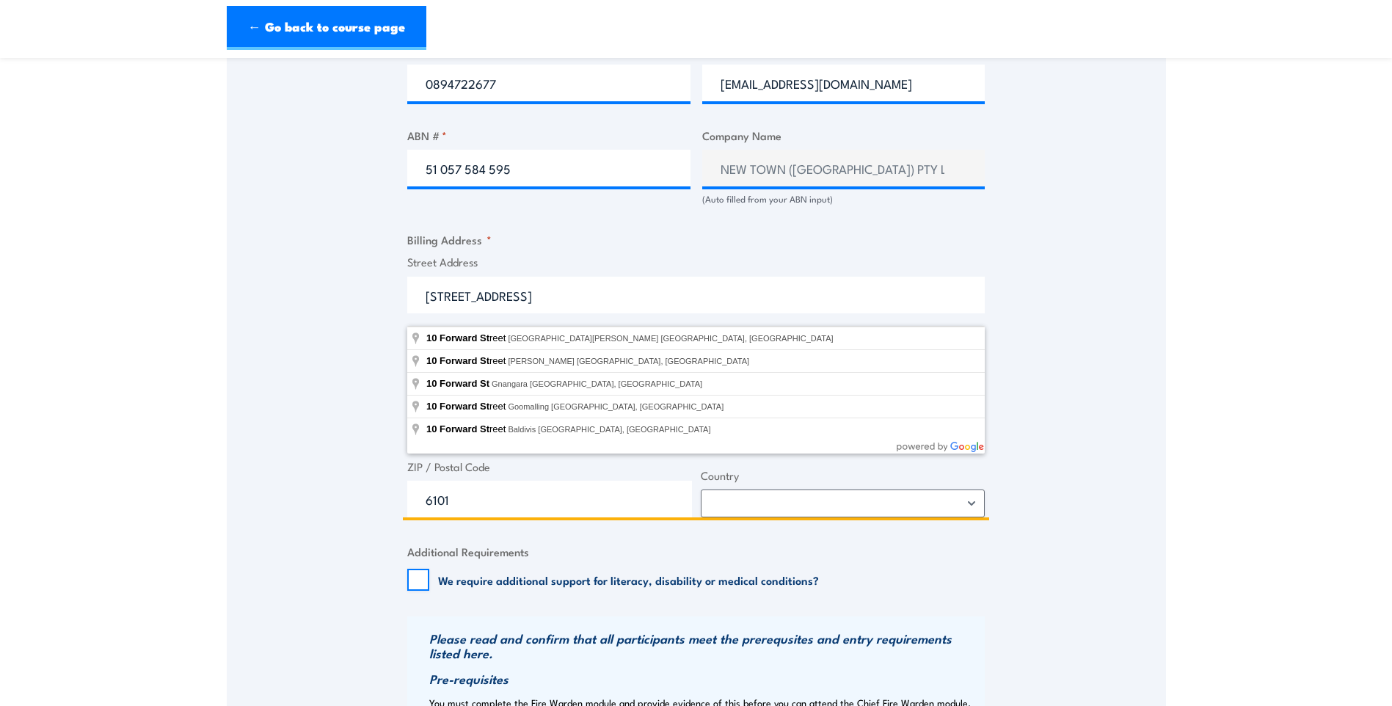
drag, startPoint x: 514, startPoint y: 303, endPoint x: 411, endPoint y: 297, distance: 103.6
click at [411, 297] on input "[STREET_ADDRESS]" at bounding box center [696, 295] width 578 height 37
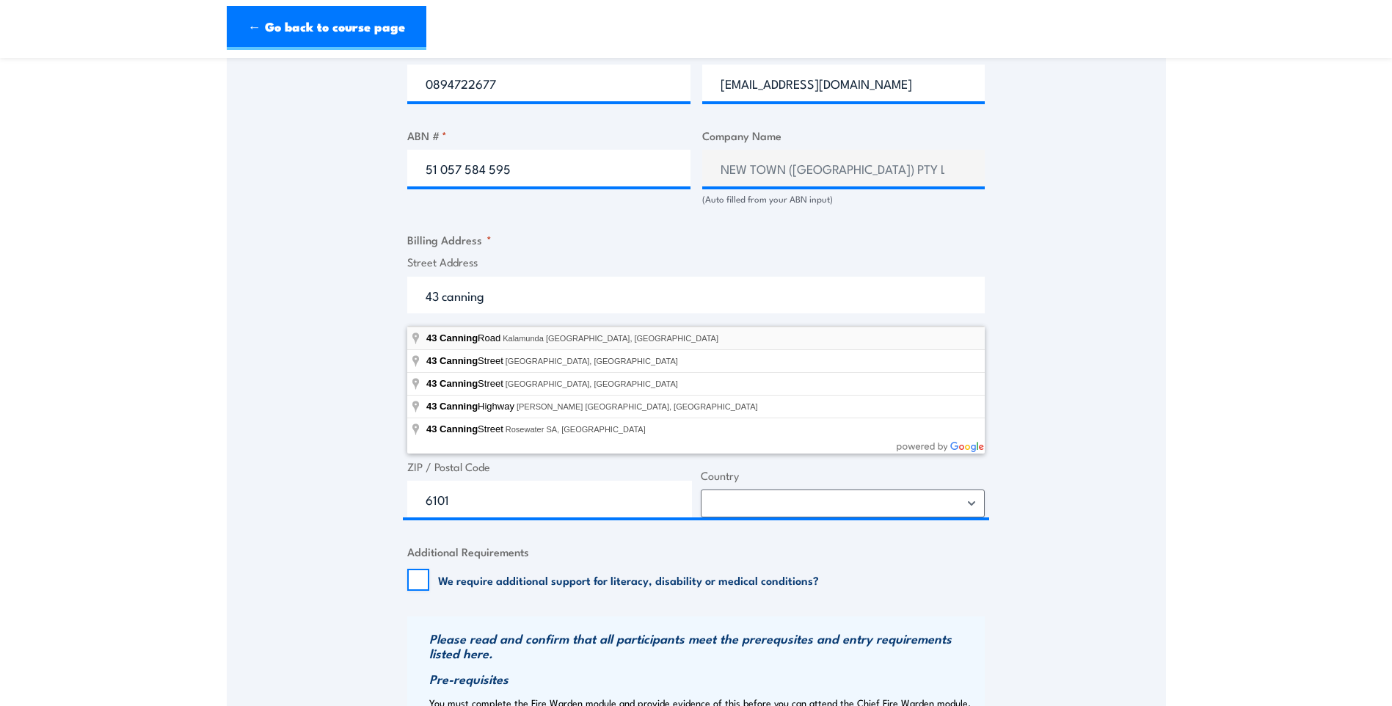
type input "[STREET_ADDRESS]"
type input "Kalamunda"
type input "6076"
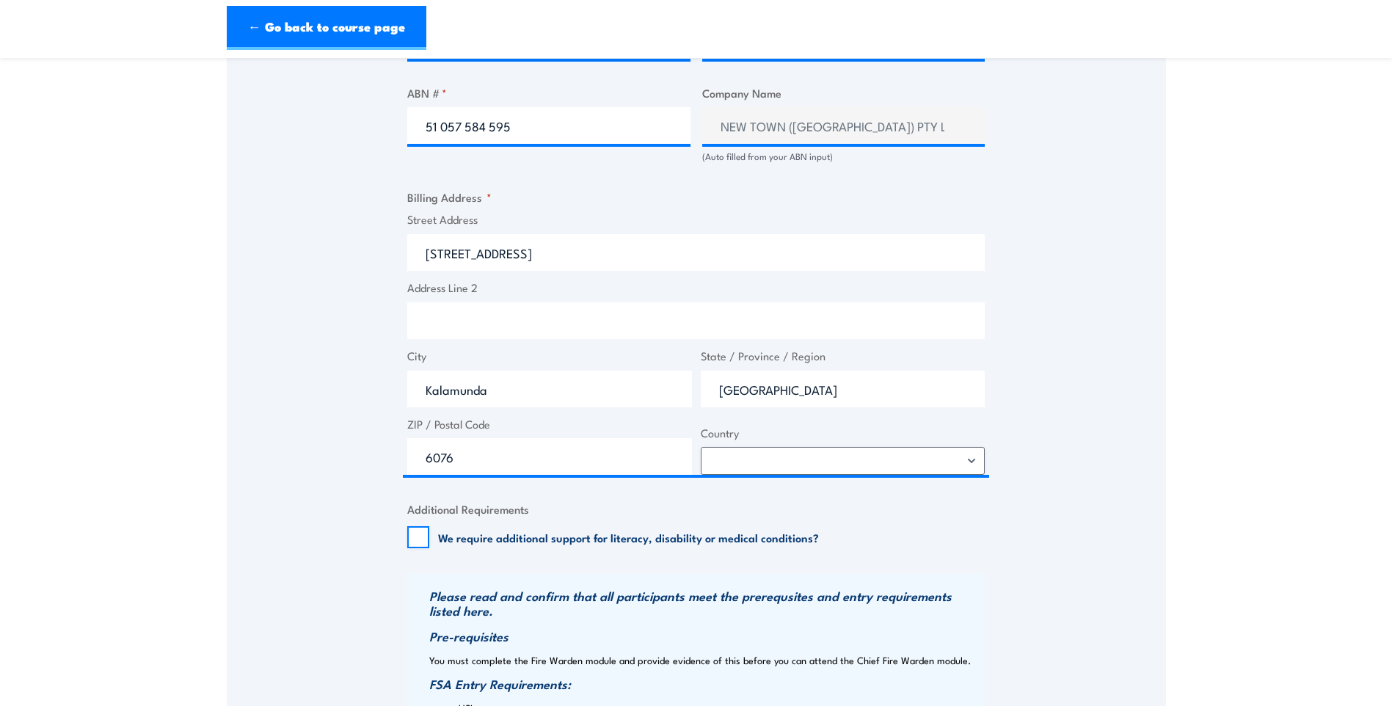
scroll to position [954, 0]
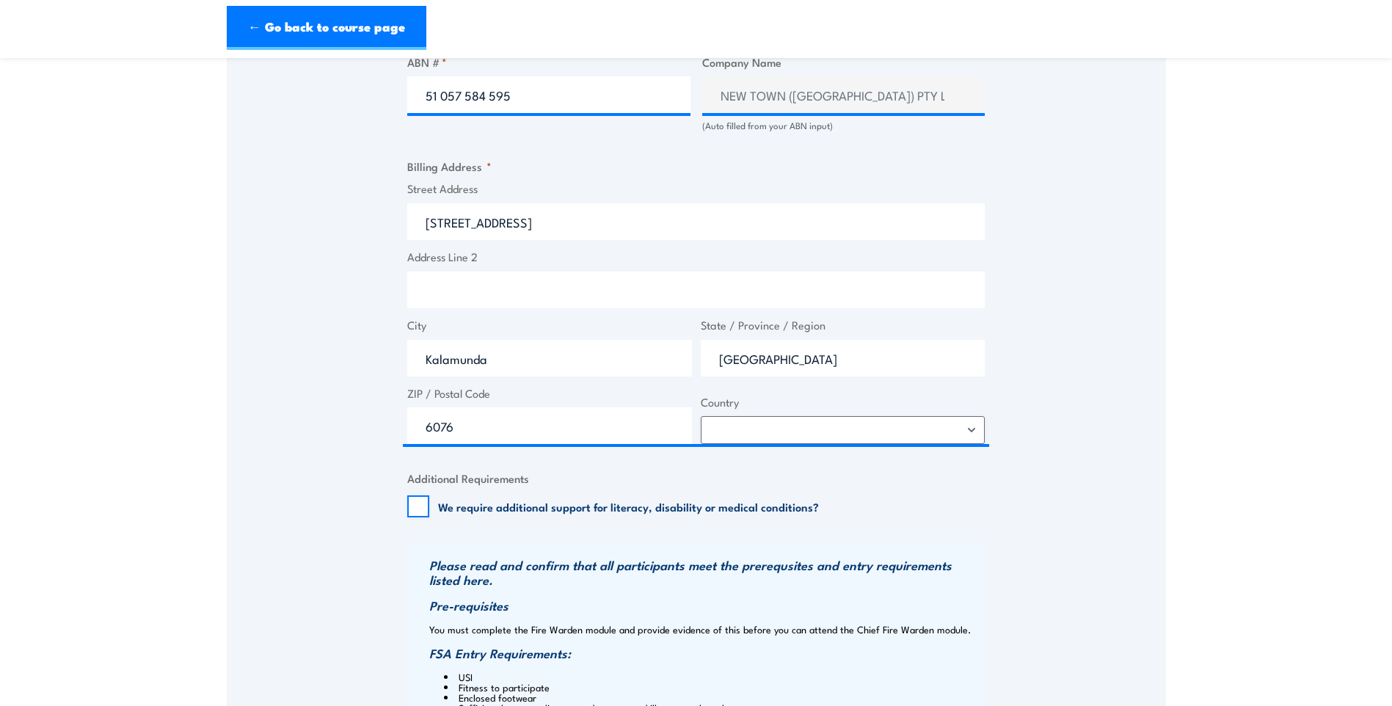
click at [1103, 415] on div "Speak to a specialist CALL [PHONE_NUMBER] CALL [PHONE_NUMBER] " * " indicates r…" at bounding box center [696, 109] width 939 height 1592
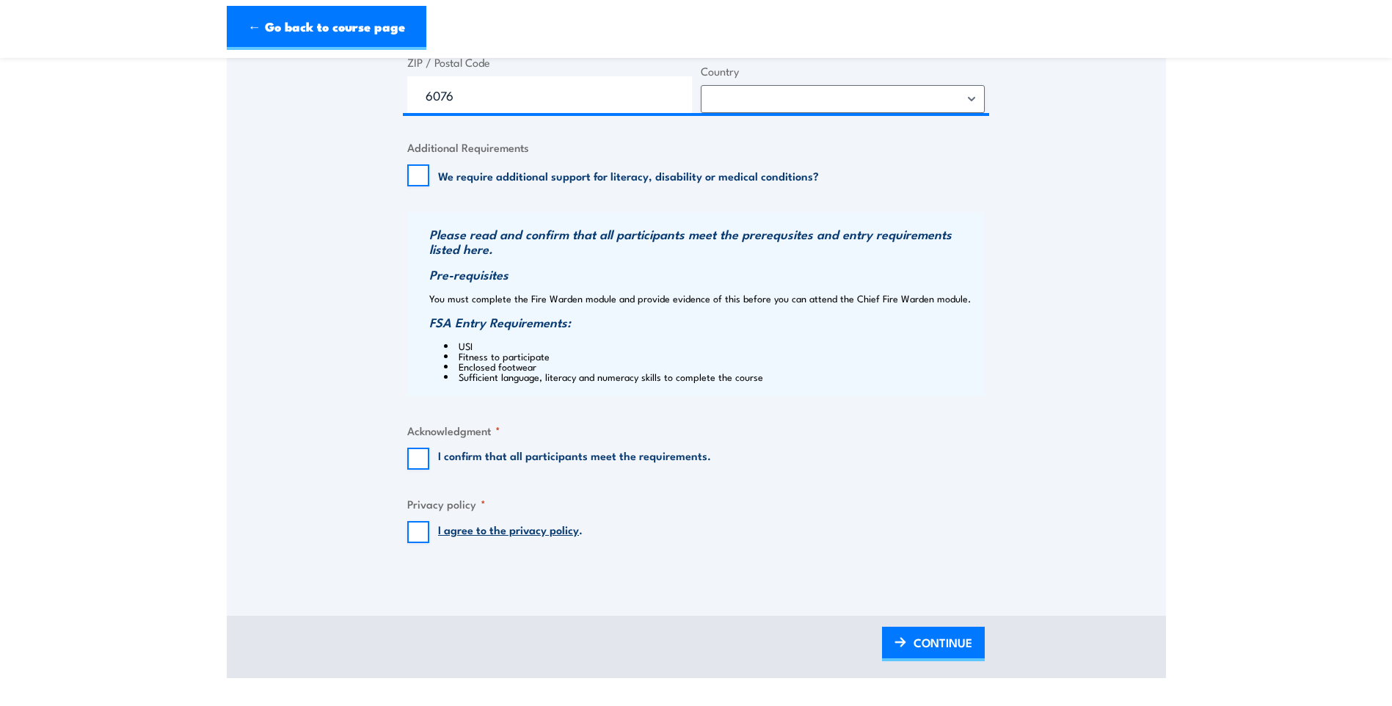
scroll to position [1468, 0]
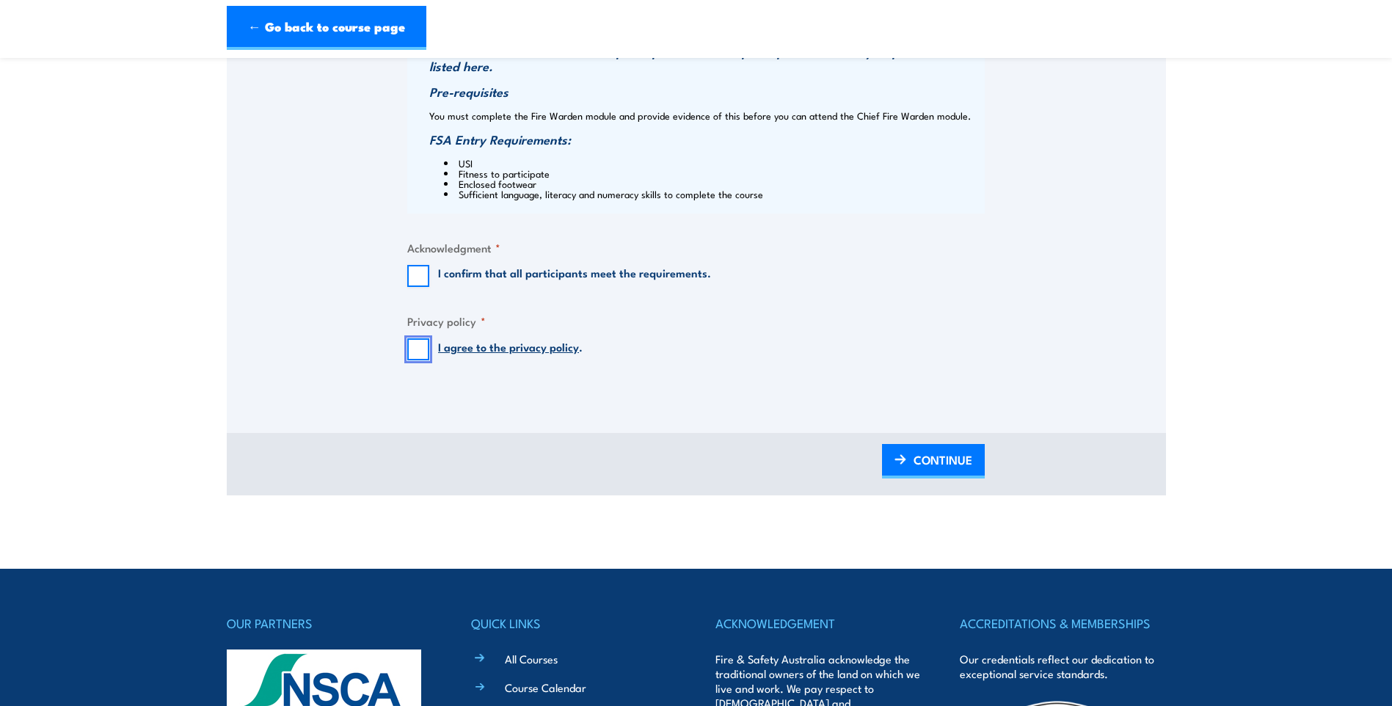
click at [423, 360] on input "I agree to the privacy policy ." at bounding box center [418, 349] width 22 height 22
checkbox input "true"
click at [426, 287] on input "I confirm that all participants meet the requirements." at bounding box center [418, 276] width 22 height 22
checkbox input "true"
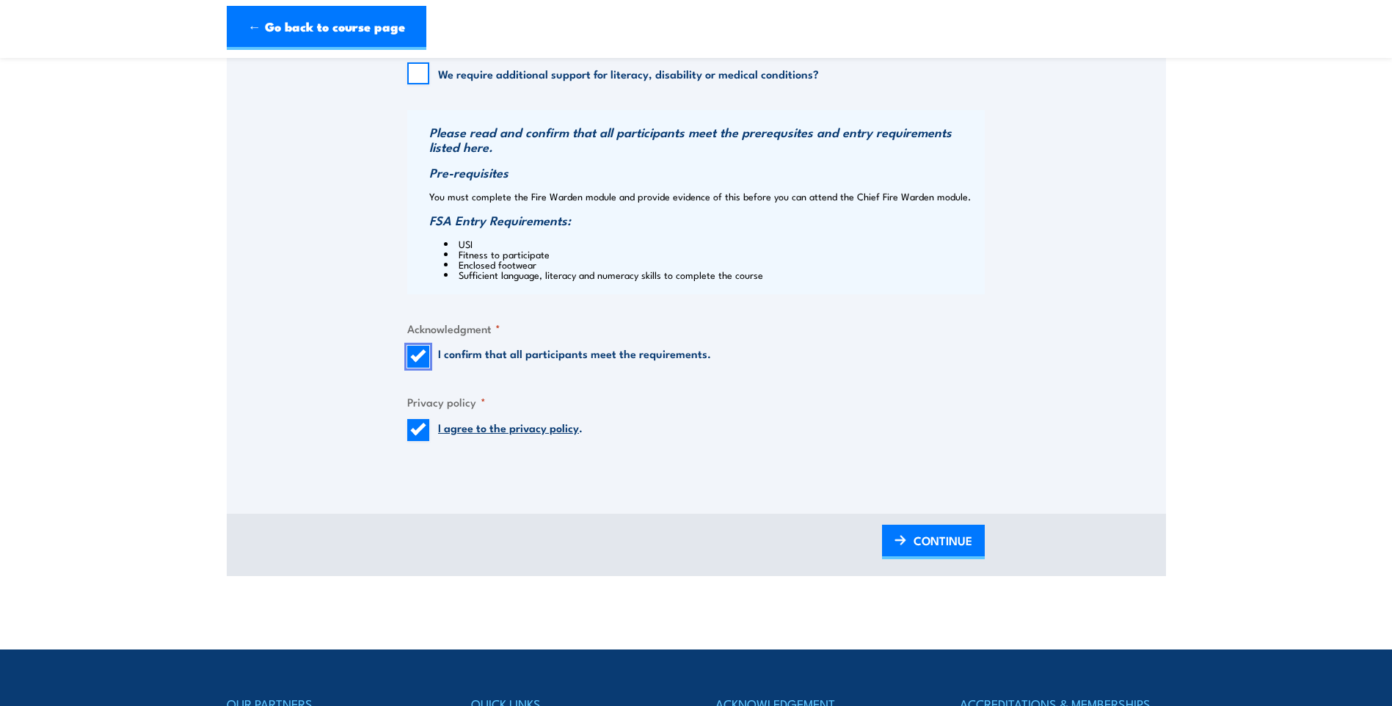
scroll to position [1394, 0]
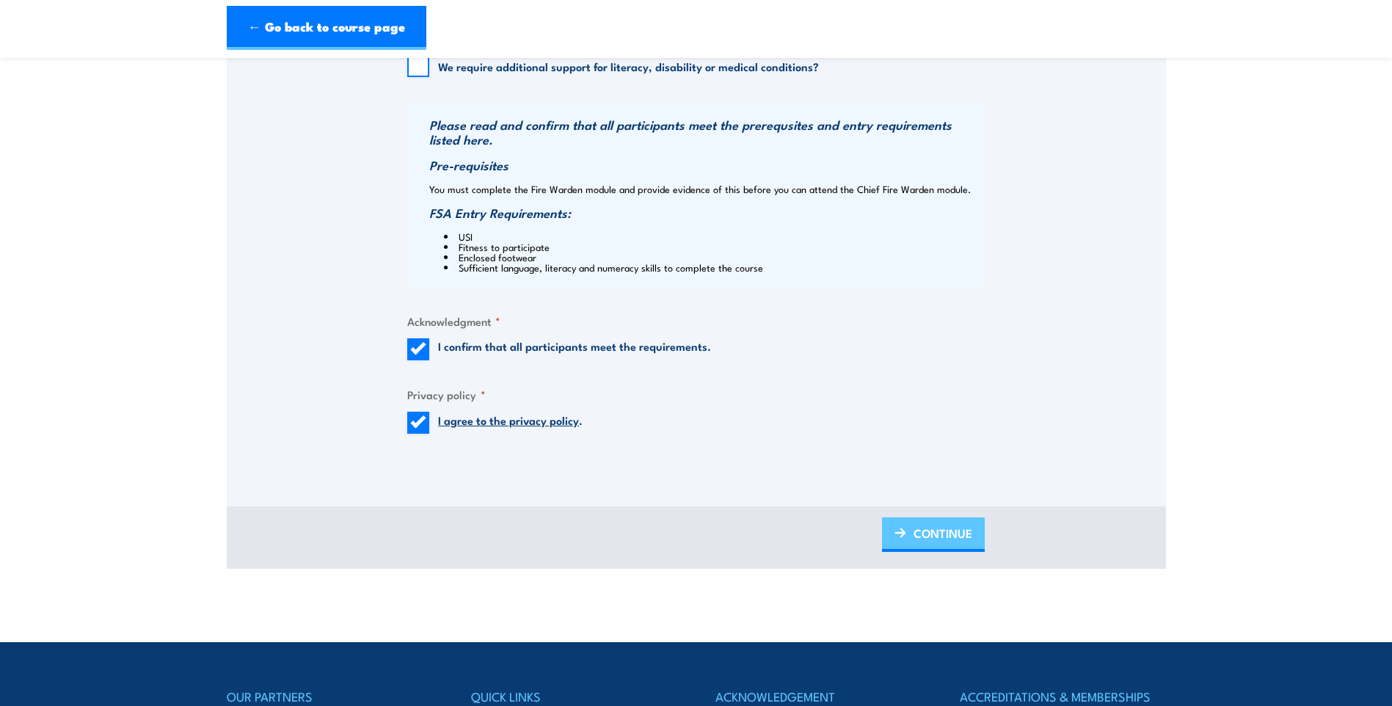
click at [956, 546] on span "CONTINUE" at bounding box center [943, 533] width 59 height 39
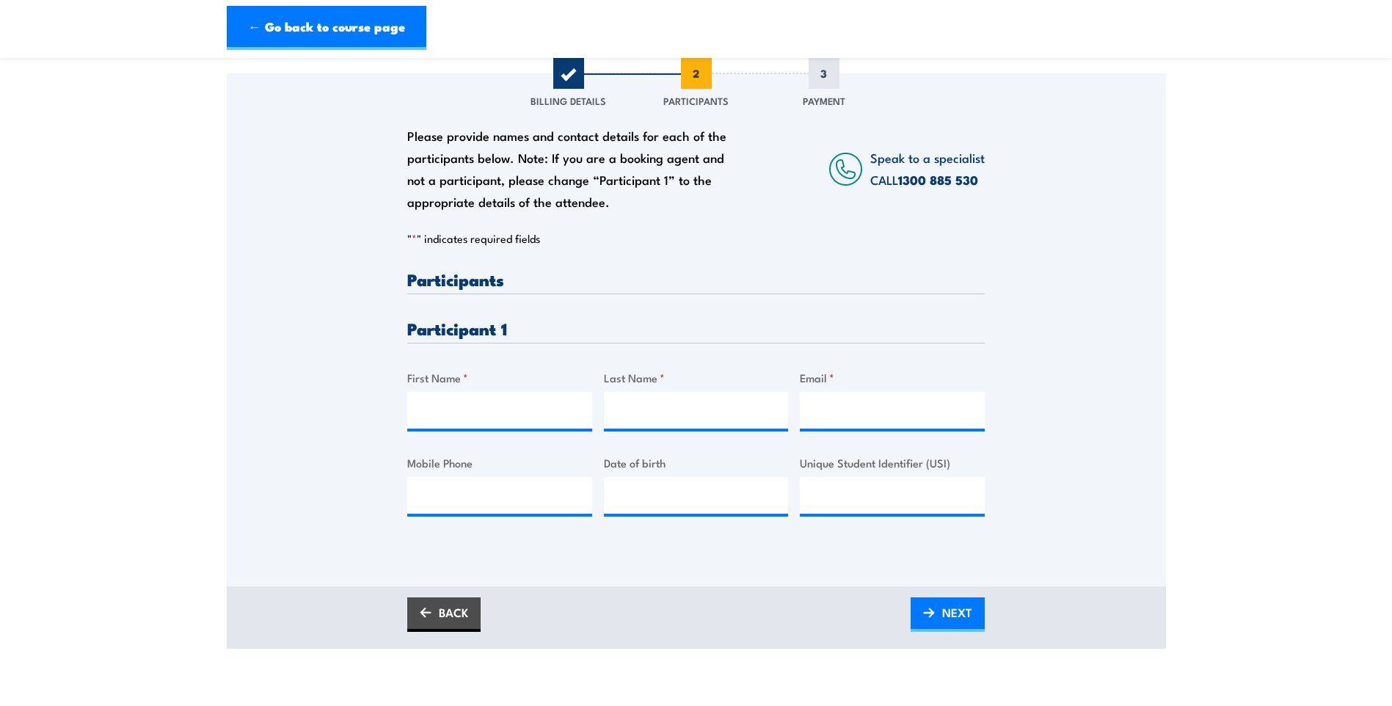
scroll to position [220, 0]
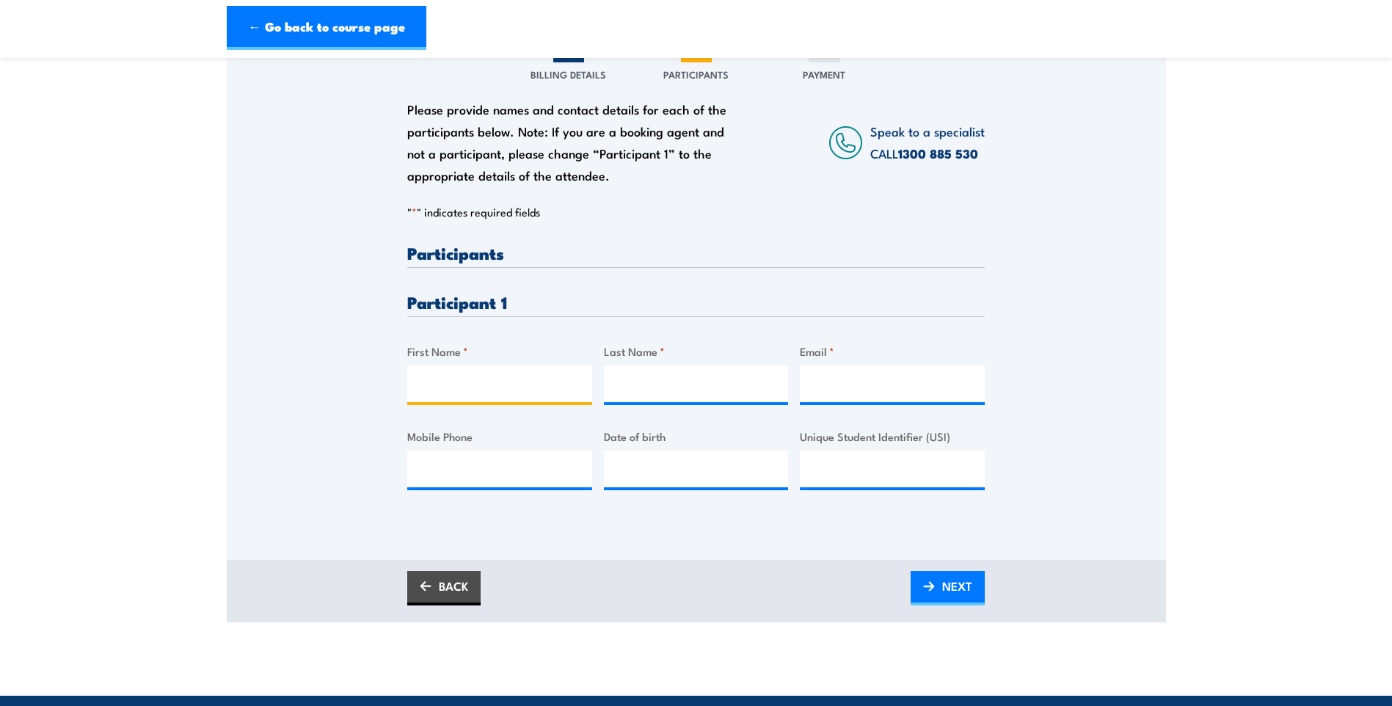
click at [499, 398] on input "First Name *" at bounding box center [499, 383] width 185 height 37
type input "[PERSON_NAME]"
type input "White"
type input "[PERSON_NAME][EMAIL_ADDRESS][DOMAIN_NAME]"
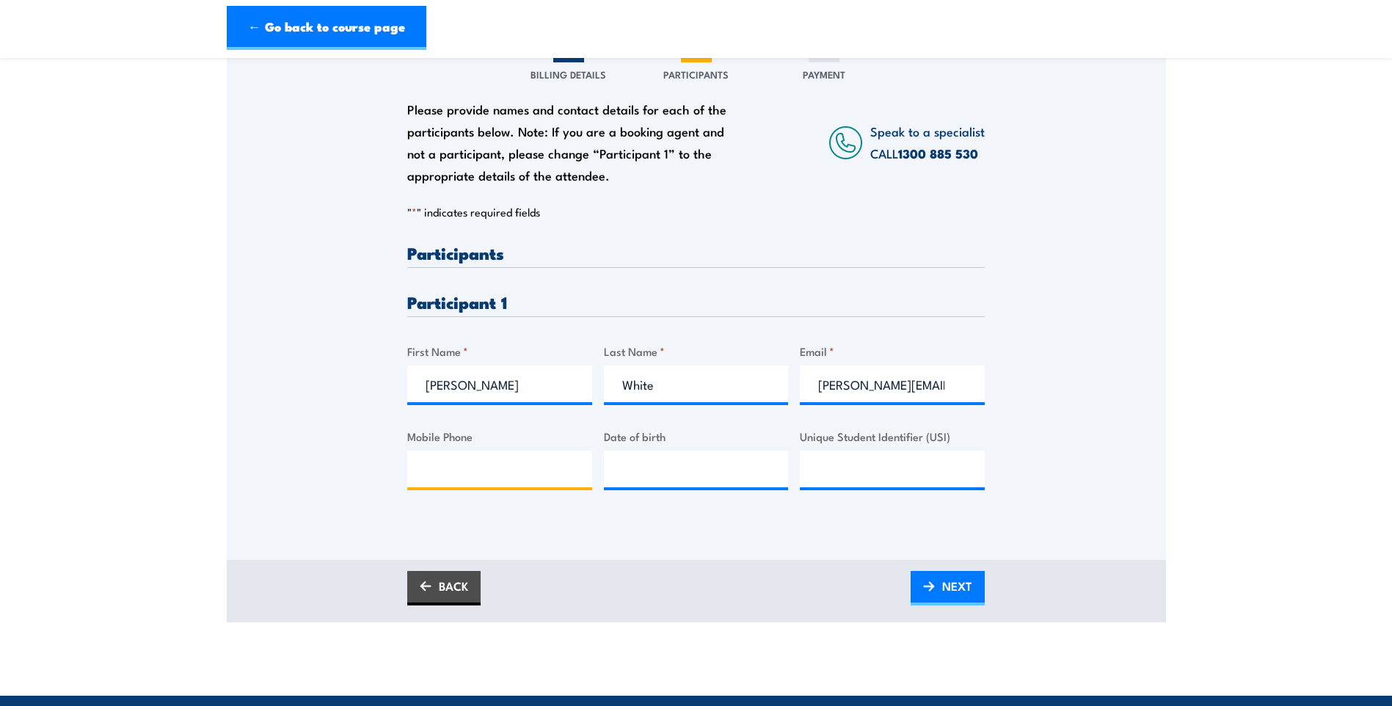
type input "0434575103"
click at [532, 487] on input "0434575103" at bounding box center [499, 469] width 185 height 37
type input "__/__/____"
click at [668, 478] on input "__/__/____" at bounding box center [696, 469] width 185 height 37
click at [425, 605] on link "BACK" at bounding box center [443, 588] width 73 height 34
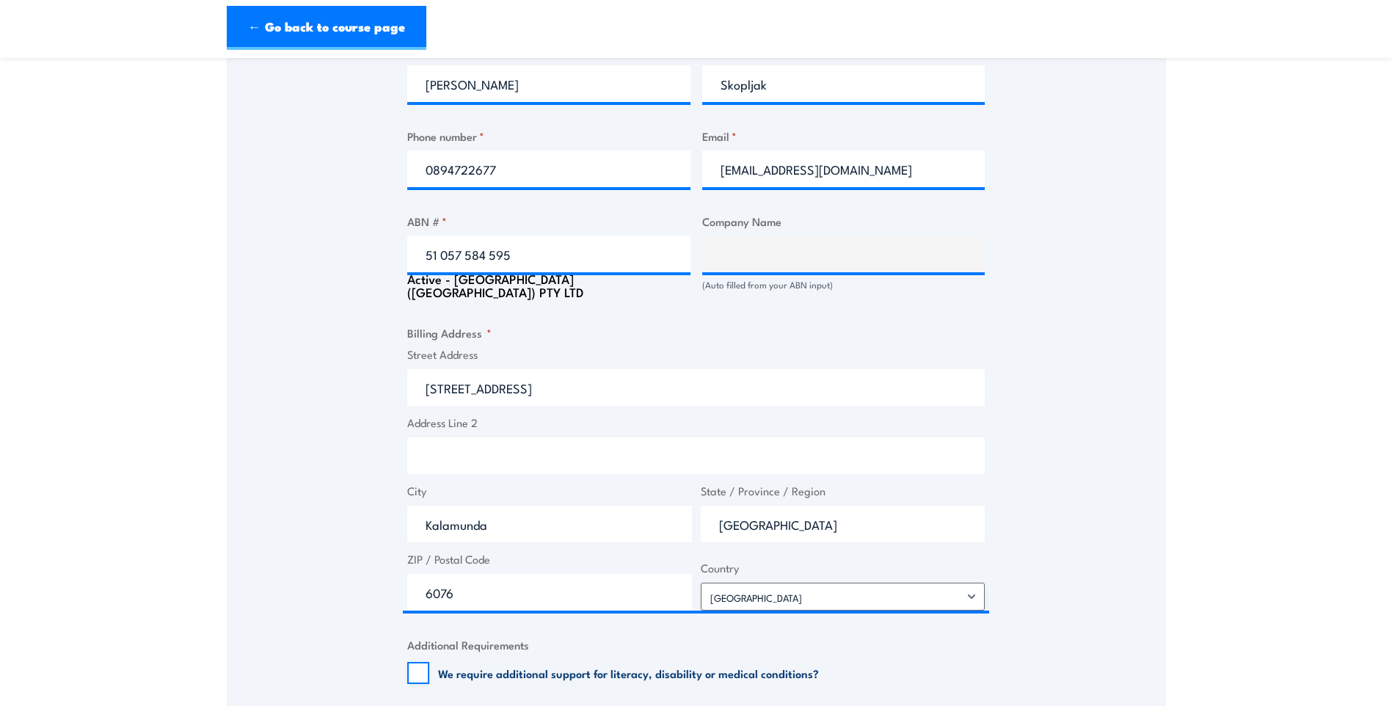
scroll to position [783, 0]
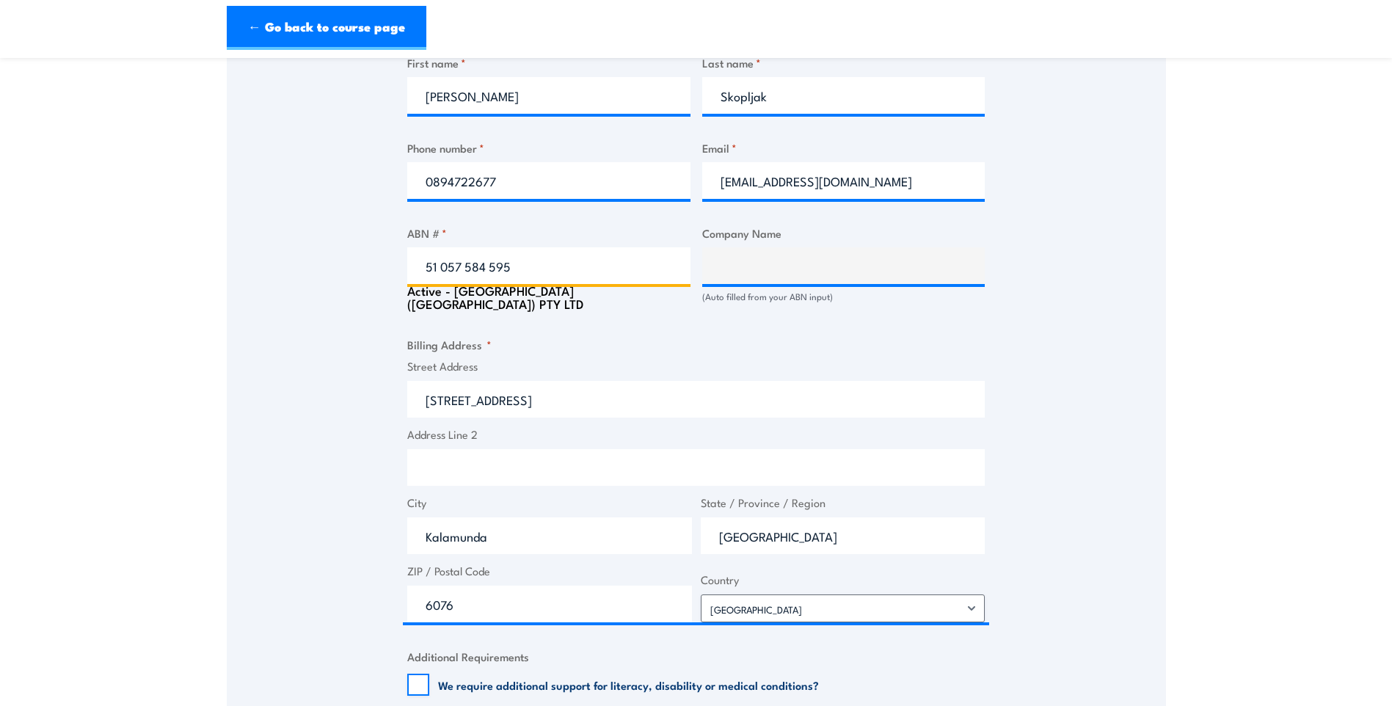
click at [600, 277] on input "51 057 584 595" at bounding box center [548, 265] width 283 height 37
type input "51 057 584 595"
click at [666, 341] on div "Billing details I am enroling as: * An individual (I am paying for this myself)…" at bounding box center [696, 357] width 578 height 1441
click at [573, 304] on div "Active - [GEOGRAPHIC_DATA] ([GEOGRAPHIC_DATA]) PTY LTD" at bounding box center [548, 297] width 283 height 26
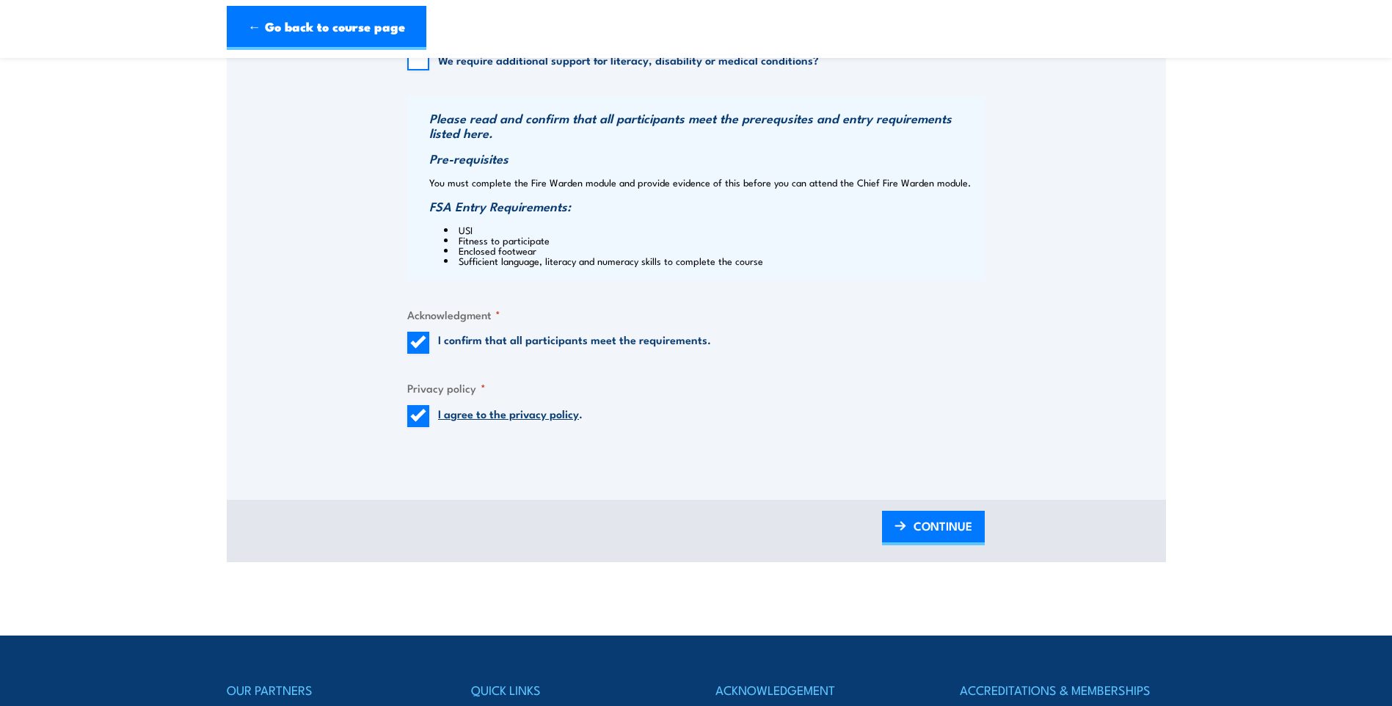
scroll to position [1443, 0]
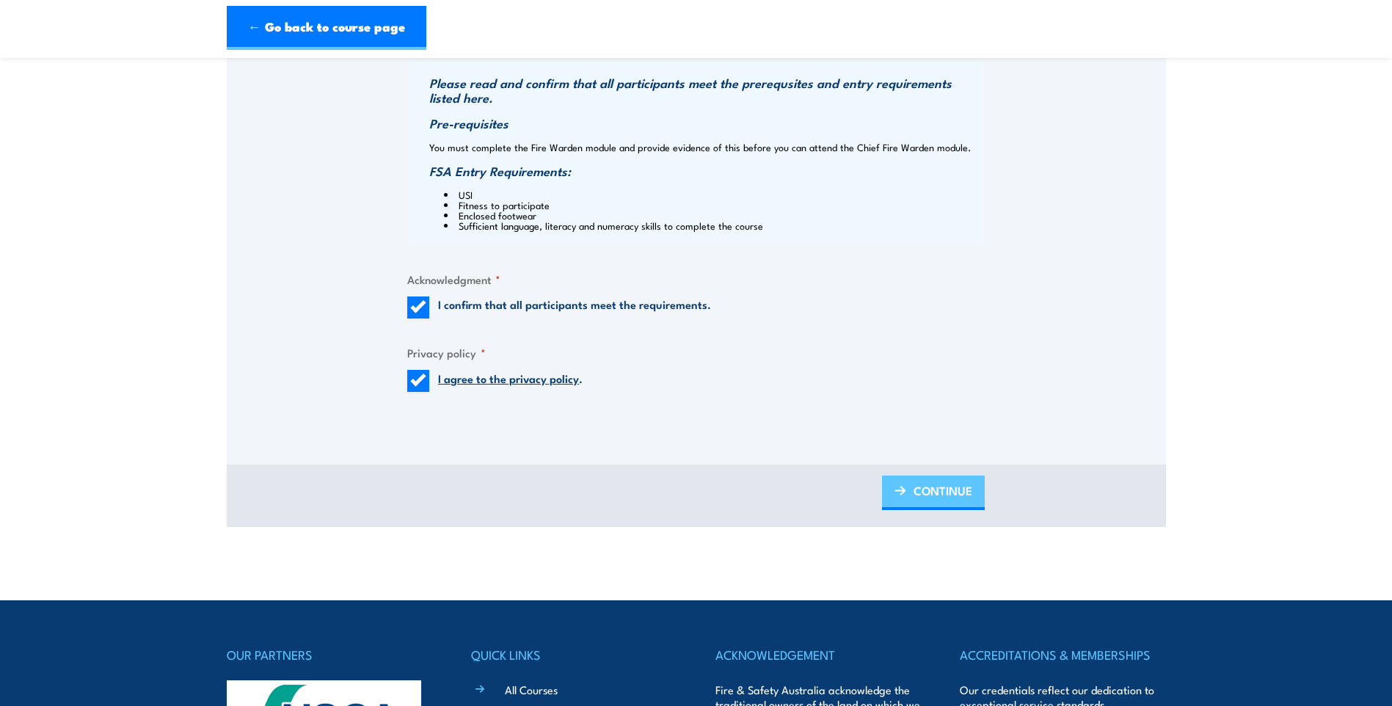
click at [965, 499] on span "CONTINUE" at bounding box center [943, 490] width 59 height 39
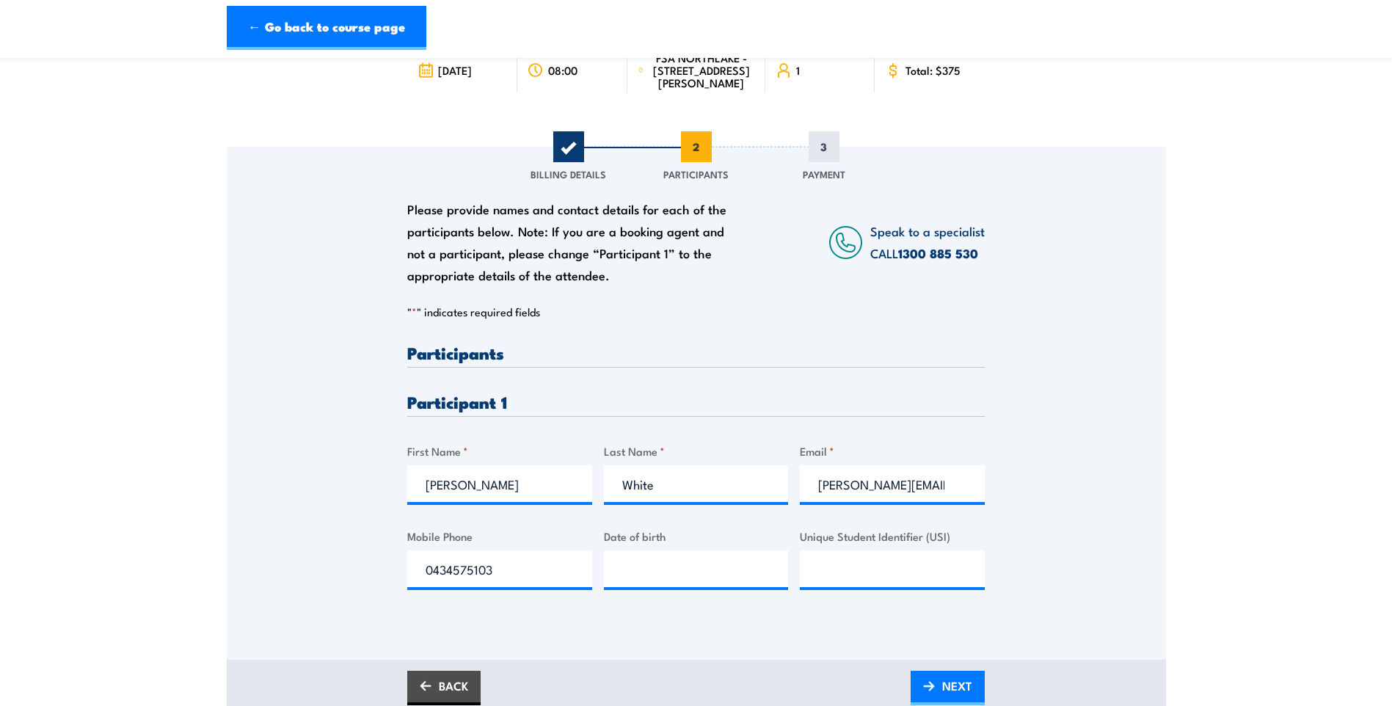
scroll to position [147, 0]
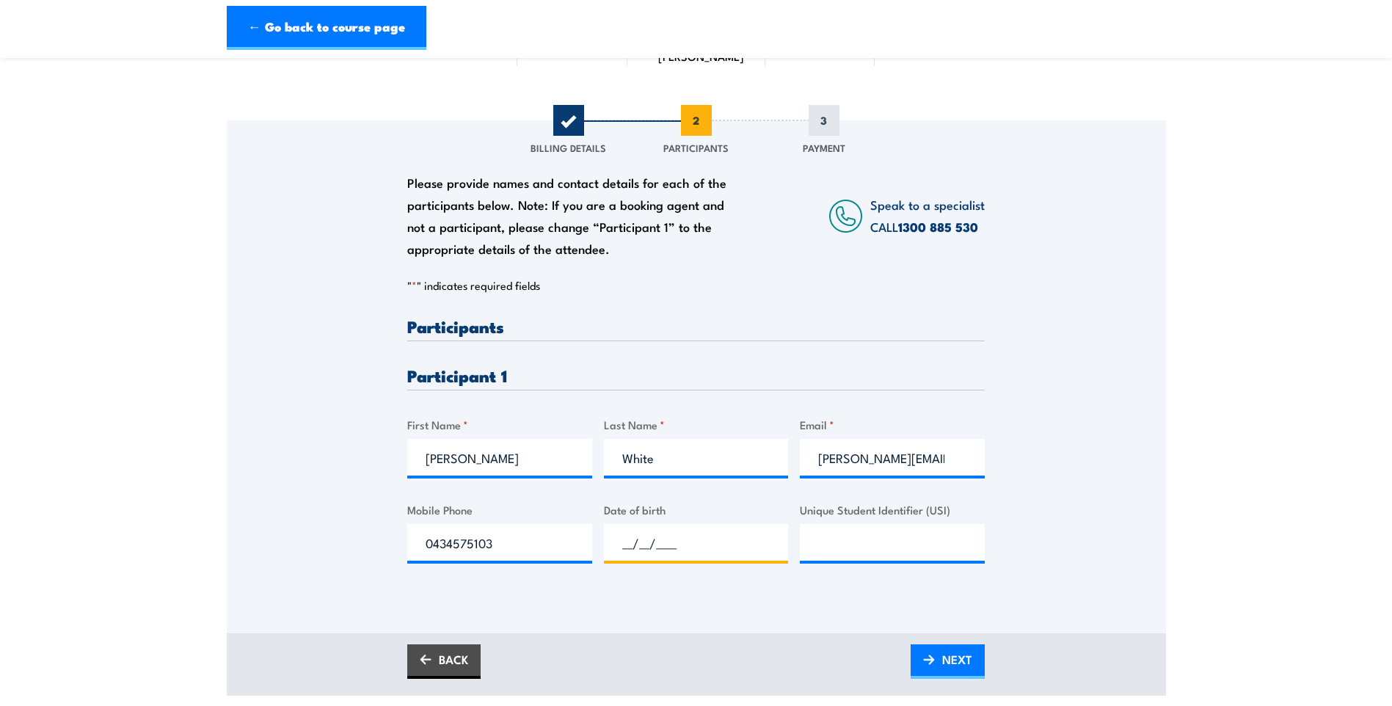
click at [683, 550] on input "__/__/____" at bounding box center [696, 542] width 185 height 37
type input "[DATE]"
click at [1049, 545] on div "Please provide names and contact details for each of the participants below. No…" at bounding box center [696, 356] width 939 height 472
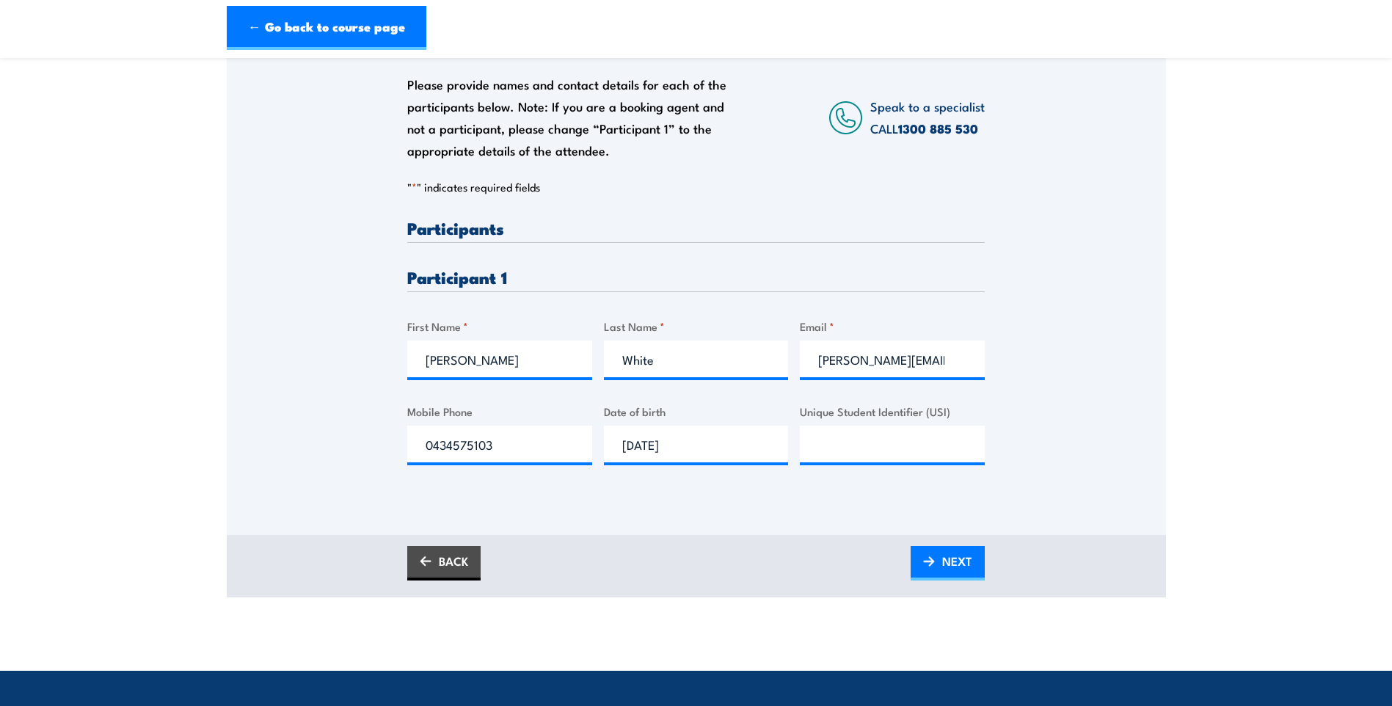
scroll to position [220, 0]
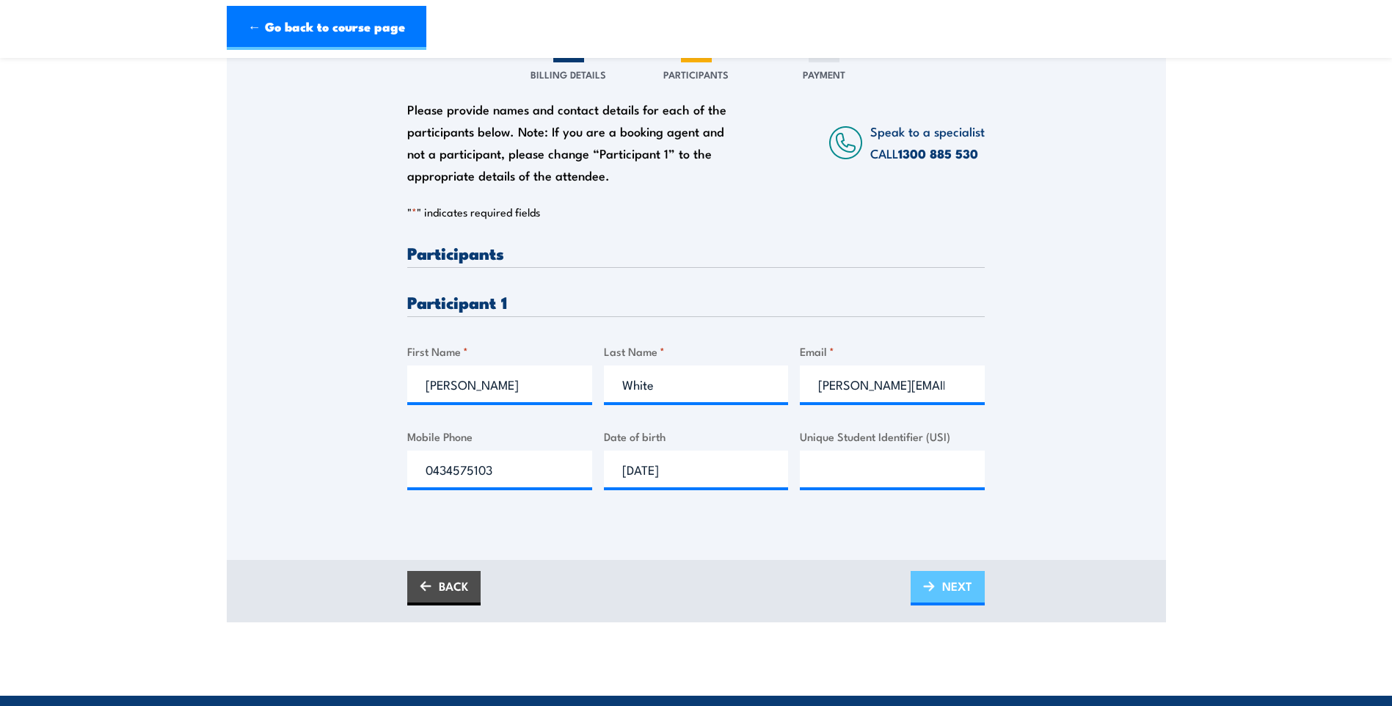
click at [970, 587] on span "NEXT" at bounding box center [957, 586] width 30 height 39
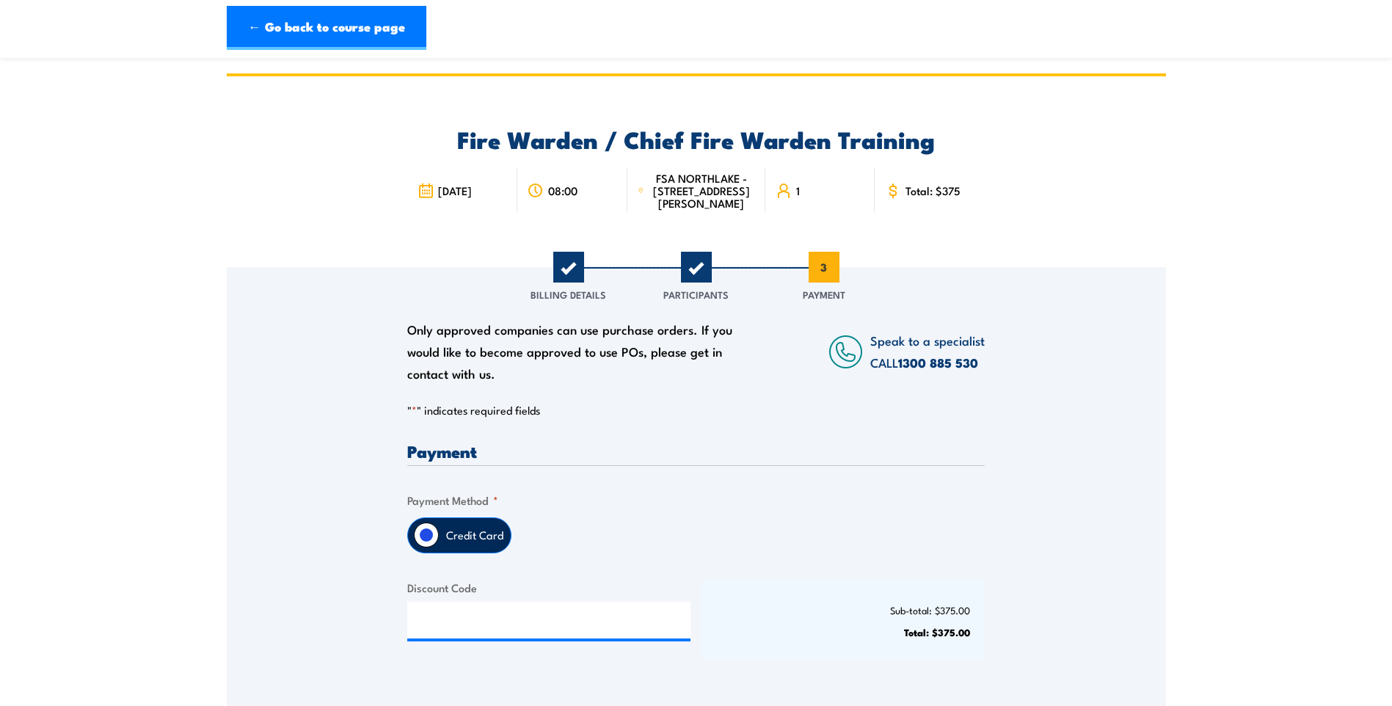
scroll to position [134, 0]
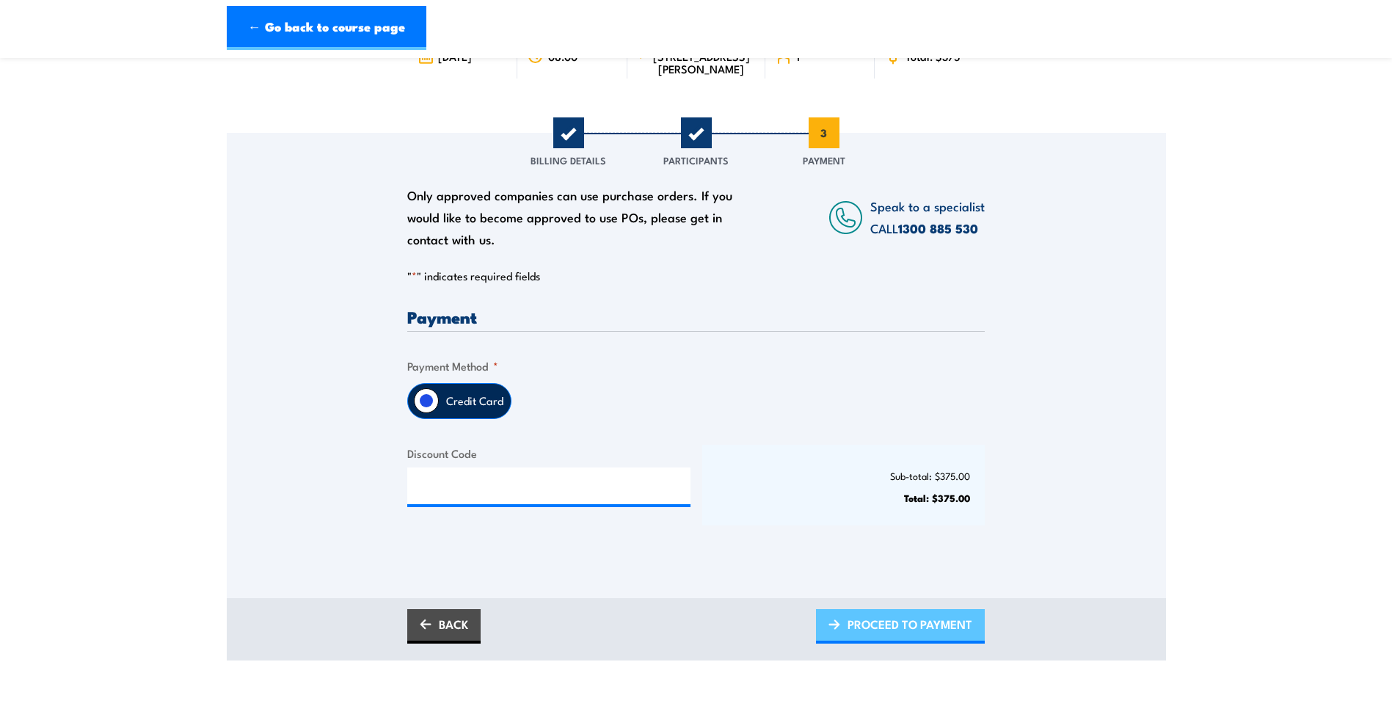
click at [928, 633] on span "PROCEED TO PAYMENT" at bounding box center [910, 624] width 125 height 39
